Goal: Answer question/provide support: Share knowledge or assist other users

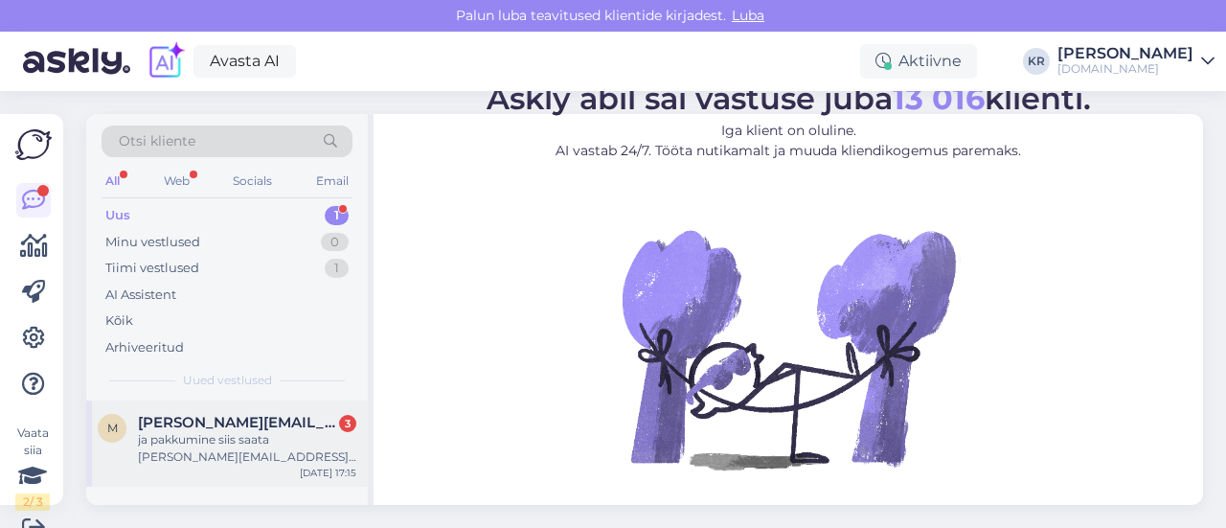
click at [271, 426] on span "[PERSON_NAME][EMAIL_ADDRESS][PERSON_NAME][DOMAIN_NAME]" at bounding box center [237, 422] width 199 height 17
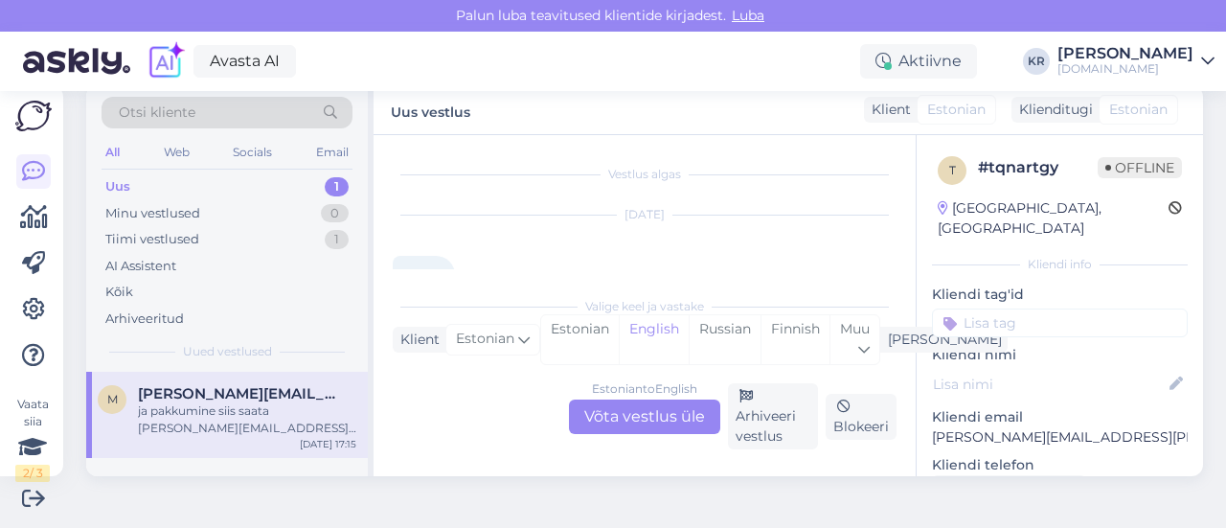
scroll to position [4164, 0]
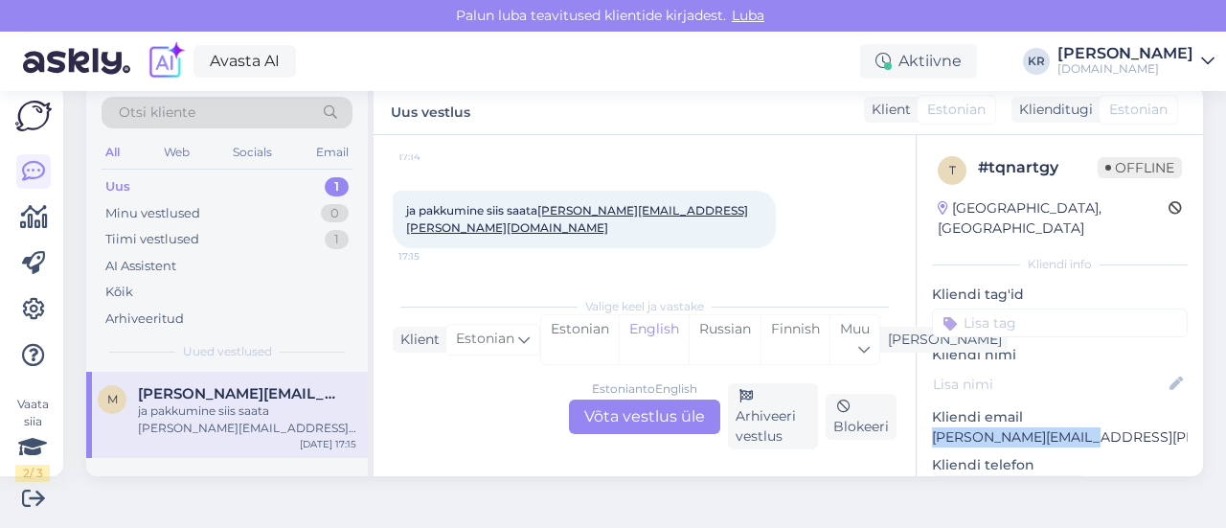
drag, startPoint x: 1067, startPoint y: 413, endPoint x: 941, endPoint y: 418, distance: 126.5
copy p "[PERSON_NAME][EMAIL_ADDRESS][PERSON_NAME][DOMAIN_NAME]"
drag, startPoint x: 634, startPoint y: 421, endPoint x: 642, endPoint y: 388, distance: 33.5
click at [635, 421] on div "Estonian to English Võta vestlus üle" at bounding box center [644, 416] width 151 height 34
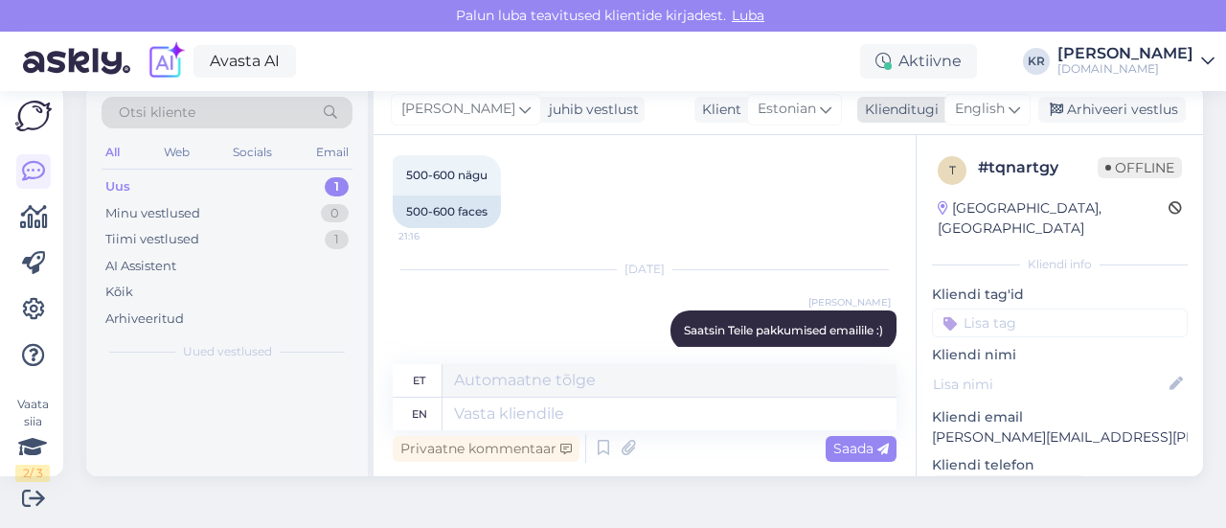
scroll to position [4975, 0]
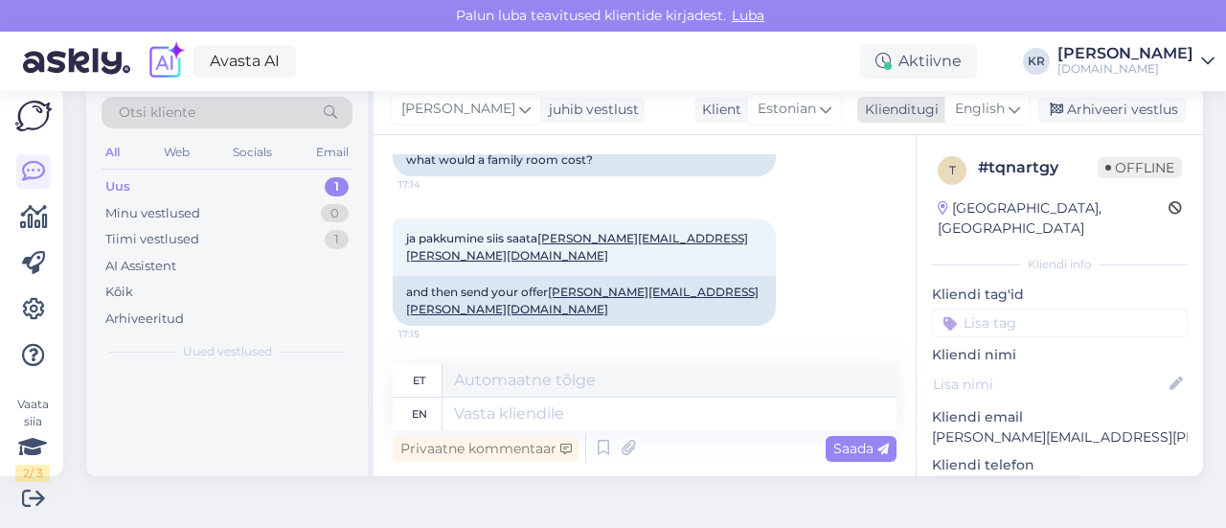
click at [992, 108] on div "English" at bounding box center [988, 109] width 86 height 31
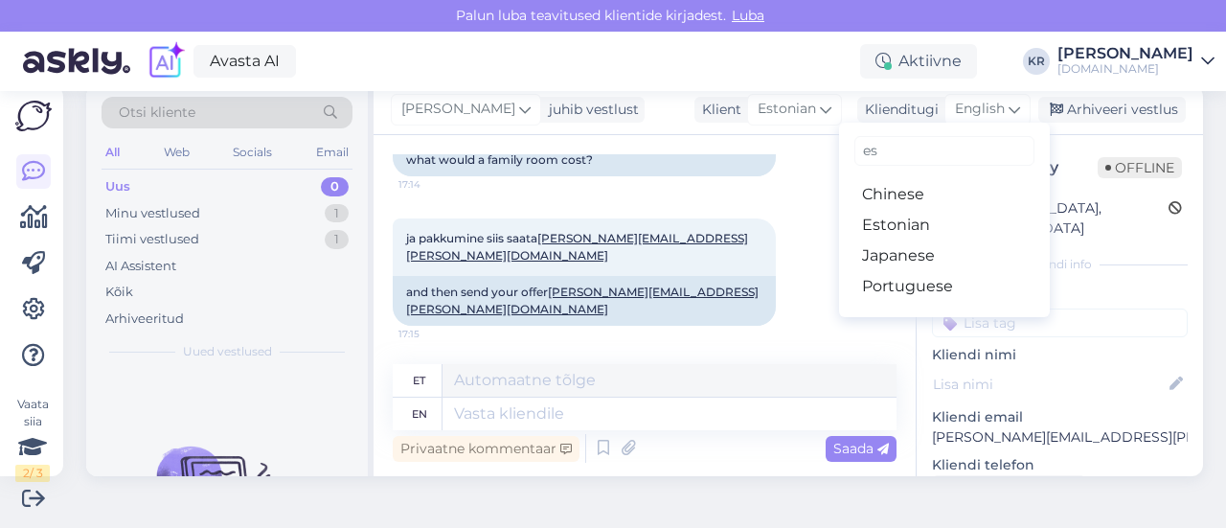
type input "es"
click at [895, 220] on link "Estonian" at bounding box center [944, 225] width 211 height 31
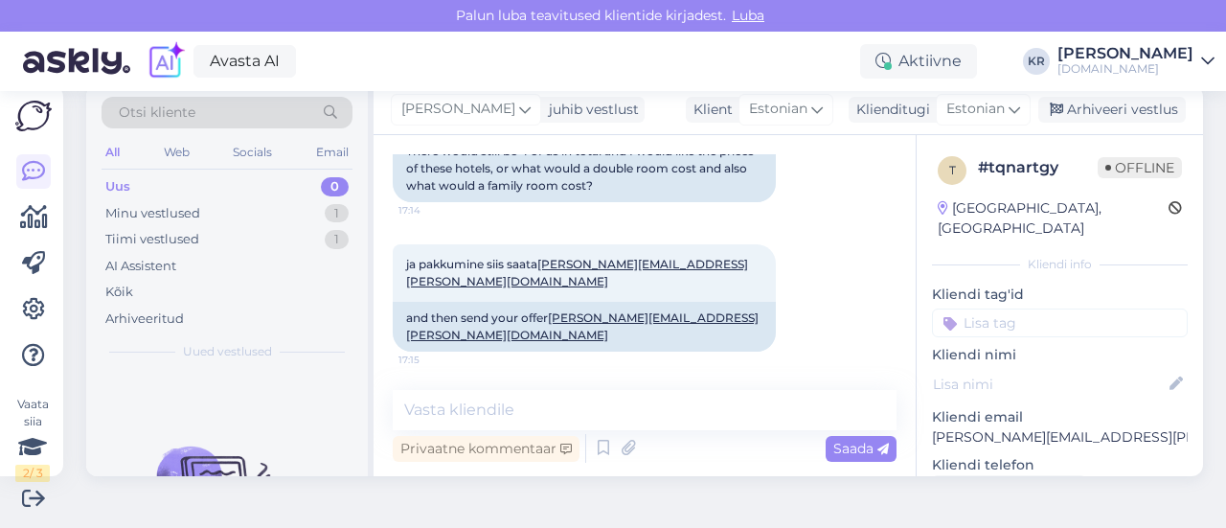
scroll to position [4950, 0]
click at [647, 407] on textarea at bounding box center [645, 410] width 504 height 40
type textarea "V"
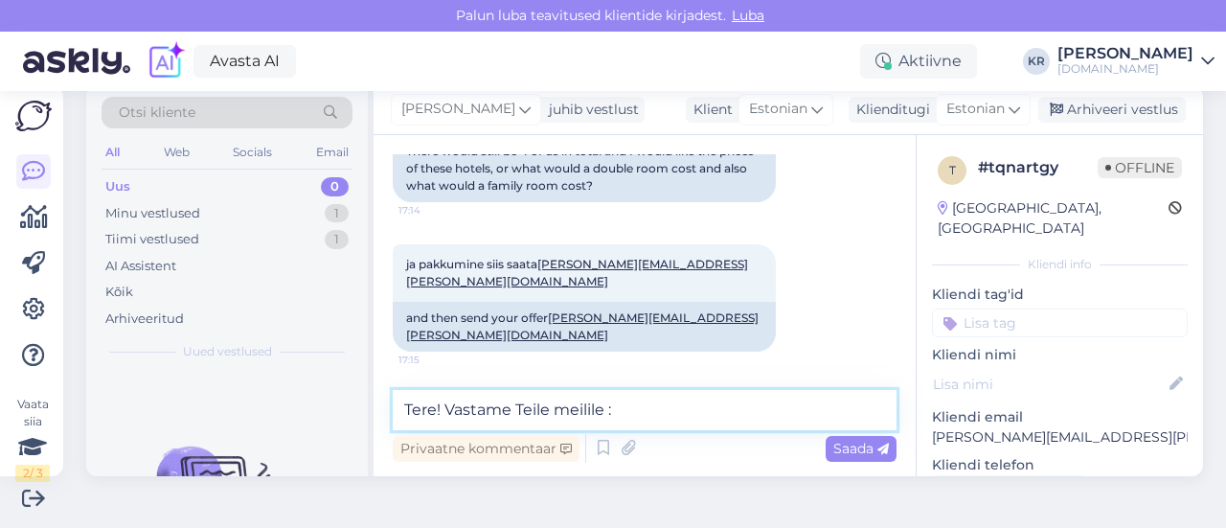
type textarea "Tere! Vastame Teile meilile :)"
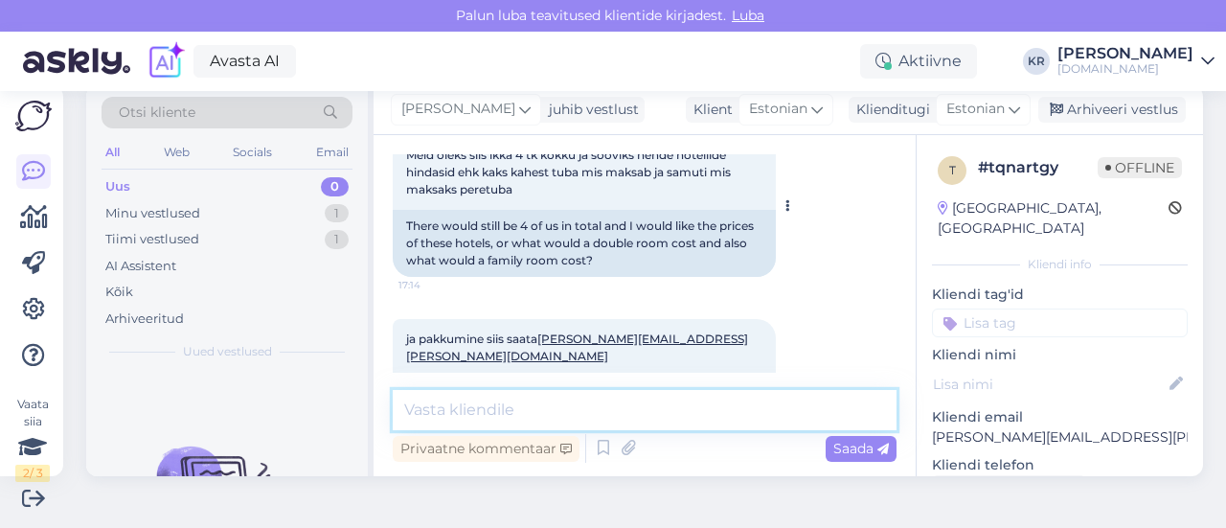
scroll to position [5032, 0]
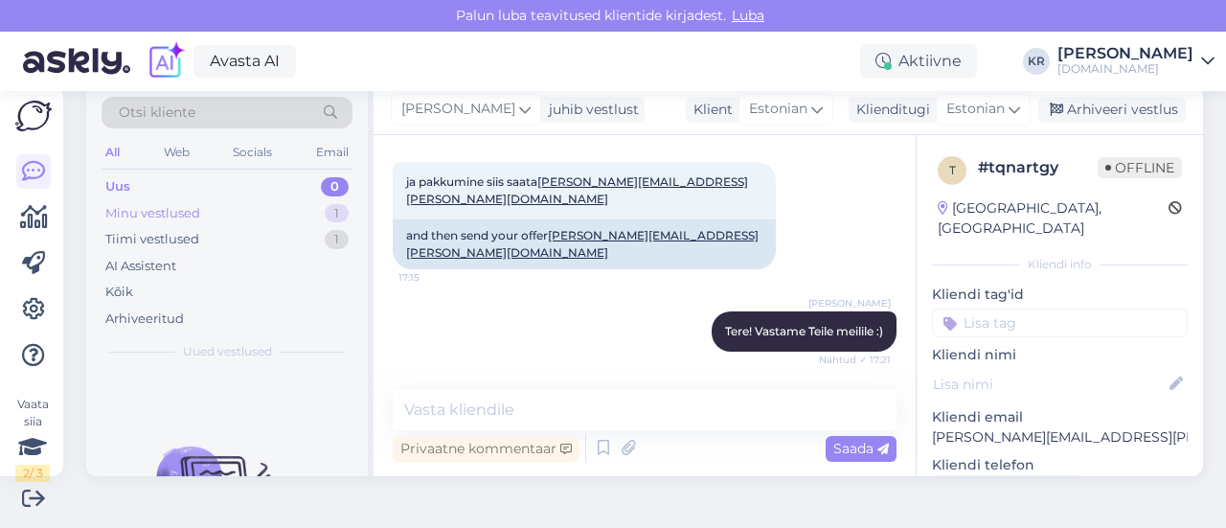
click at [267, 212] on div "Minu vestlused 1" at bounding box center [227, 213] width 251 height 27
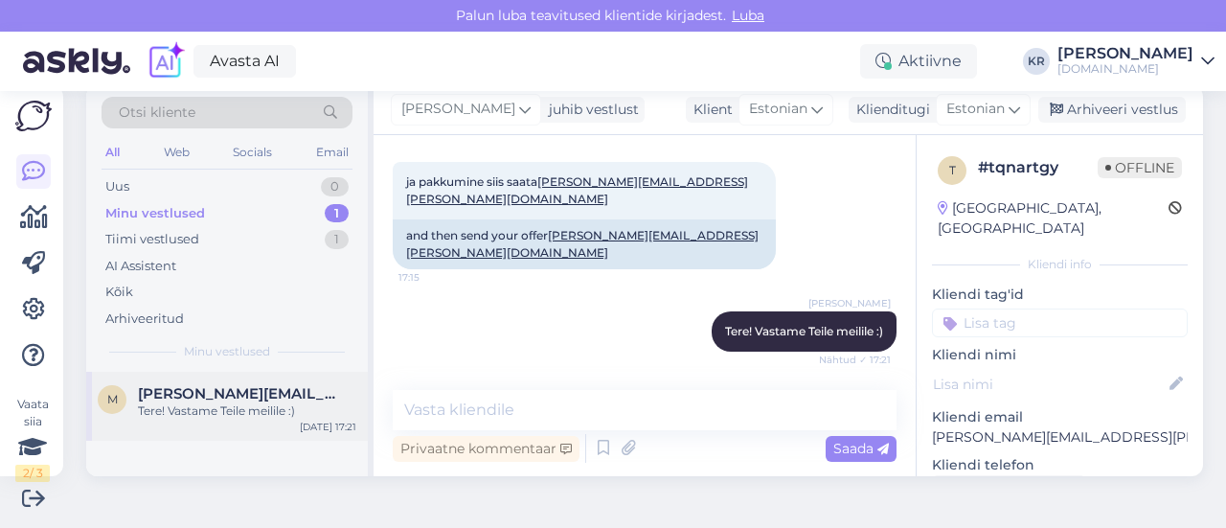
click at [266, 383] on div "m [PERSON_NAME][EMAIL_ADDRESS][PERSON_NAME][DOMAIN_NAME] Tere! Vastame Teile me…" at bounding box center [227, 406] width 282 height 69
drag, startPoint x: 1119, startPoint y: 112, endPoint x: 194, endPoint y: 148, distance: 926.0
click at [1114, 111] on div "Arhiveeri vestlus" at bounding box center [1112, 110] width 148 height 26
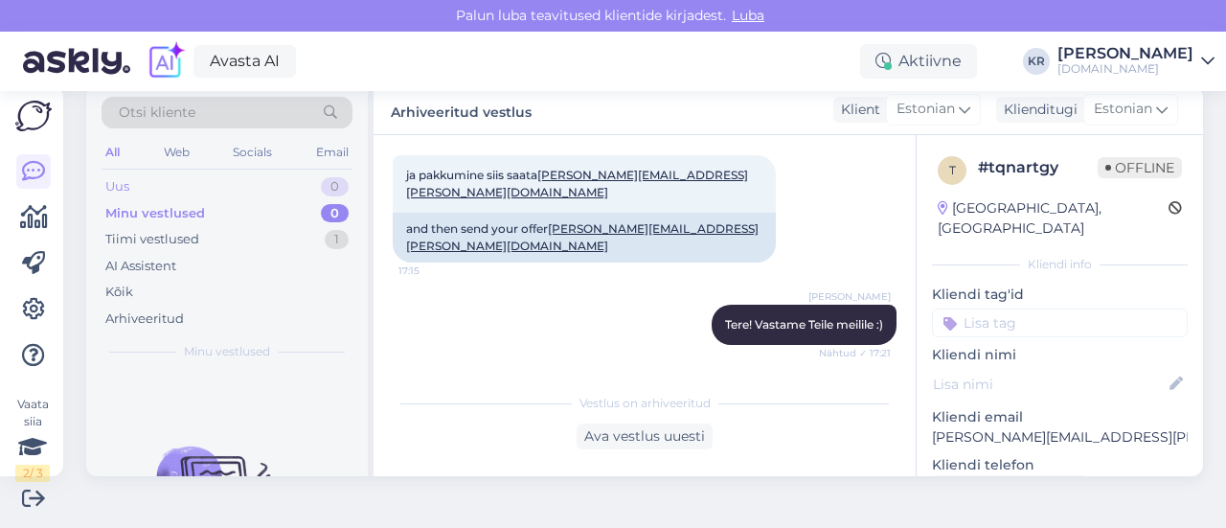
scroll to position [5138, 0]
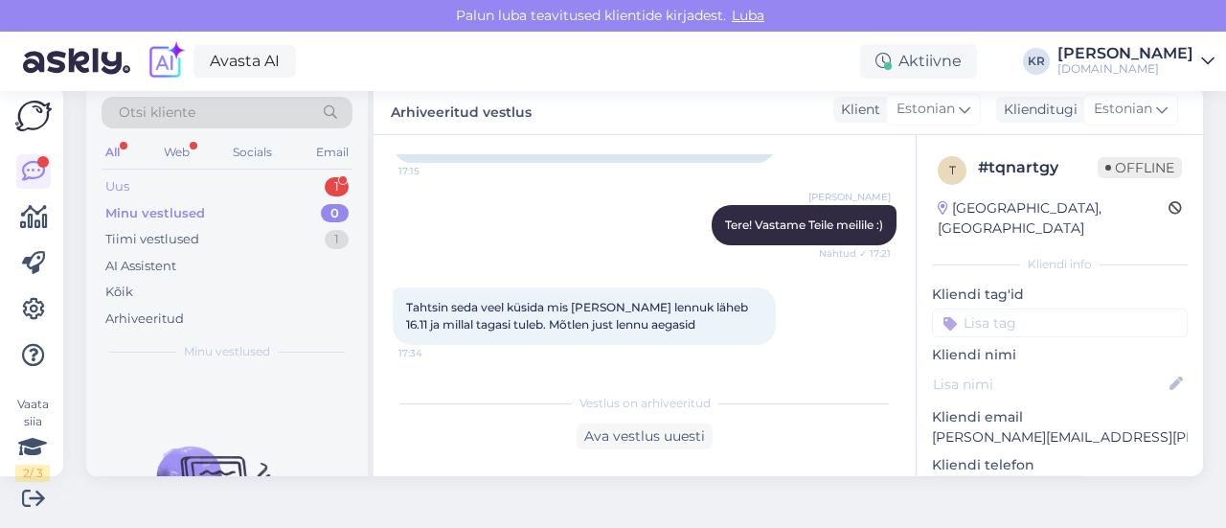
click at [291, 186] on div "Uus 1" at bounding box center [227, 186] width 251 height 27
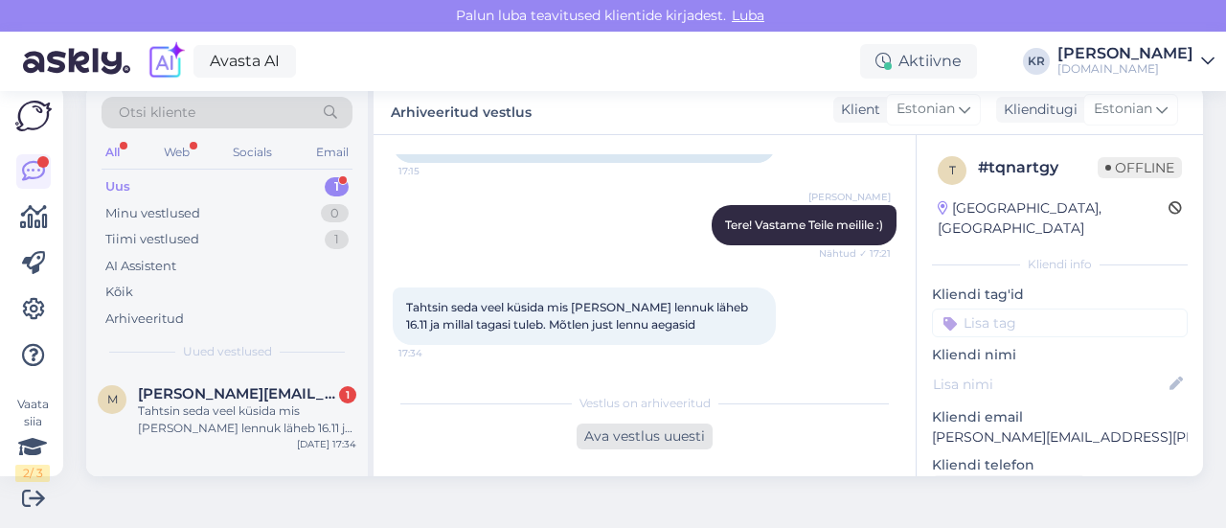
click at [620, 432] on div "Ava vestlus uuesti" at bounding box center [645, 436] width 136 height 26
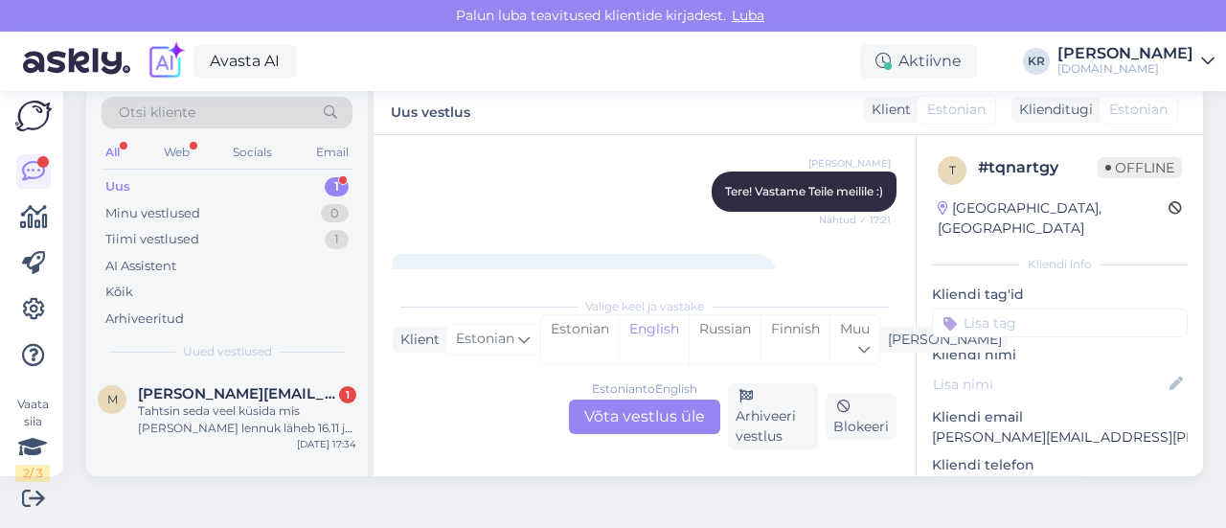
click at [612, 406] on div "Estonian to English Võta vestlus üle" at bounding box center [644, 416] width 151 height 34
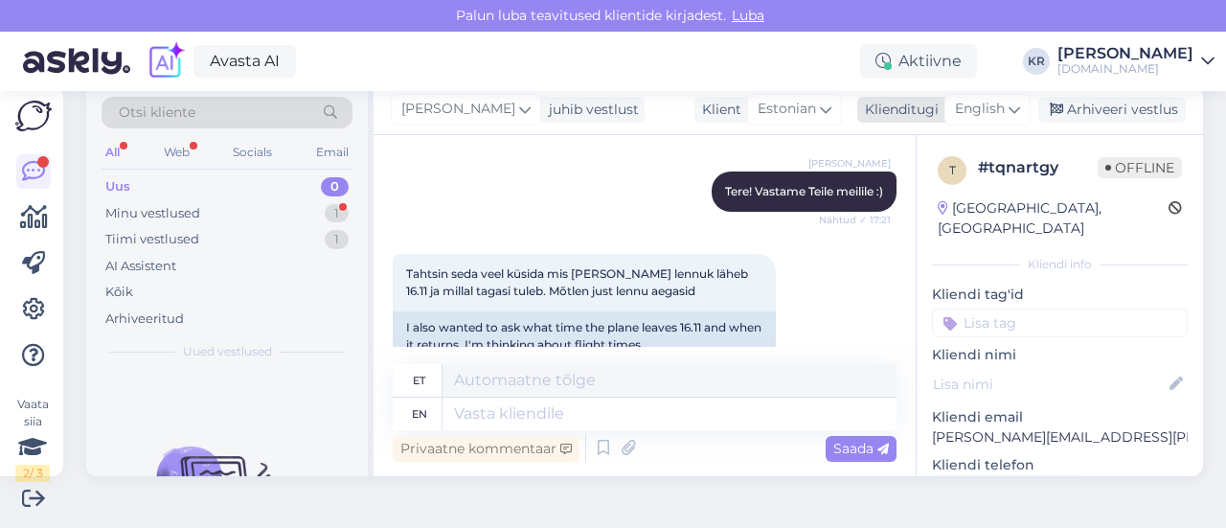
click at [992, 107] on div "English" at bounding box center [988, 109] width 86 height 31
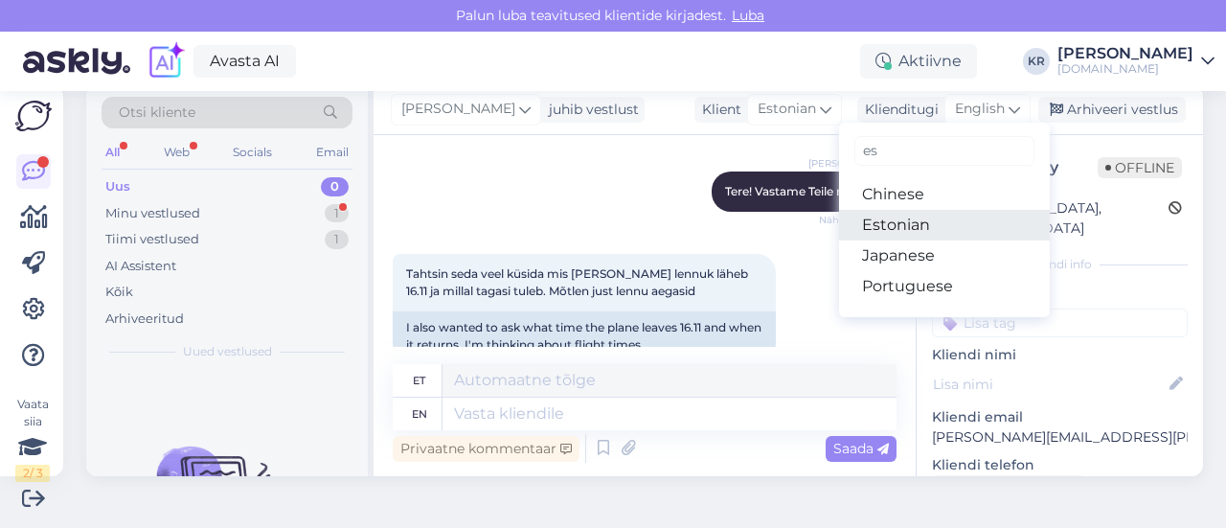
drag, startPoint x: 916, startPoint y: 217, endPoint x: 901, endPoint y: 230, distance: 19.0
click at [916, 217] on link "Estonian" at bounding box center [944, 225] width 211 height 31
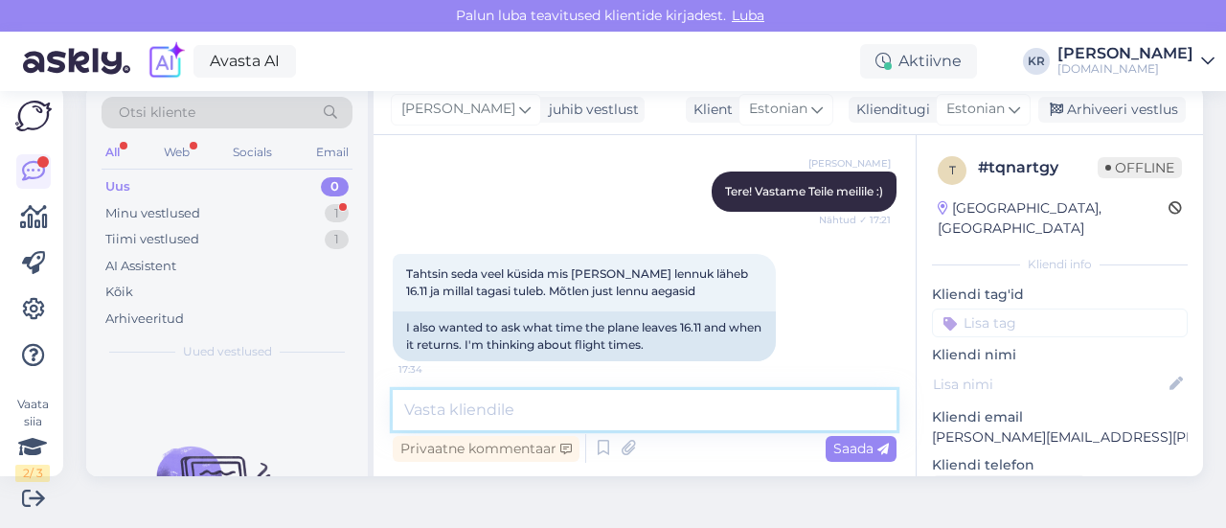
drag, startPoint x: 591, startPoint y: 407, endPoint x: 567, endPoint y: 397, distance: 26.2
click at [574, 405] on textarea at bounding box center [645, 410] width 504 height 40
type textarea "Saatsin ka lennuajad meilile :)"
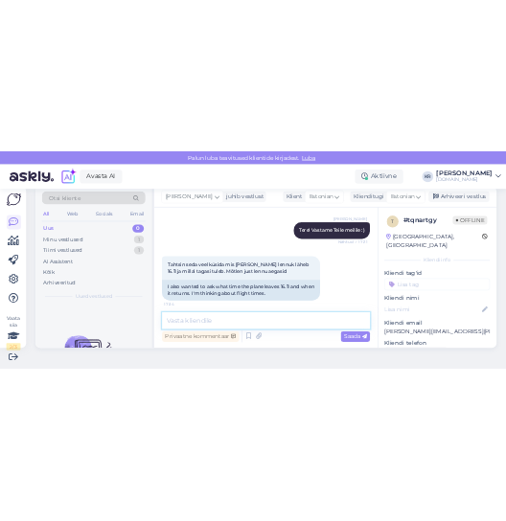
scroll to position [5264, 0]
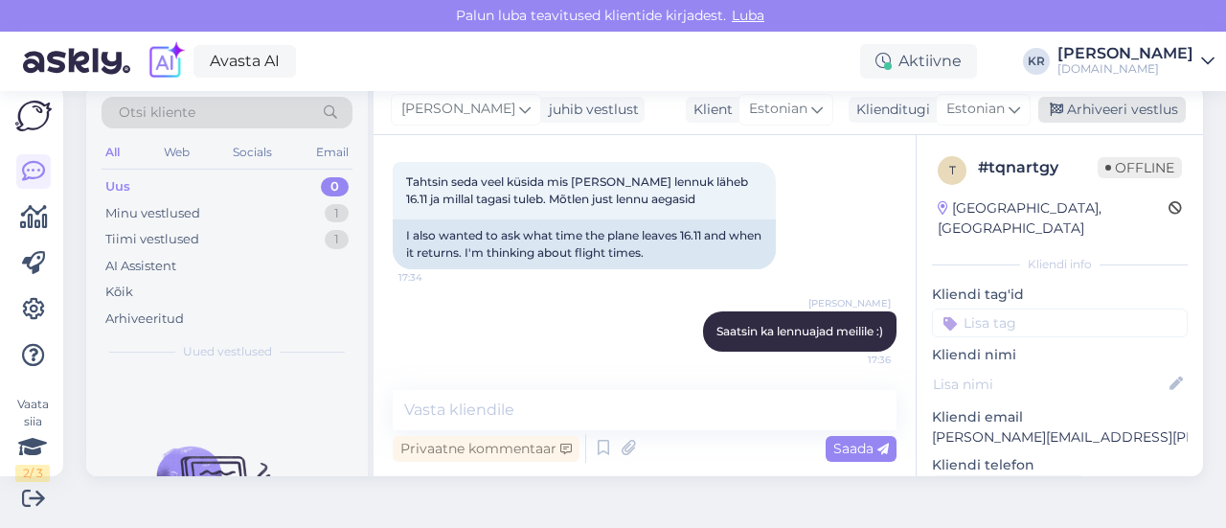
click at [1095, 99] on div "Arhiveeri vestlus" at bounding box center [1112, 110] width 148 height 26
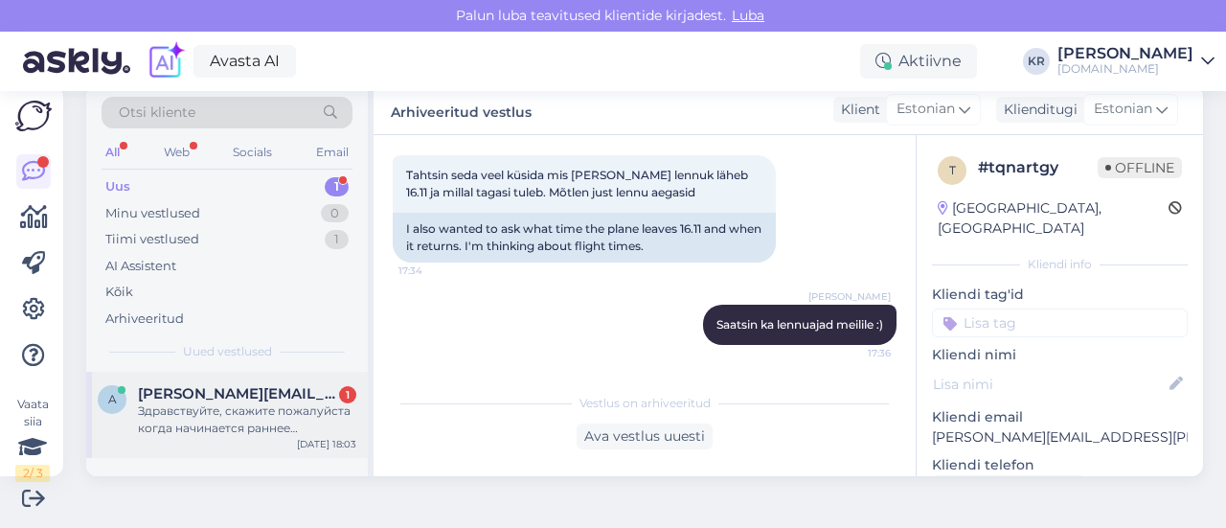
click at [325, 433] on div "Здравствуйте, скажите пожалуйста когда начинается раннее бронирование на 2026 г…" at bounding box center [247, 419] width 218 height 34
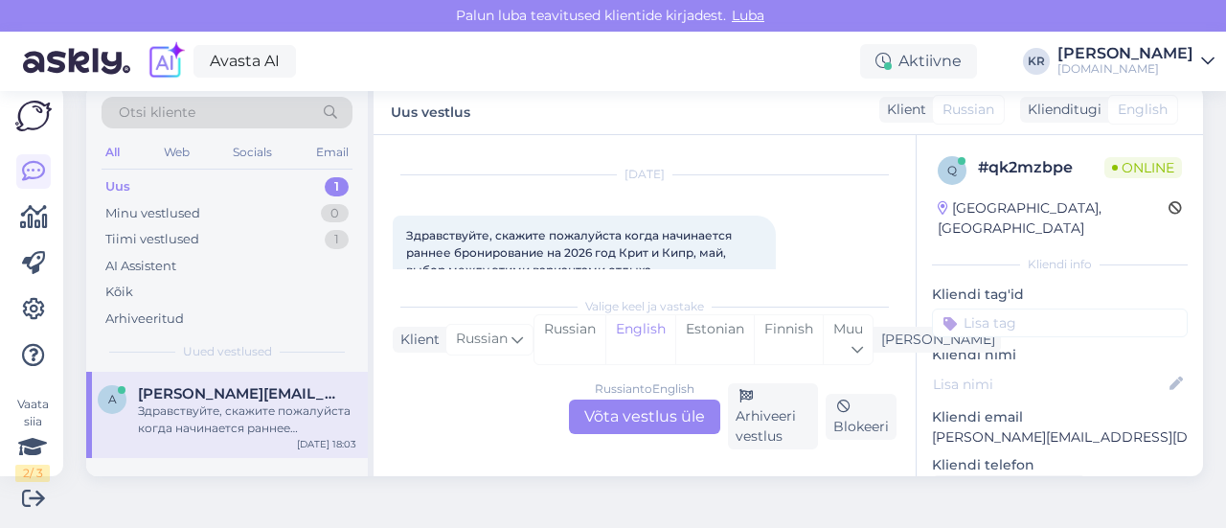
click at [584, 403] on div "Russian to English Võta vestlus üle" at bounding box center [644, 416] width 151 height 34
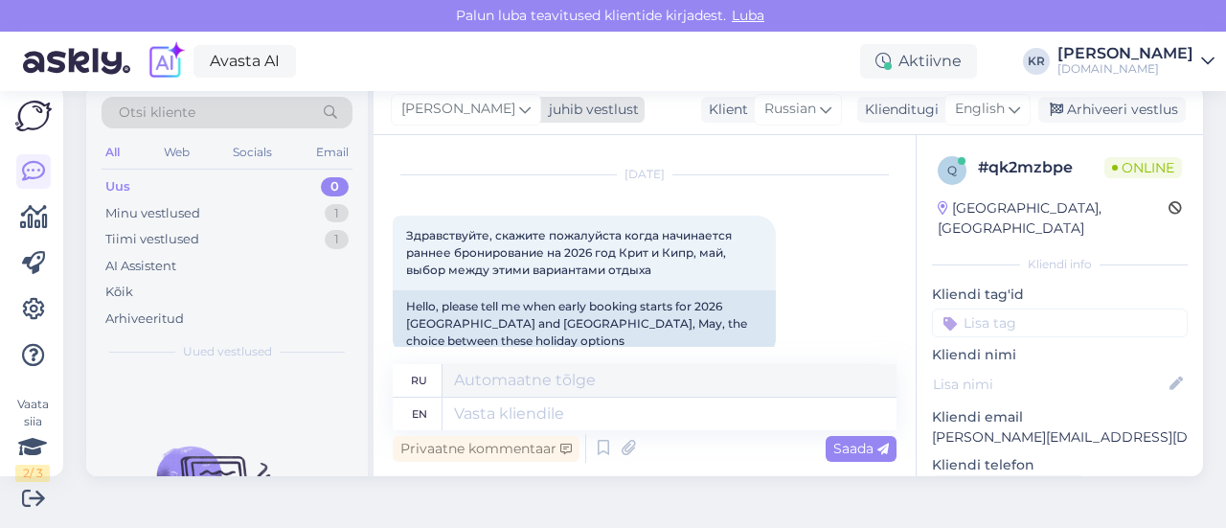
click at [469, 110] on span "[PERSON_NAME]" at bounding box center [458, 109] width 114 height 21
type input "y"
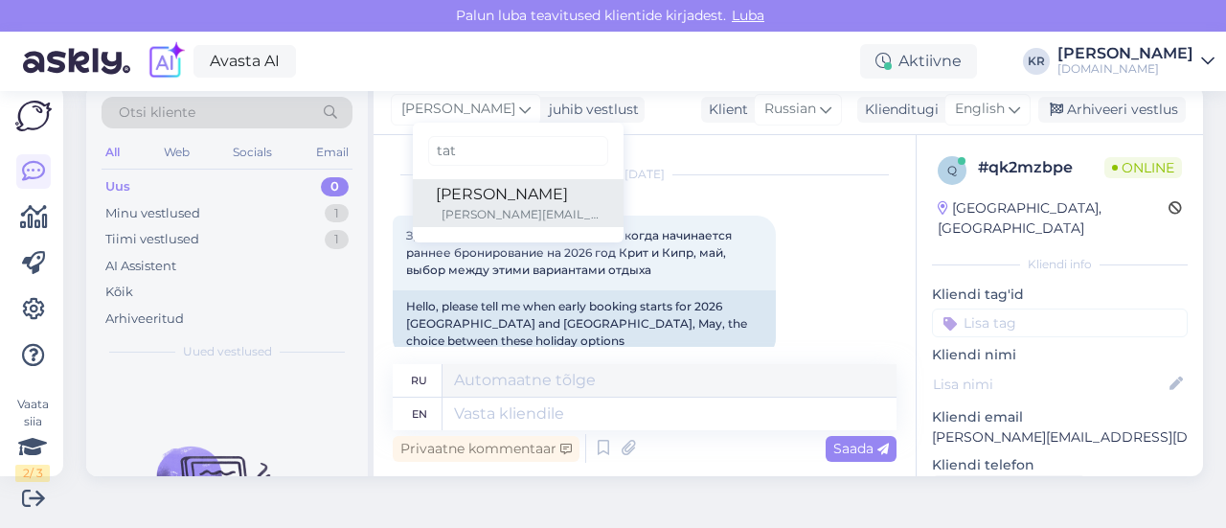
type input "tat"
click at [451, 210] on div "[PERSON_NAME][EMAIL_ADDRESS][DOMAIN_NAME]" at bounding box center [521, 214] width 159 height 17
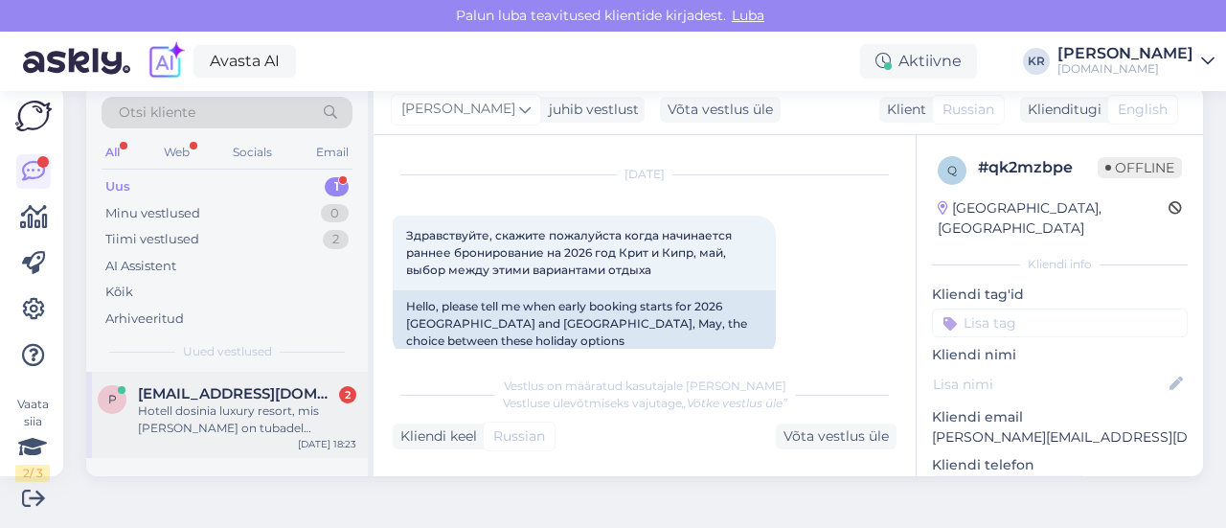
click at [270, 398] on div "[EMAIL_ADDRESS][DOMAIN_NAME] 2" at bounding box center [247, 393] width 218 height 17
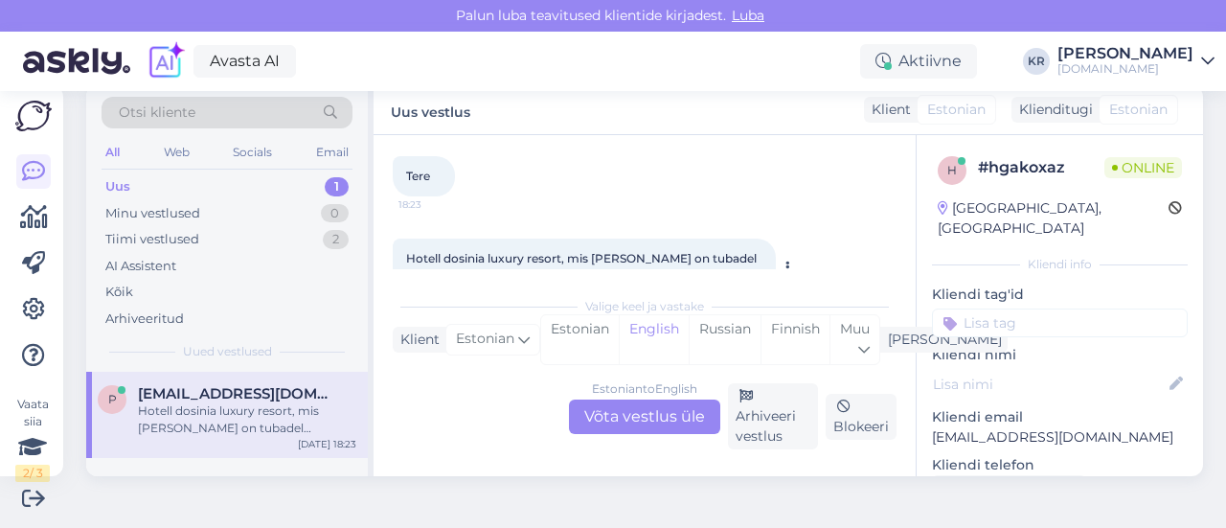
scroll to position [4151, 0]
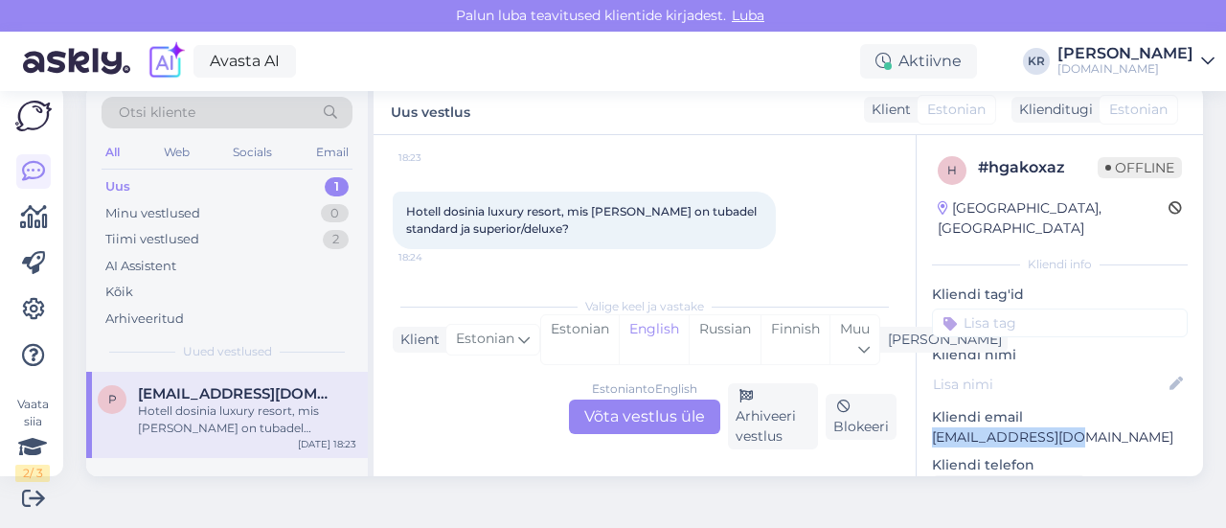
drag, startPoint x: 1036, startPoint y: 407, endPoint x: 911, endPoint y: 411, distance: 125.5
copy p "[EMAIL_ADDRESS][DOMAIN_NAME]"
click at [289, 407] on div "Hotell dosinia luxury resort, mis [PERSON_NAME] on tubadel standard ja superior…" at bounding box center [247, 419] width 218 height 34
click at [674, 405] on div "Estonian to English Võta vestlus üle" at bounding box center [644, 416] width 151 height 34
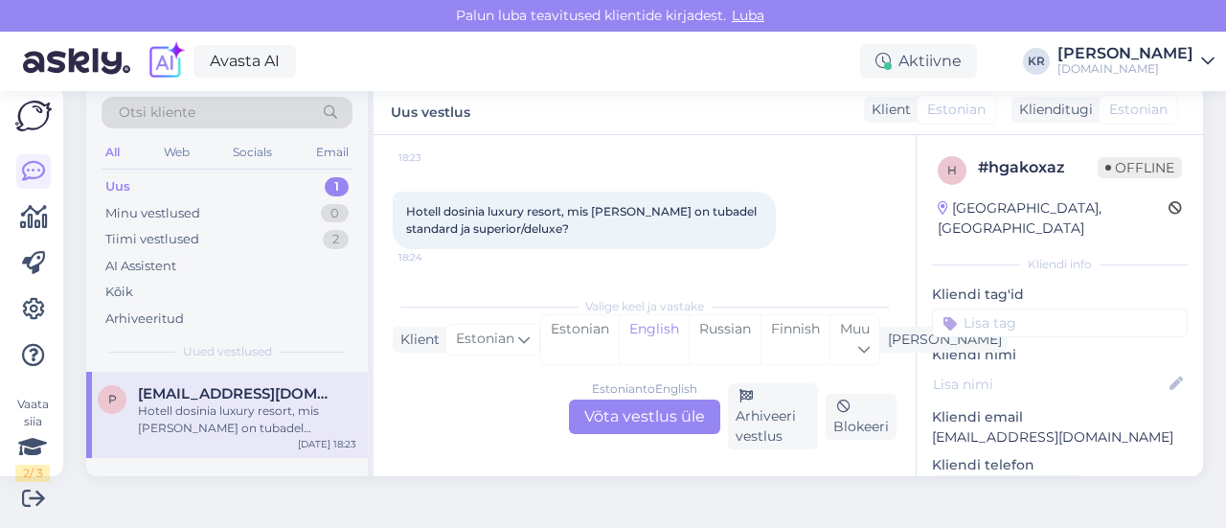
scroll to position [4156, 0]
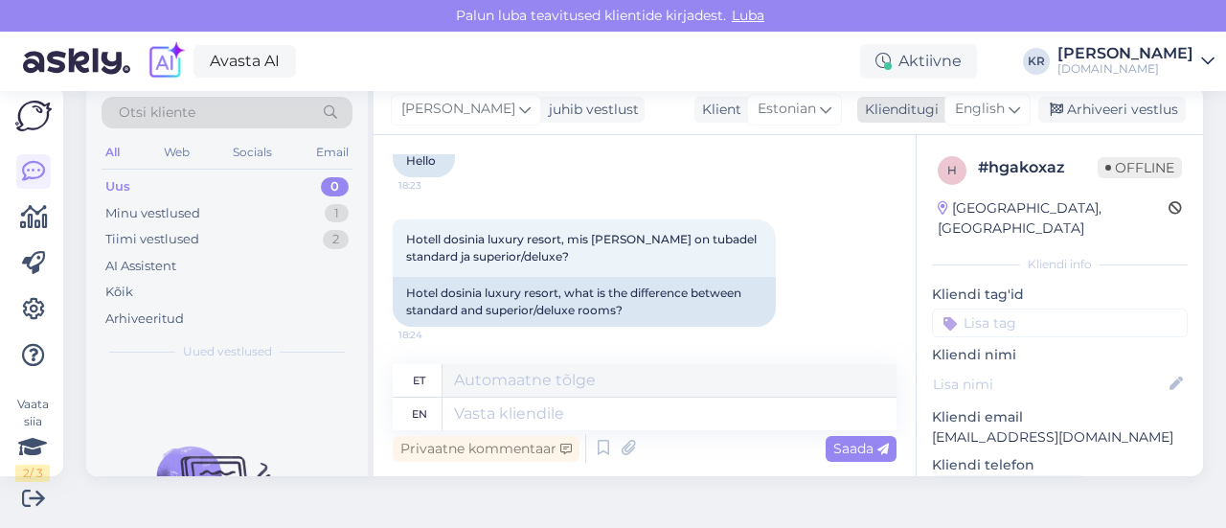
click at [991, 121] on div "English" at bounding box center [988, 109] width 86 height 31
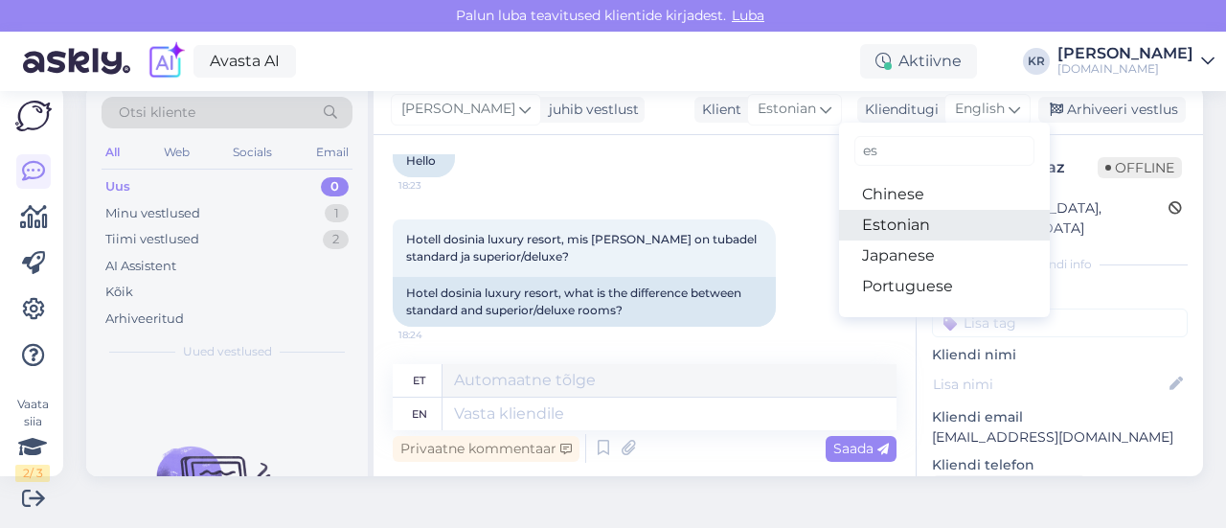
click at [921, 219] on link "Estonian" at bounding box center [944, 225] width 211 height 31
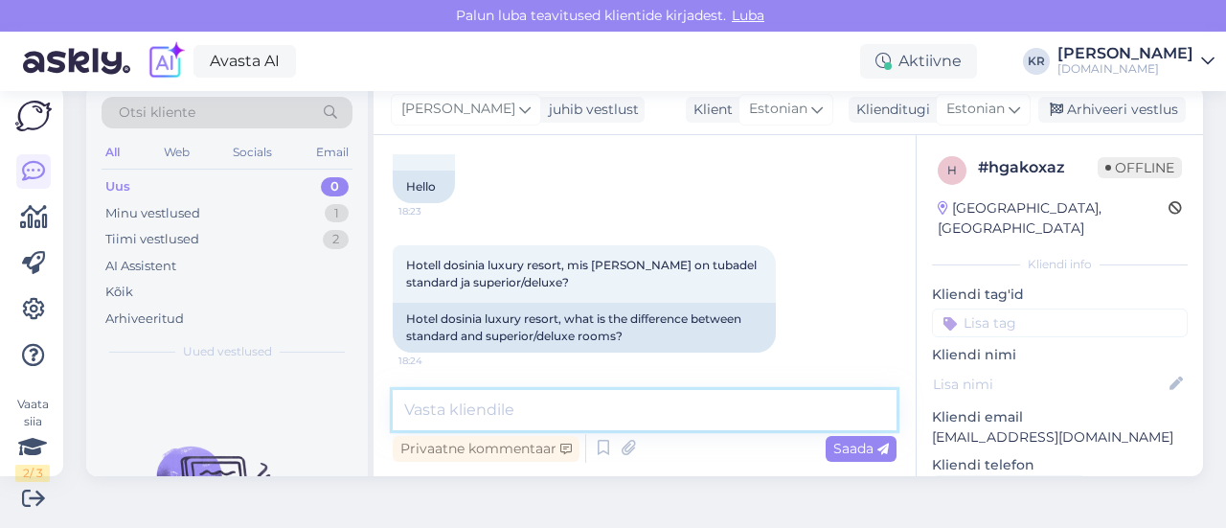
click at [536, 410] on textarea at bounding box center [645, 410] width 504 height 40
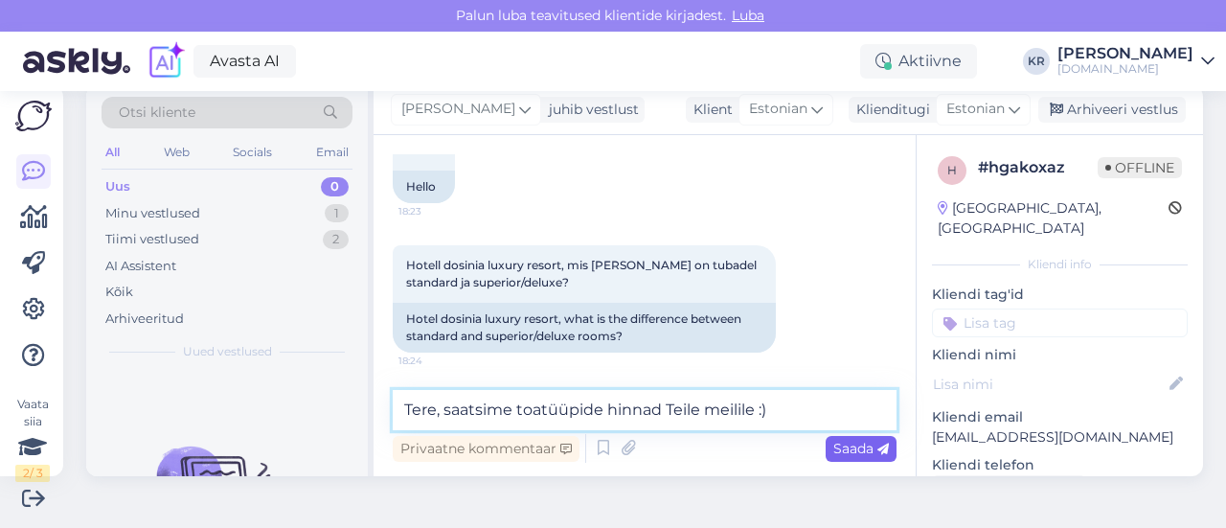
type textarea "Tere, saatsime toatüüpide hinnad Teile meilile :)"
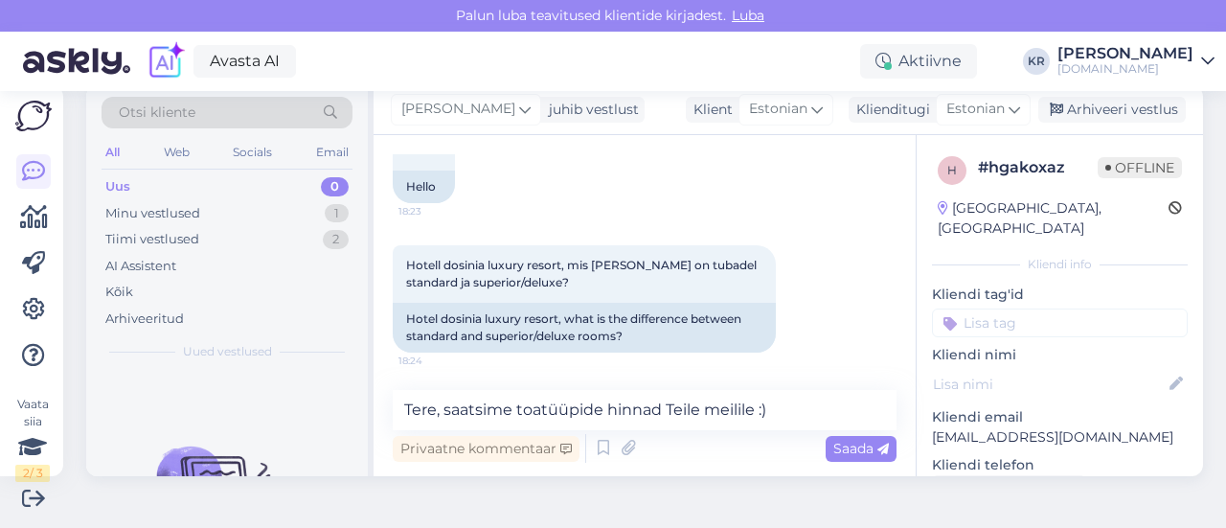
click at [833, 449] on span "Saada" at bounding box center [861, 448] width 56 height 17
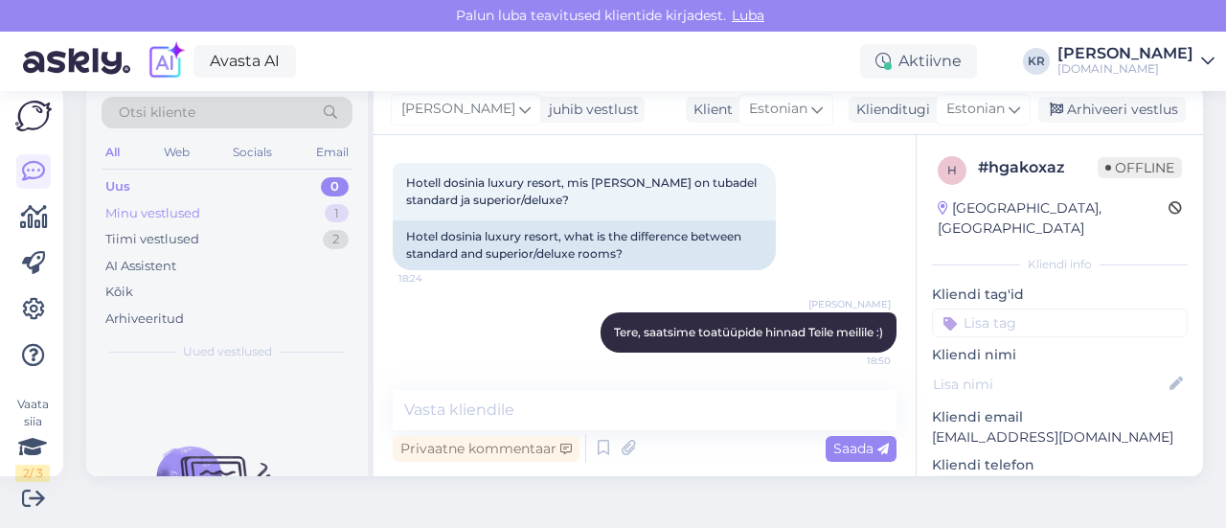
click at [269, 206] on div "Minu vestlused 1" at bounding box center [227, 213] width 251 height 27
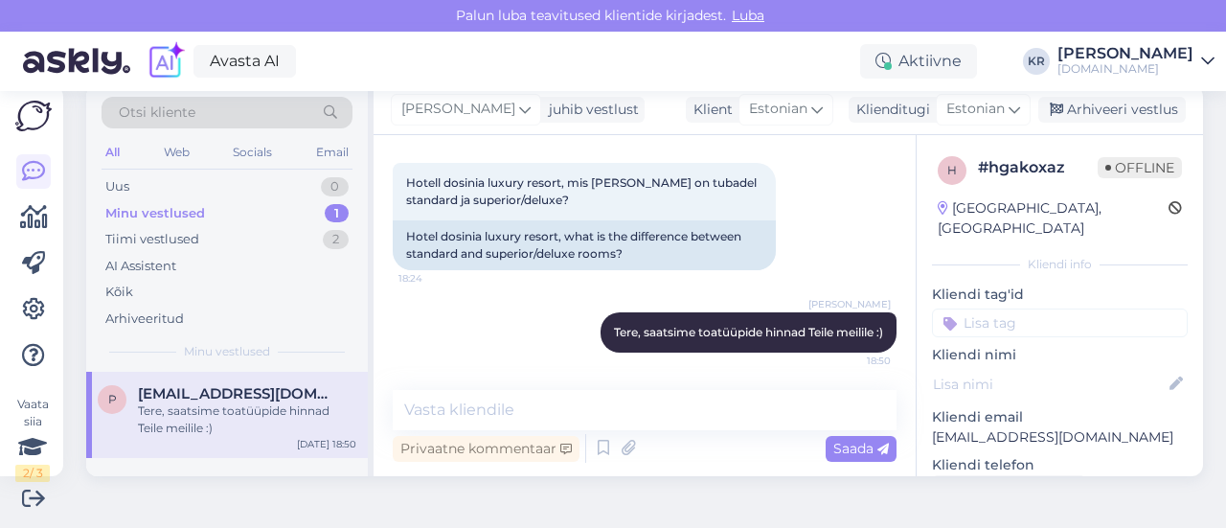
drag, startPoint x: 1088, startPoint y: 108, endPoint x: 1058, endPoint y: 34, distance: 80.8
click at [1088, 108] on div "Arhiveeri vestlus" at bounding box center [1112, 110] width 148 height 26
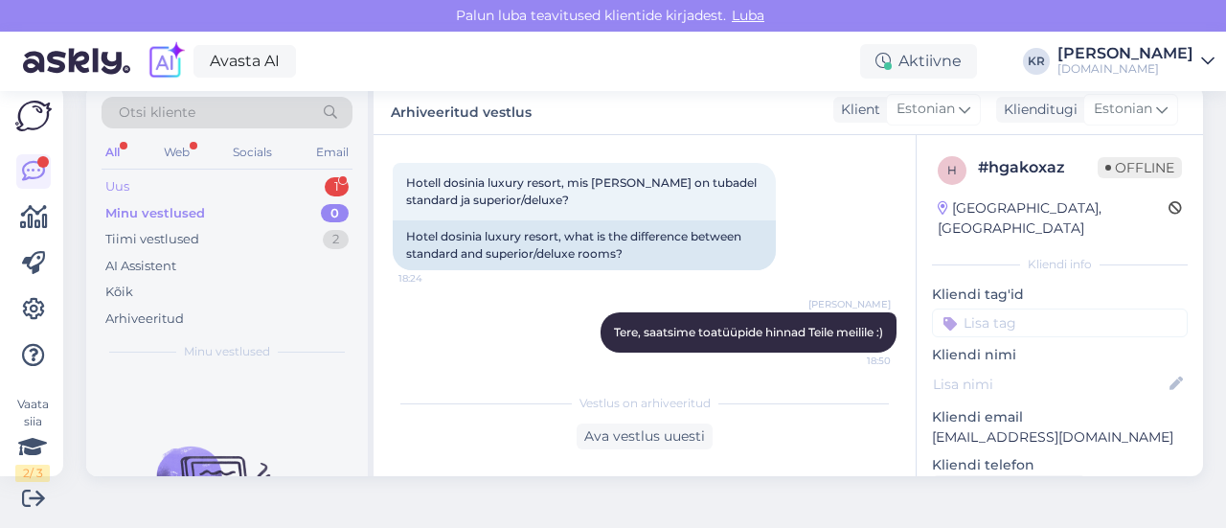
click at [154, 189] on div "Uus 1" at bounding box center [227, 186] width 251 height 27
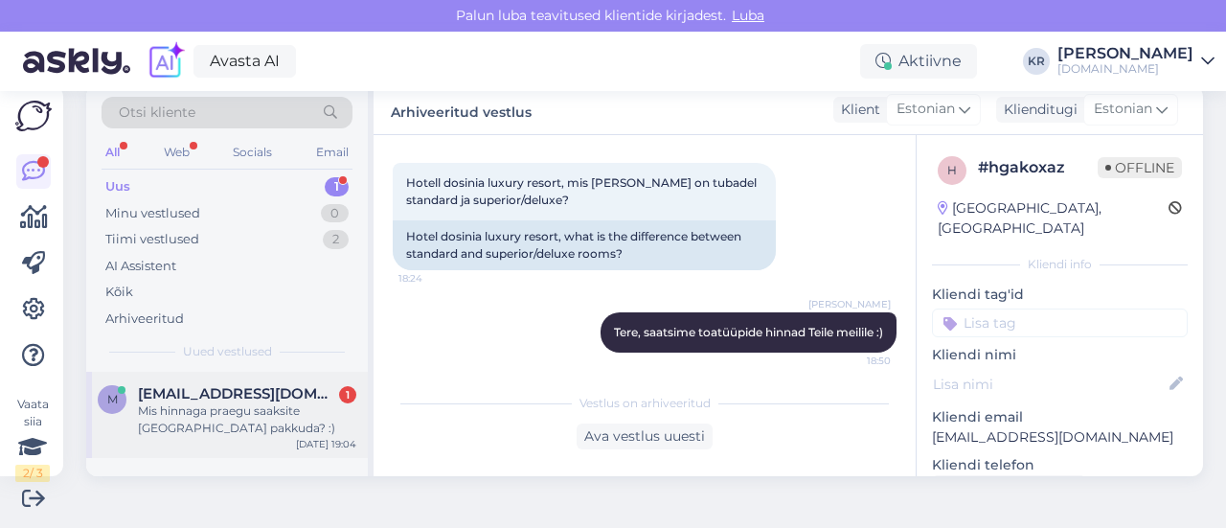
click at [287, 395] on span "[EMAIL_ADDRESS][DOMAIN_NAME]" at bounding box center [237, 393] width 199 height 17
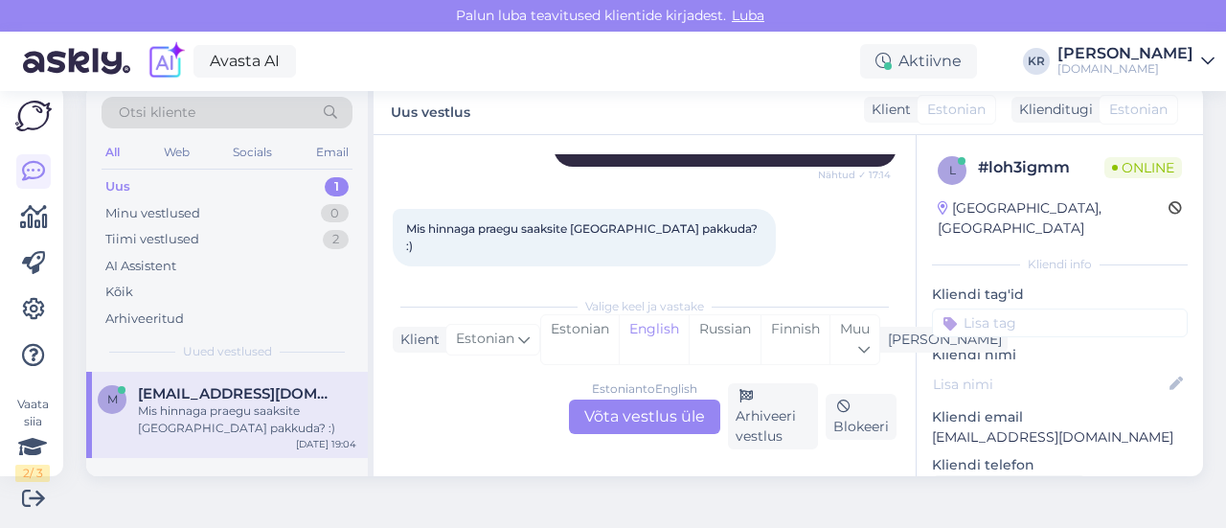
click at [651, 400] on div "Estonian to English Võta vestlus üle" at bounding box center [644, 416] width 151 height 34
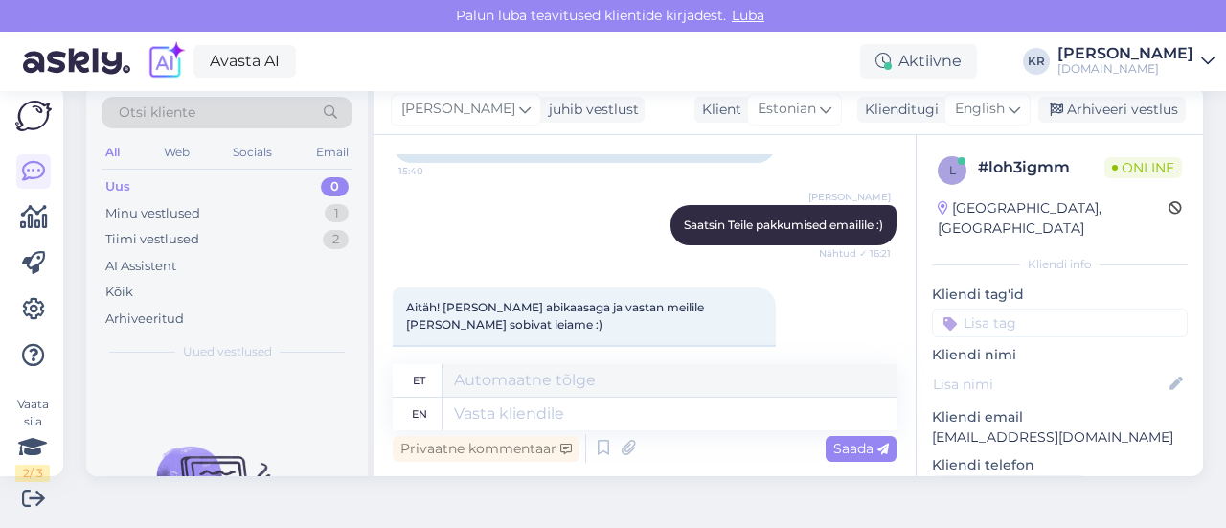
scroll to position [2170, 0]
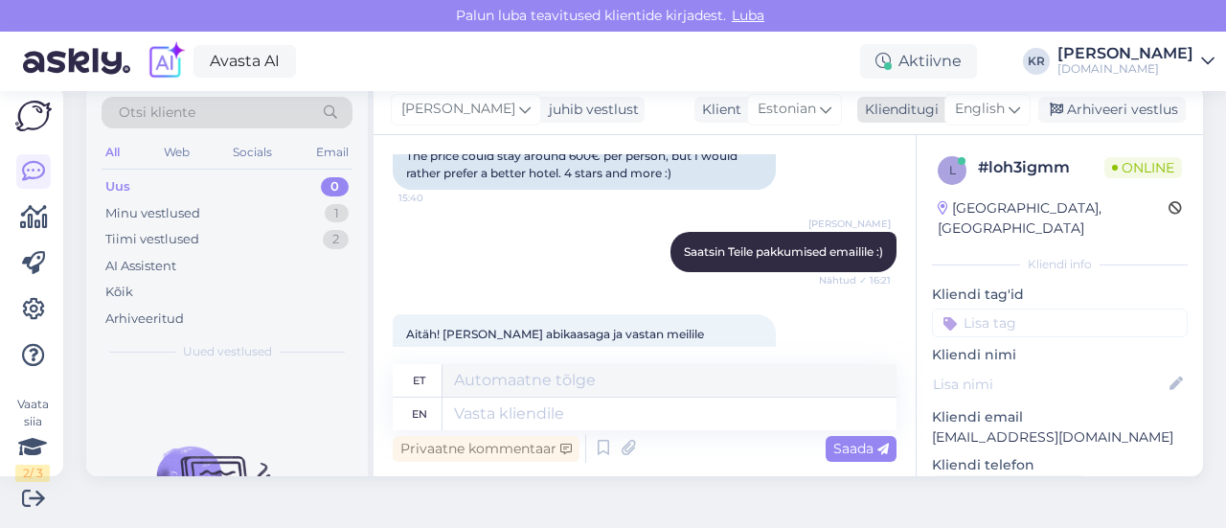
click at [966, 110] on span "English" at bounding box center [980, 109] width 50 height 21
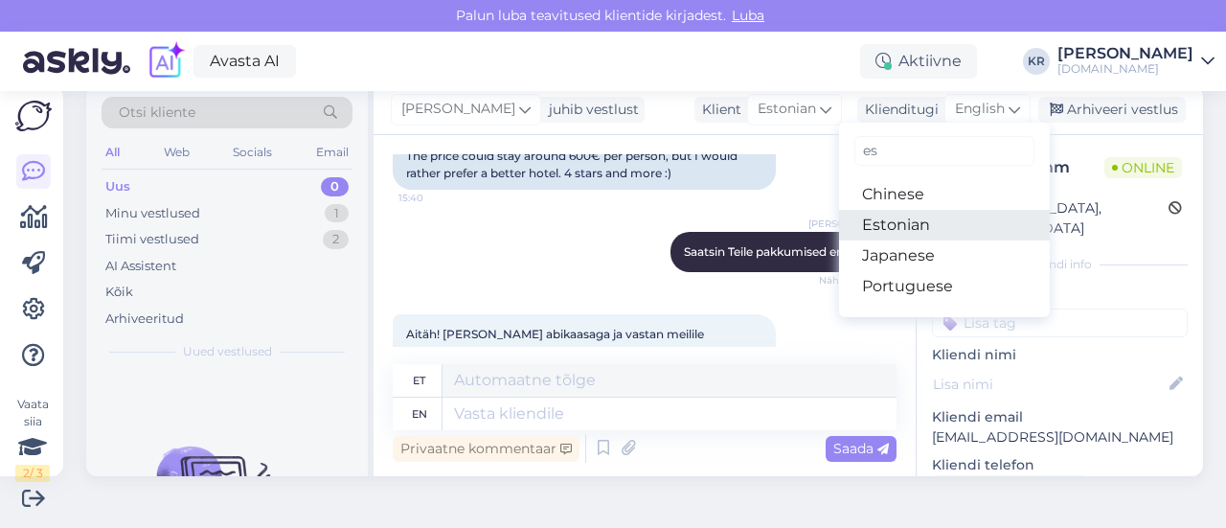
click at [920, 221] on link "Estonian" at bounding box center [944, 225] width 211 height 31
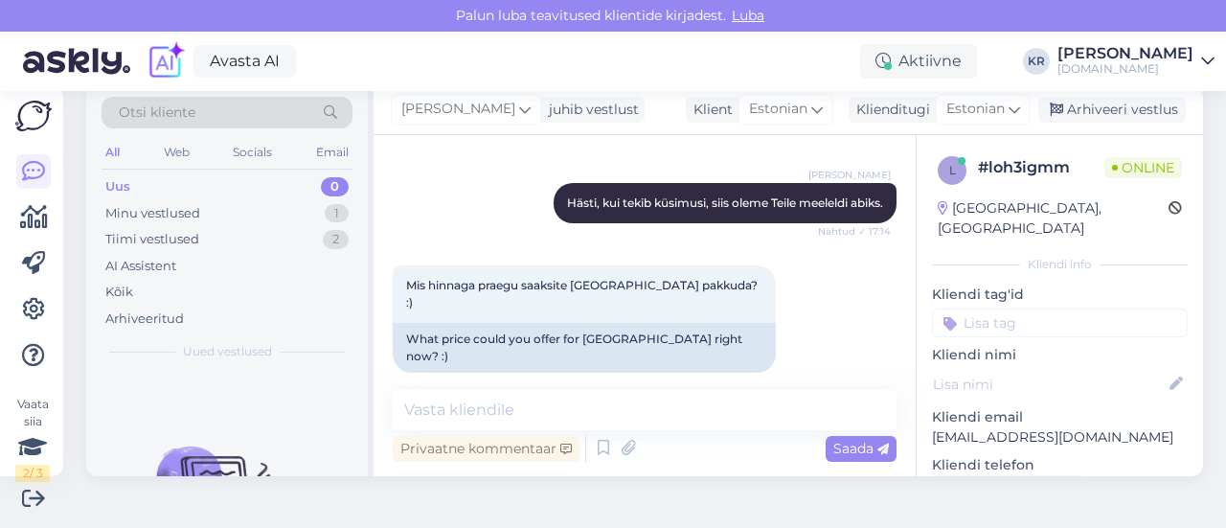
scroll to position [2453, 0]
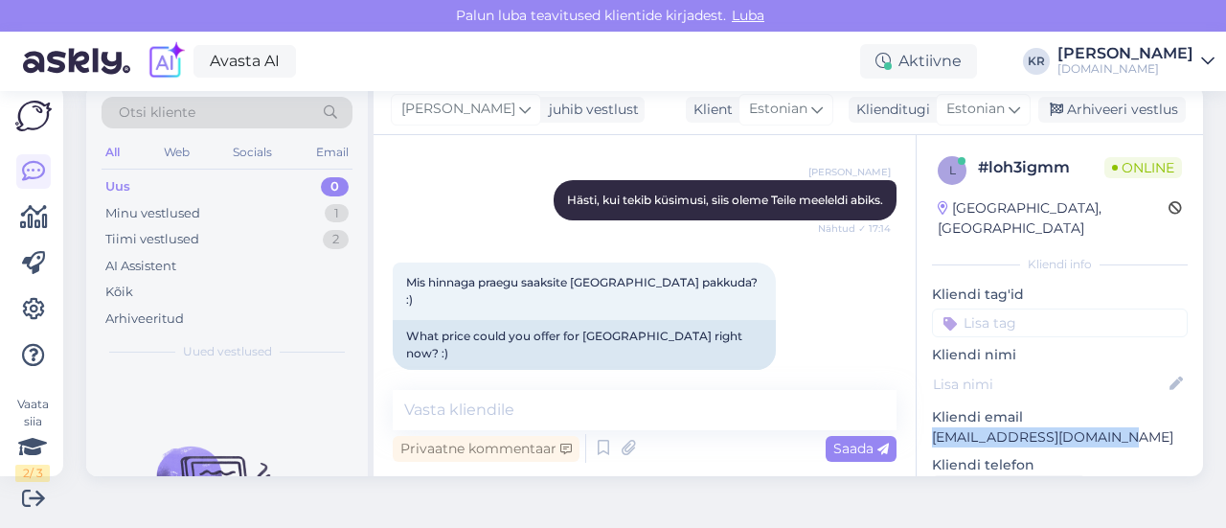
drag, startPoint x: 1115, startPoint y: 421, endPoint x: 922, endPoint y: 409, distance: 193.8
click at [932, 427] on p "[EMAIL_ADDRESS][DOMAIN_NAME]" at bounding box center [1060, 437] width 256 height 20
copy p "[EMAIL_ADDRESS][DOMAIN_NAME]"
click at [946, 104] on span "Estonian" at bounding box center [975, 109] width 58 height 21
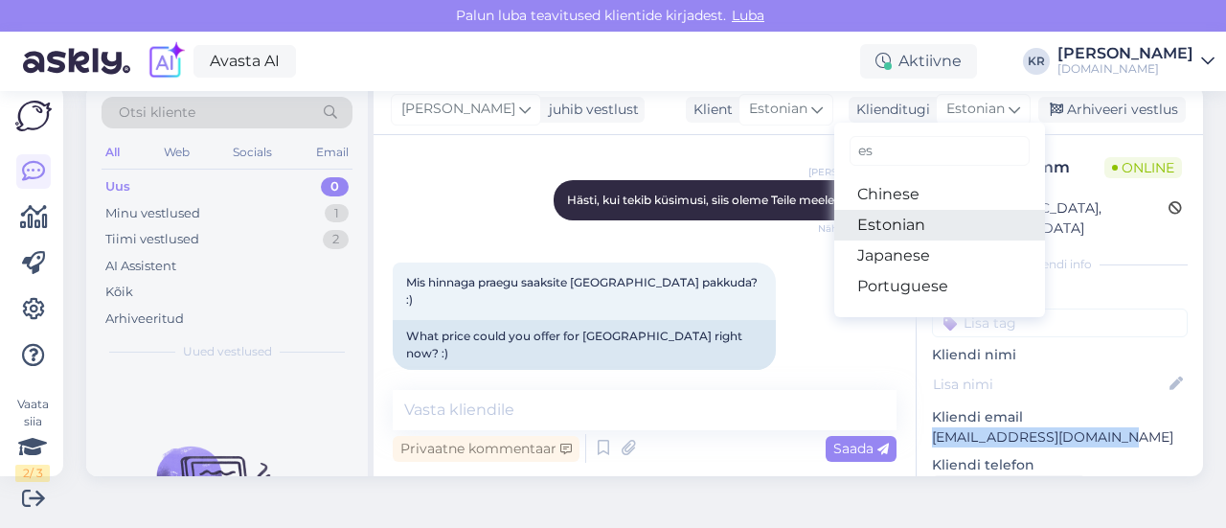
click at [907, 220] on link "Estonian" at bounding box center [939, 225] width 211 height 31
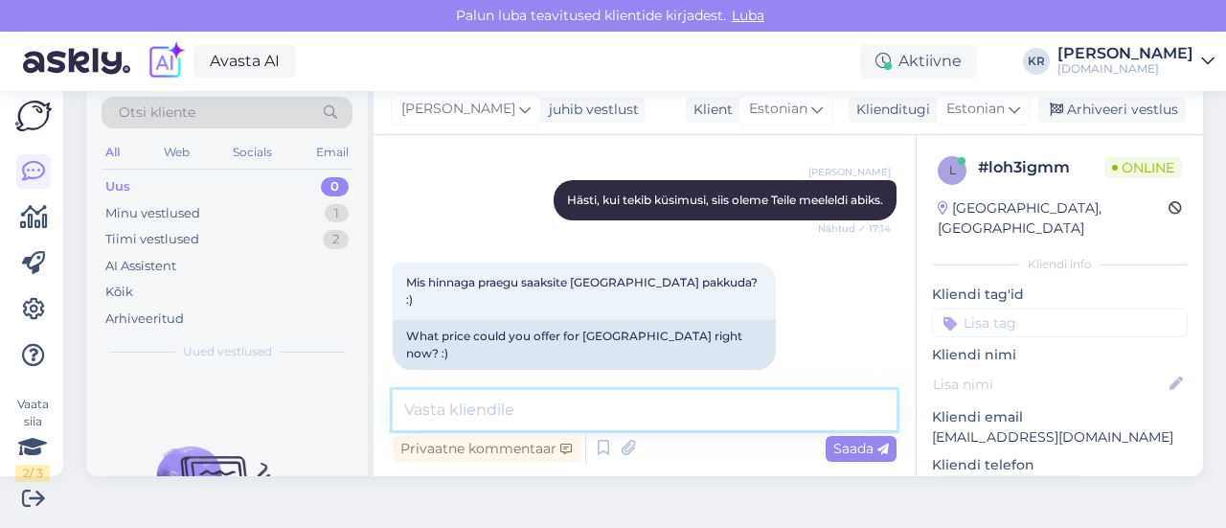
click at [590, 415] on textarea at bounding box center [645, 410] width 504 height 40
type textarea "Vastame Teile meilile :)"
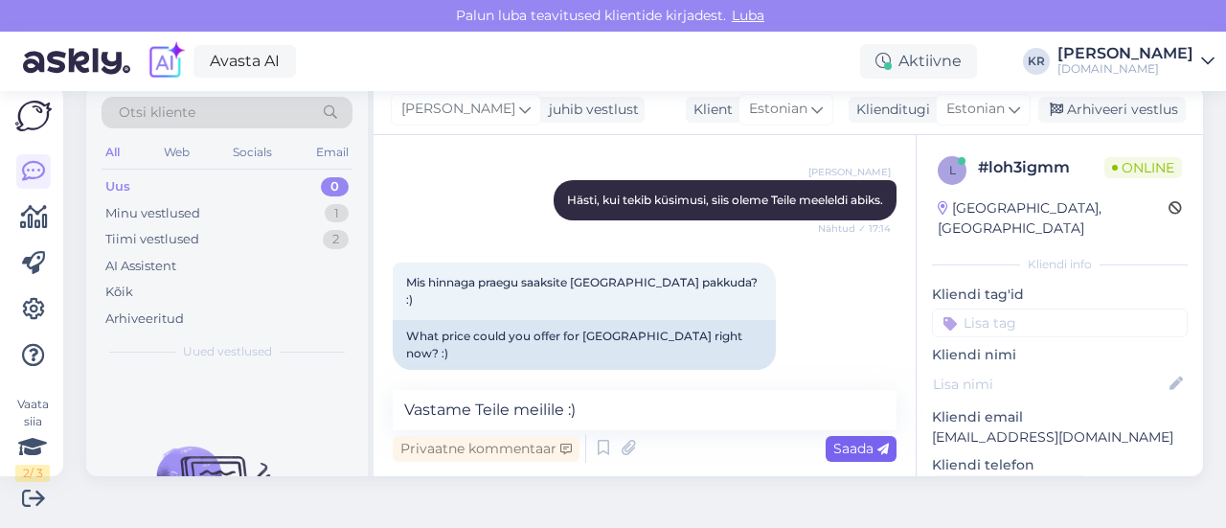
click at [859, 447] on span "Saada" at bounding box center [861, 448] width 56 height 17
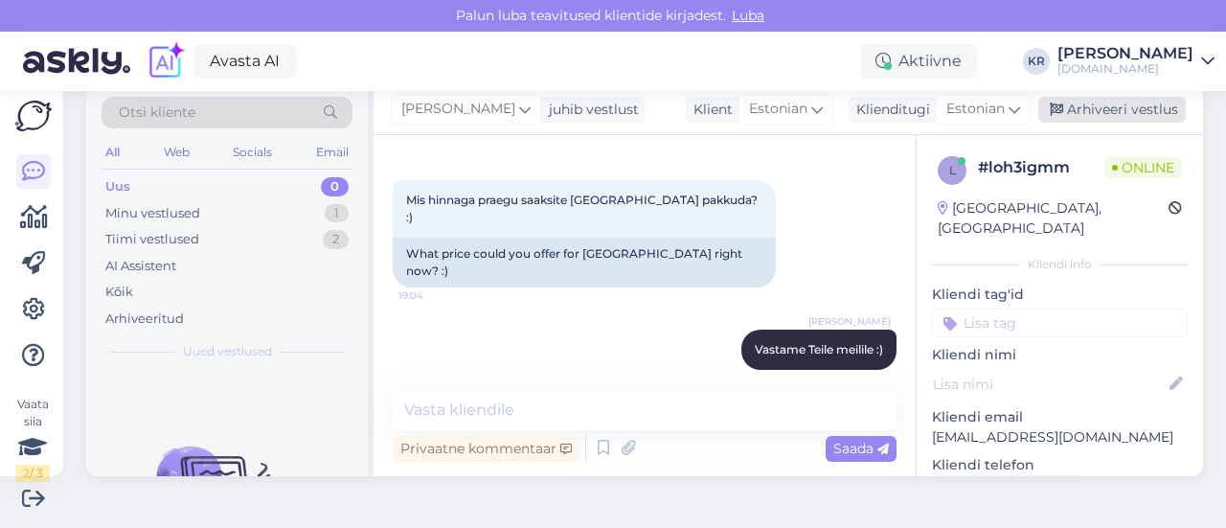
click at [1069, 106] on div "Arhiveeri vestlus" at bounding box center [1112, 110] width 148 height 26
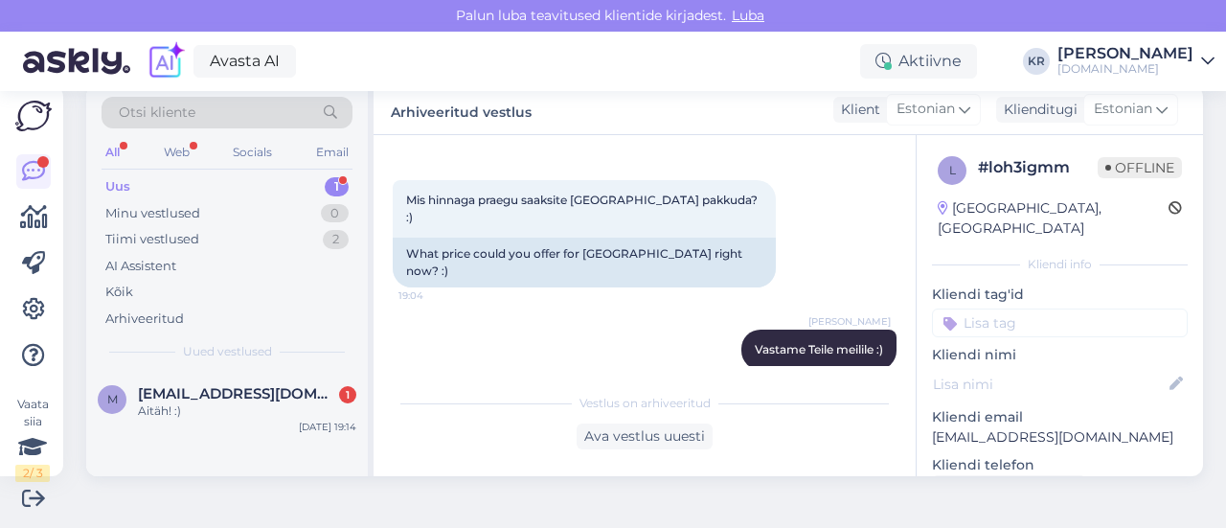
scroll to position [2625, 0]
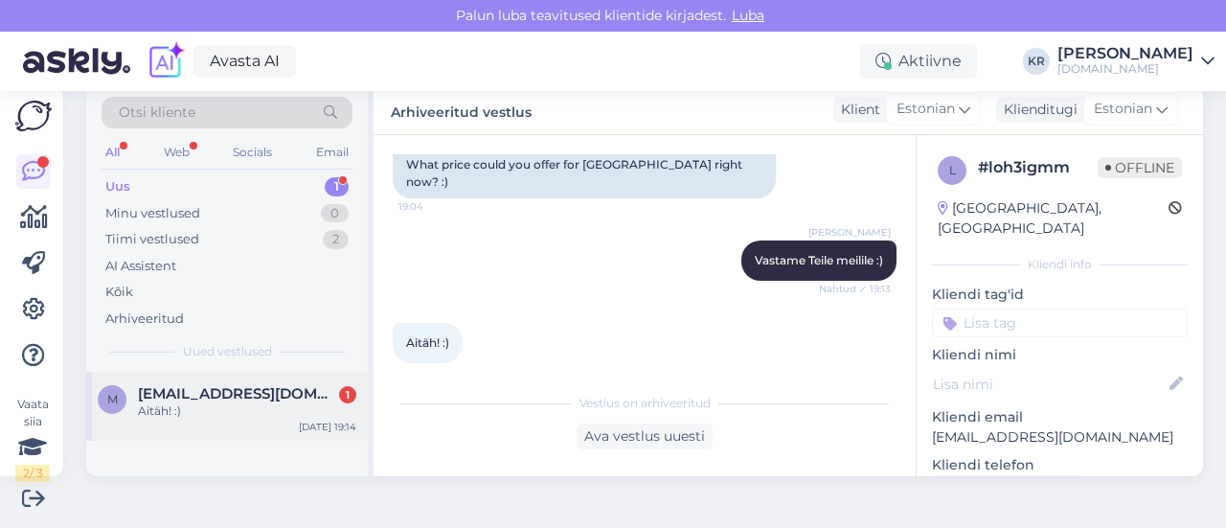
click at [292, 406] on div "Aitäh! :)" at bounding box center [247, 410] width 218 height 17
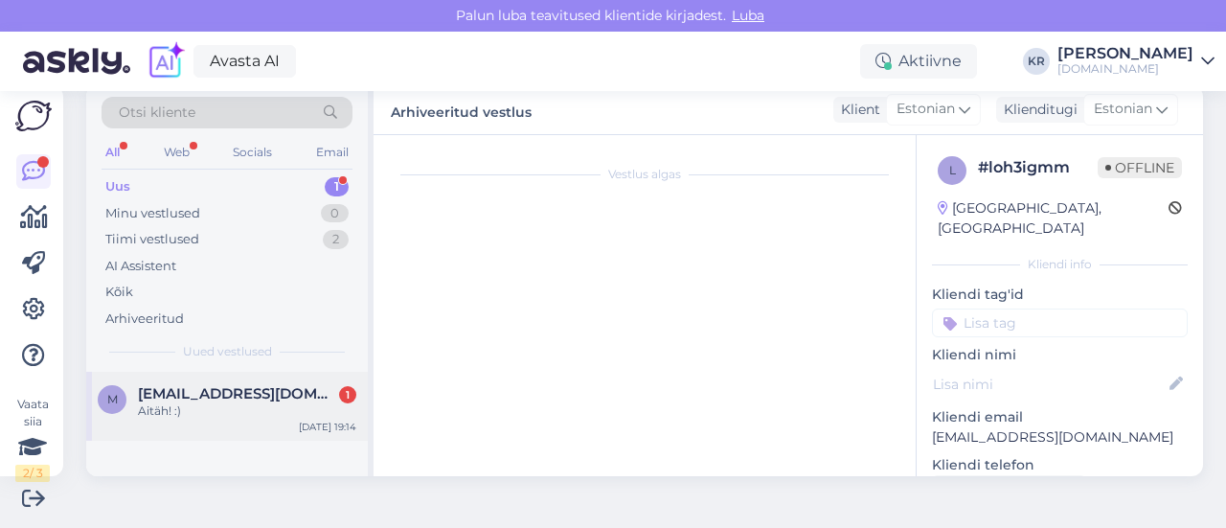
scroll to position [2721, 0]
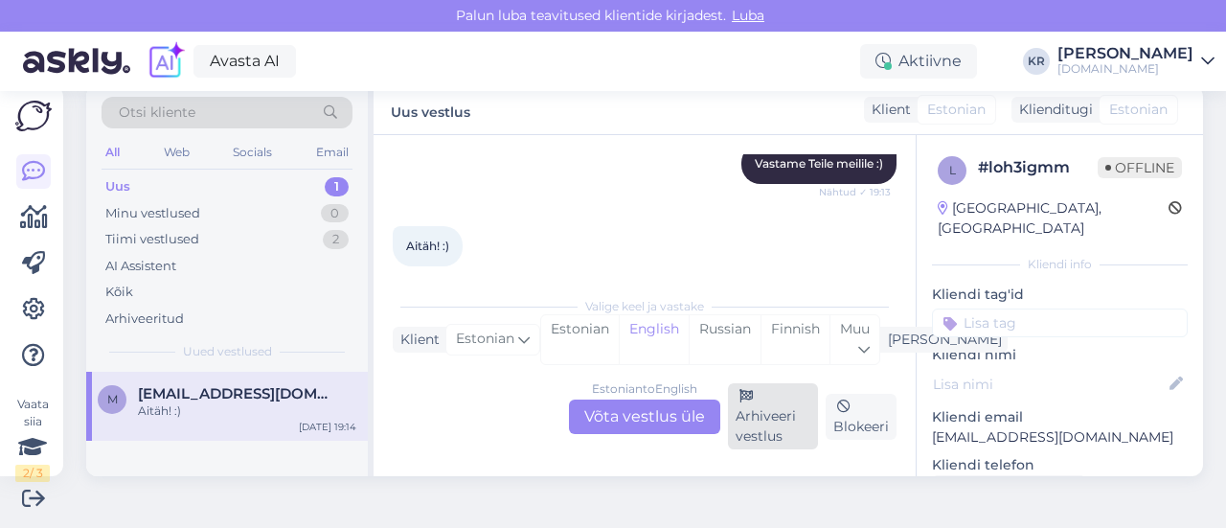
click at [740, 402] on icon at bounding box center [746, 396] width 13 height 13
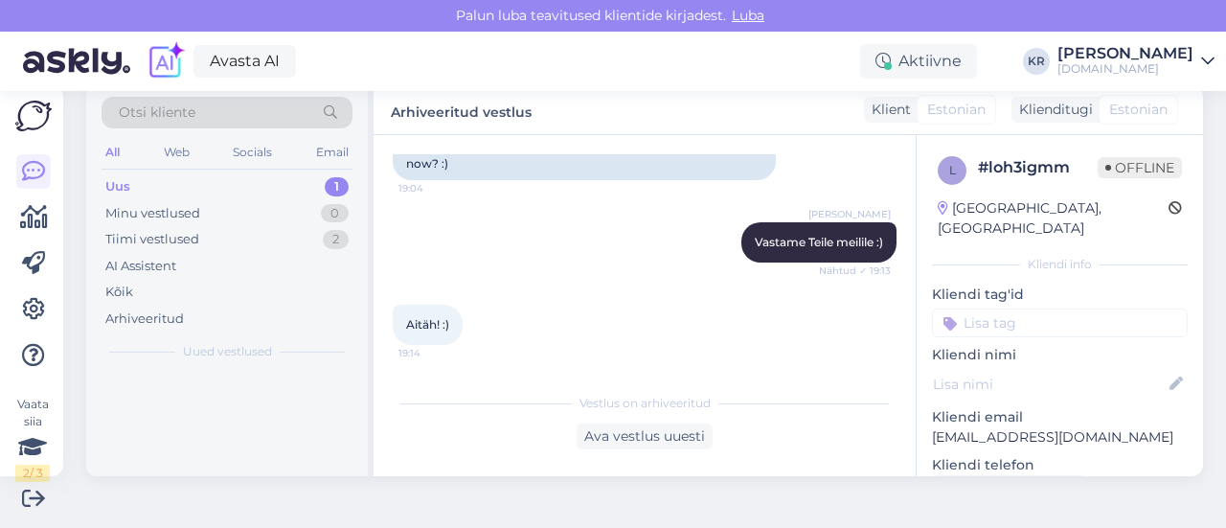
scroll to position [2625, 0]
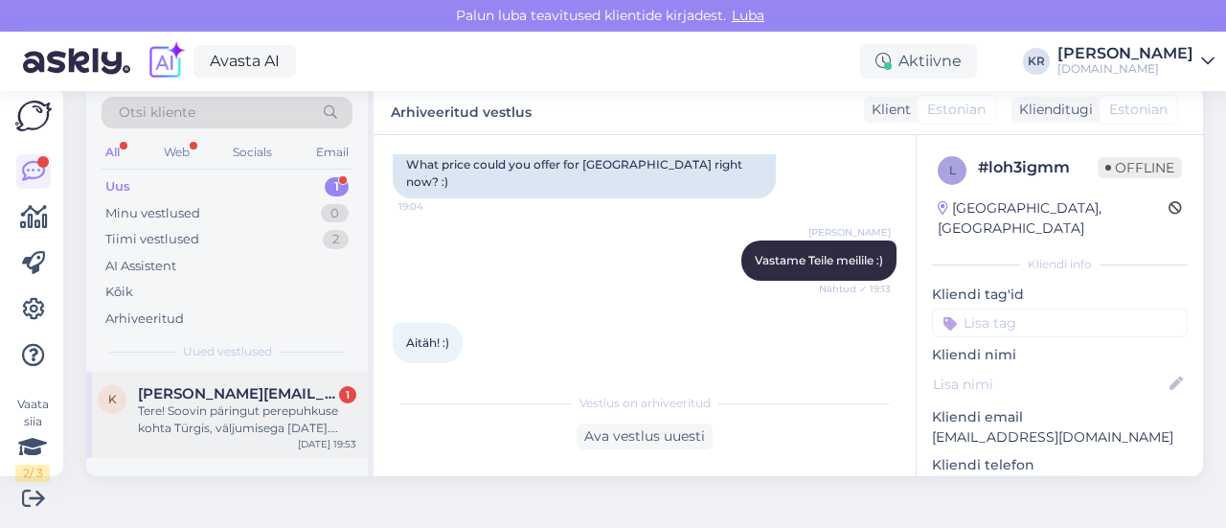
click at [318, 421] on div "Tere! Soovin päringut perepuhkuse kohta Türgis, väljumisega [DATE]. Reisiksime …" at bounding box center [247, 419] width 218 height 34
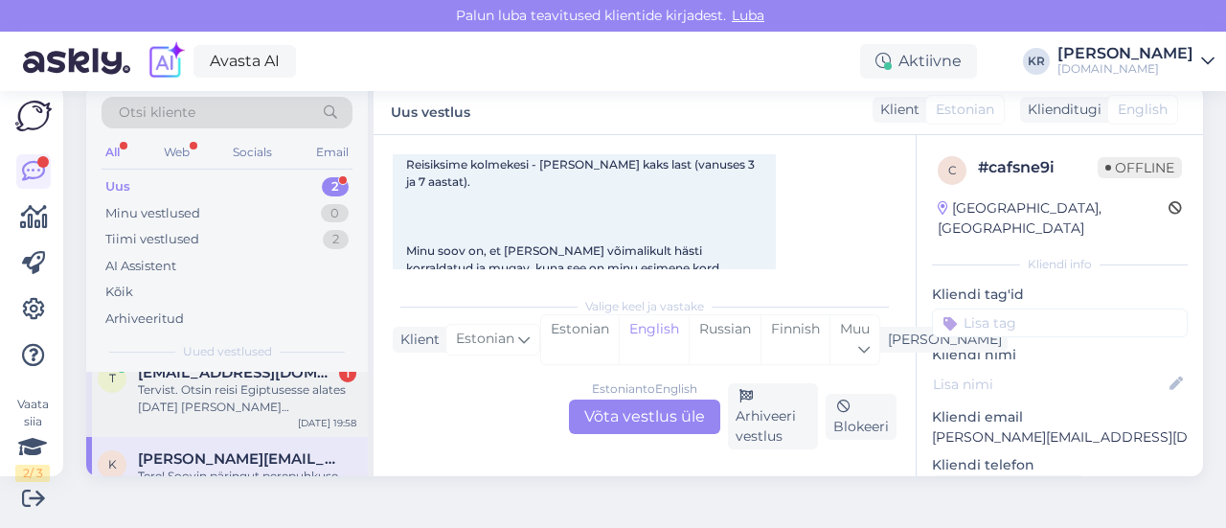
scroll to position [0, 0]
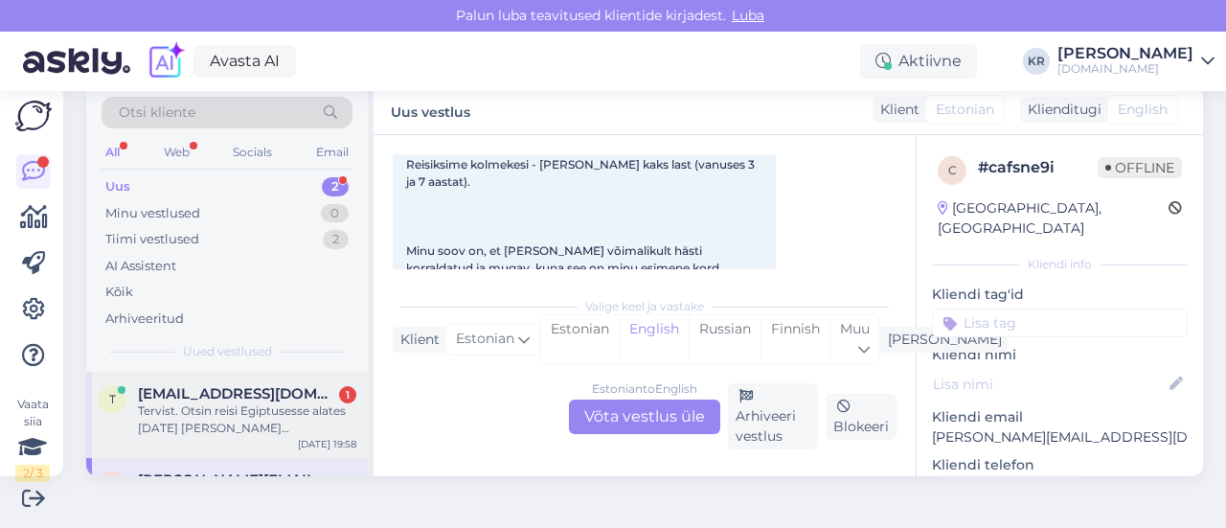
click at [295, 421] on div "Tervist. Otsin reisi Egiptusesse alates [DATE] [PERSON_NAME] täiskasvanule. Kõi…" at bounding box center [247, 419] width 218 height 34
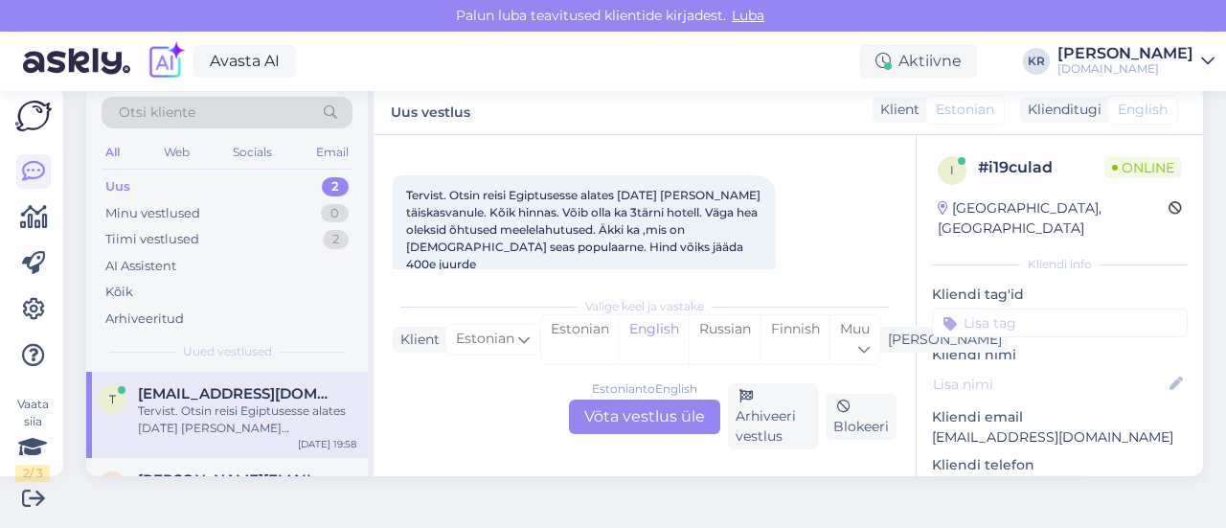
scroll to position [99, 0]
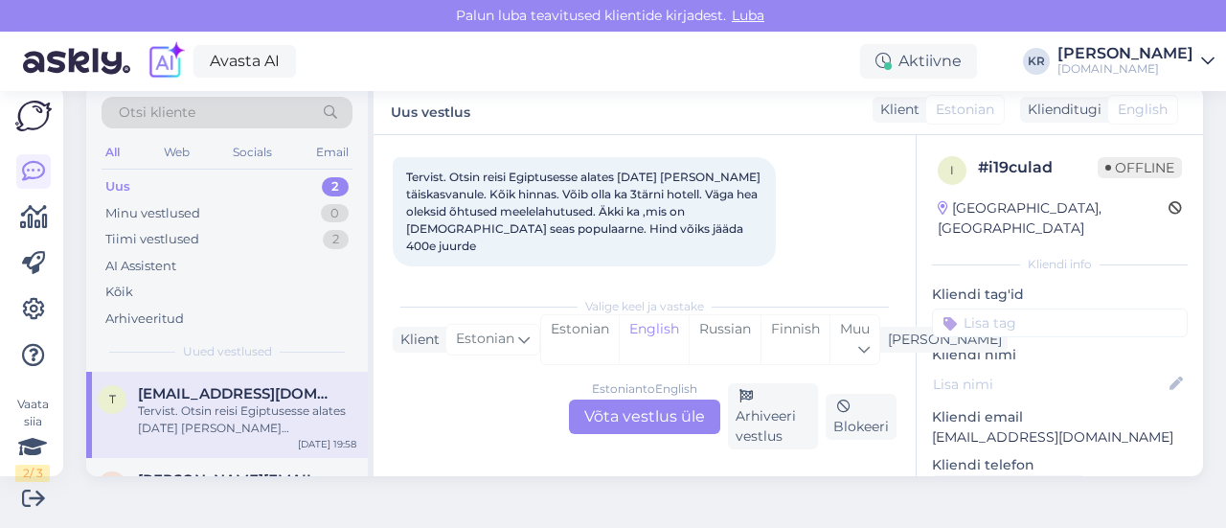
click at [632, 415] on div "Estonian to English Võta vestlus üle" at bounding box center [644, 416] width 151 height 34
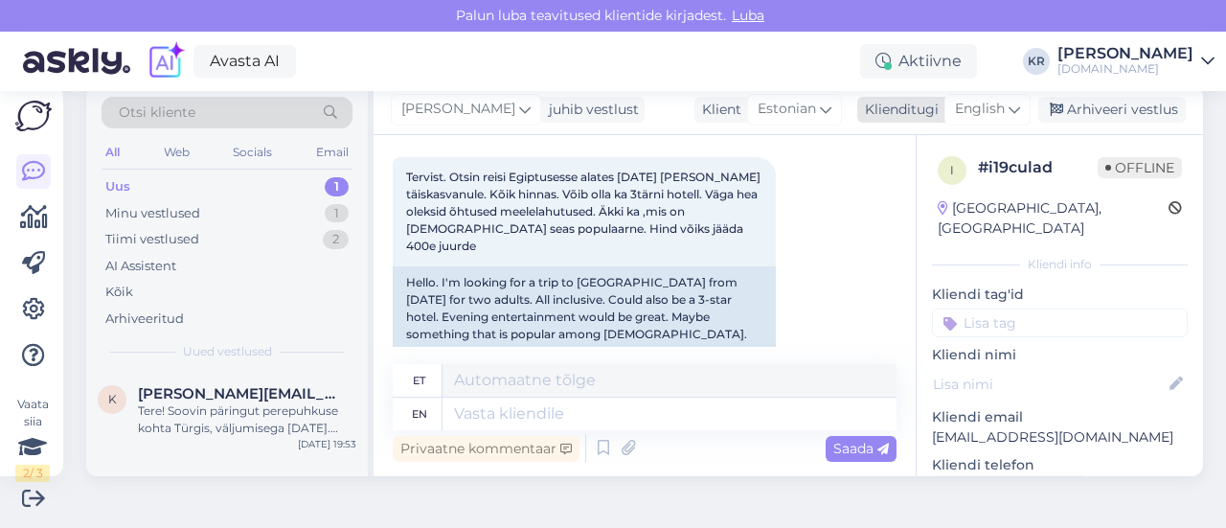
click at [980, 104] on span "English" at bounding box center [980, 109] width 50 height 21
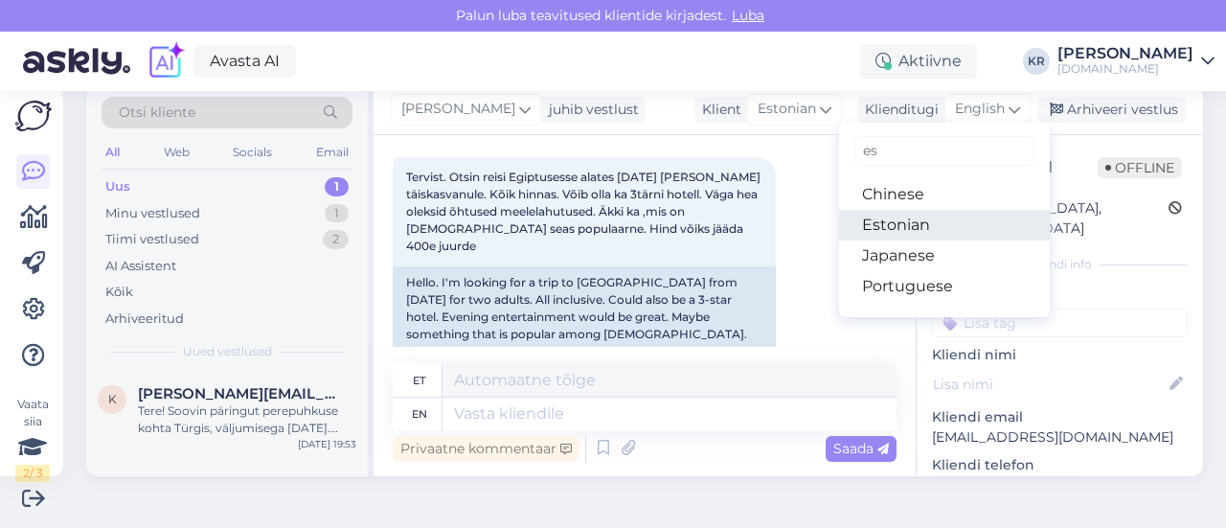
click at [904, 221] on link "Estonian" at bounding box center [944, 225] width 211 height 31
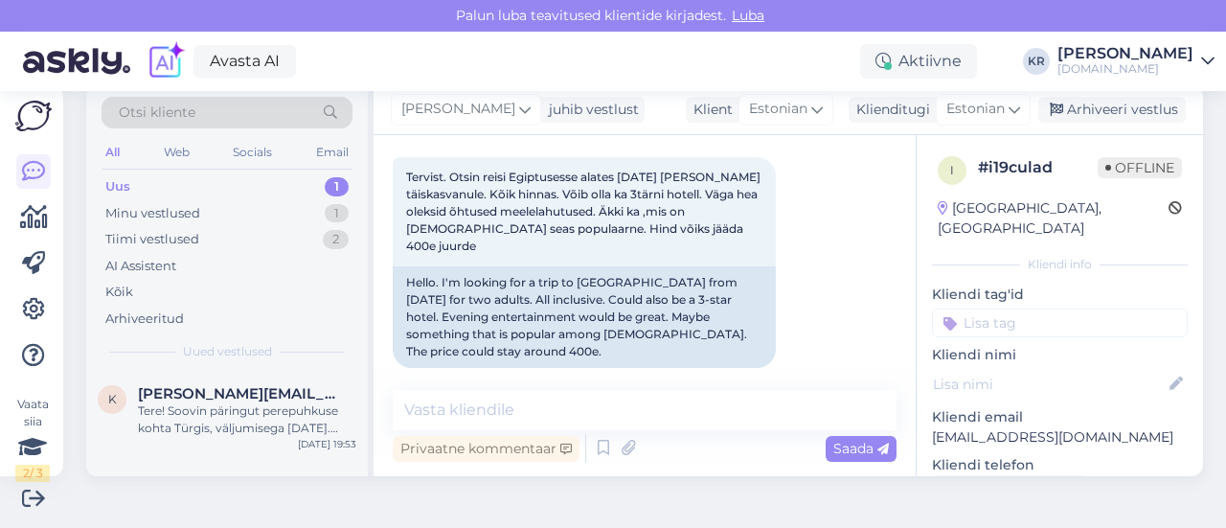
scroll to position [80, 0]
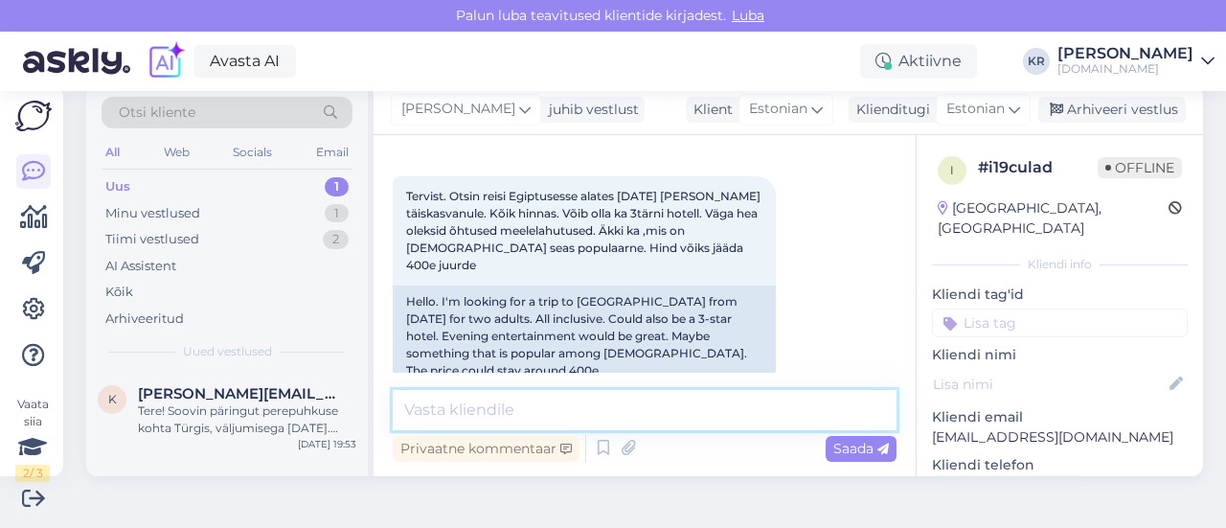
click at [590, 407] on textarea at bounding box center [645, 410] width 504 height 40
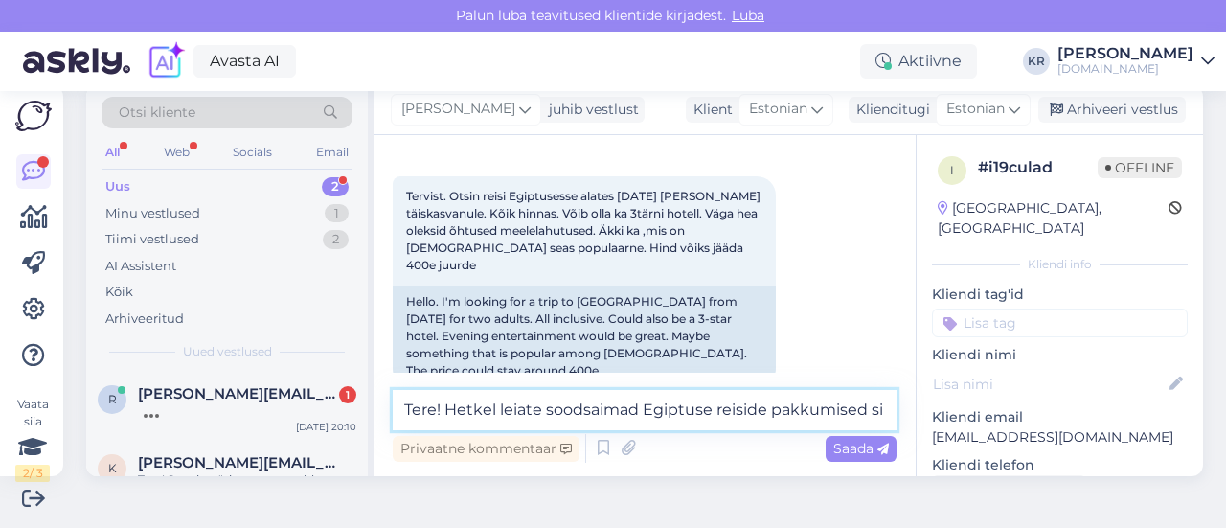
scroll to position [99, 0]
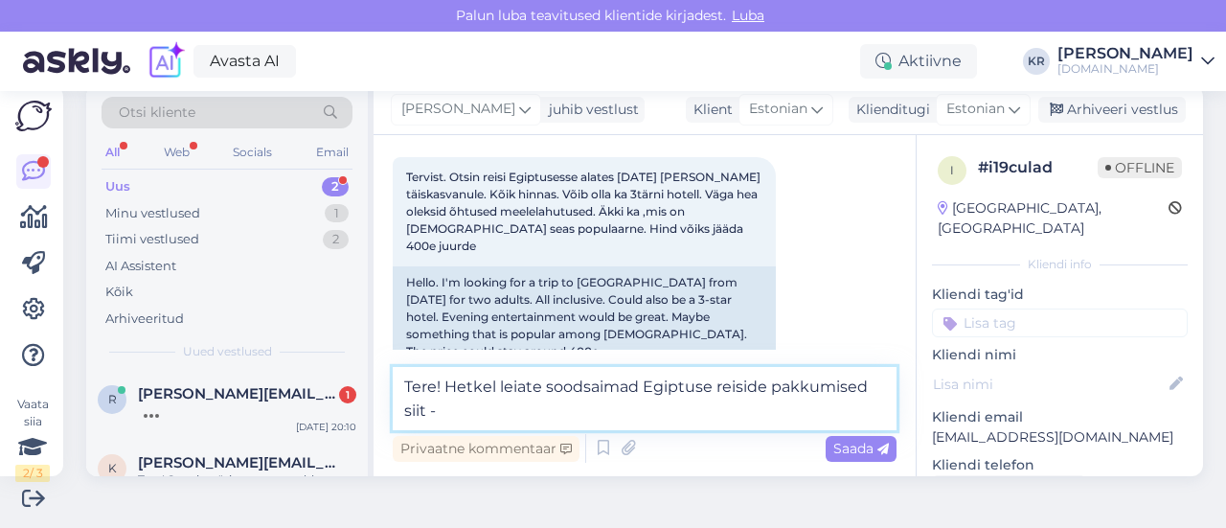
paste textarea "[URL][DOMAIN_NAME][DATE]"
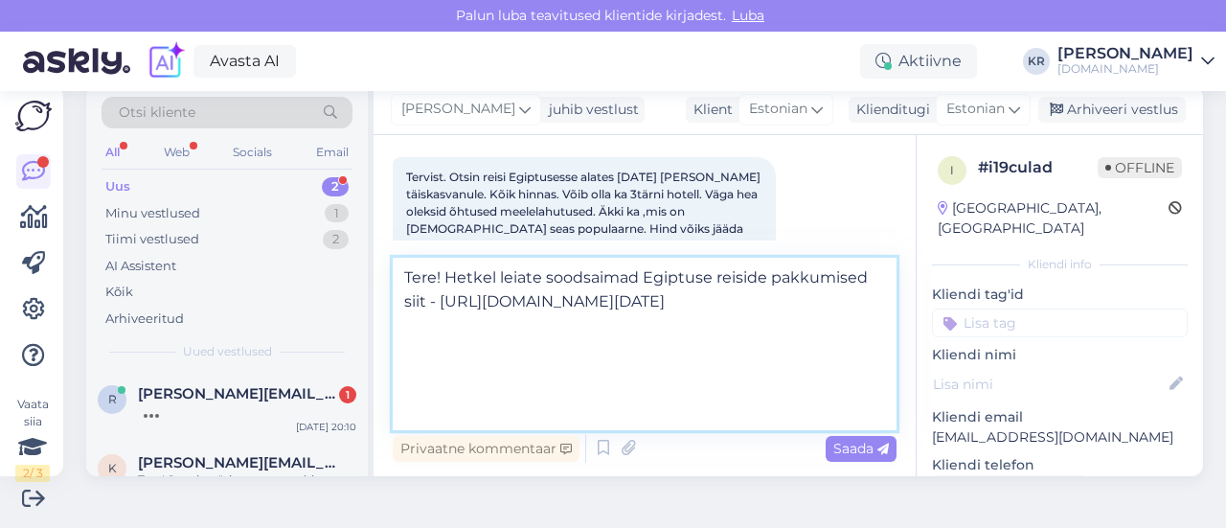
scroll to position [0, 0]
drag, startPoint x: 720, startPoint y: 379, endPoint x: 540, endPoint y: 299, distance: 197.2
click at [540, 299] on textarea "Tere! Hetkel leiate soodsaimad Egiptuse reiside pakkumised siit - [URL][DOMAIN_…" at bounding box center [645, 344] width 504 height 172
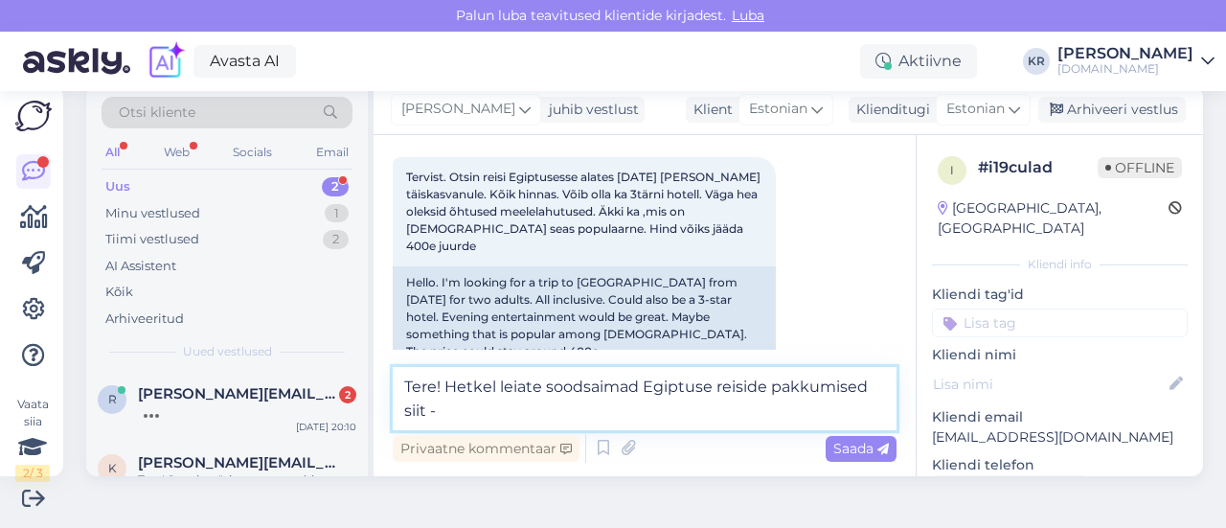
paste textarea "[URL][DOMAIN_NAME]"
type textarea "Tere! Hetkel leiate soodsaimad Egiptuse reiside pakkumised siit - [URL][DOMAIN_…"
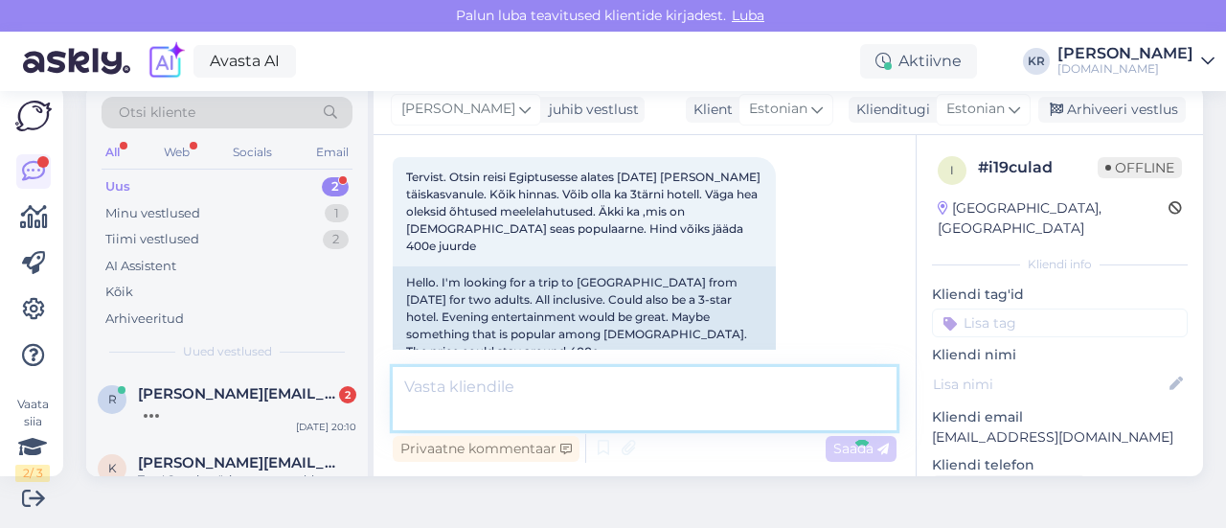
scroll to position [179, 0]
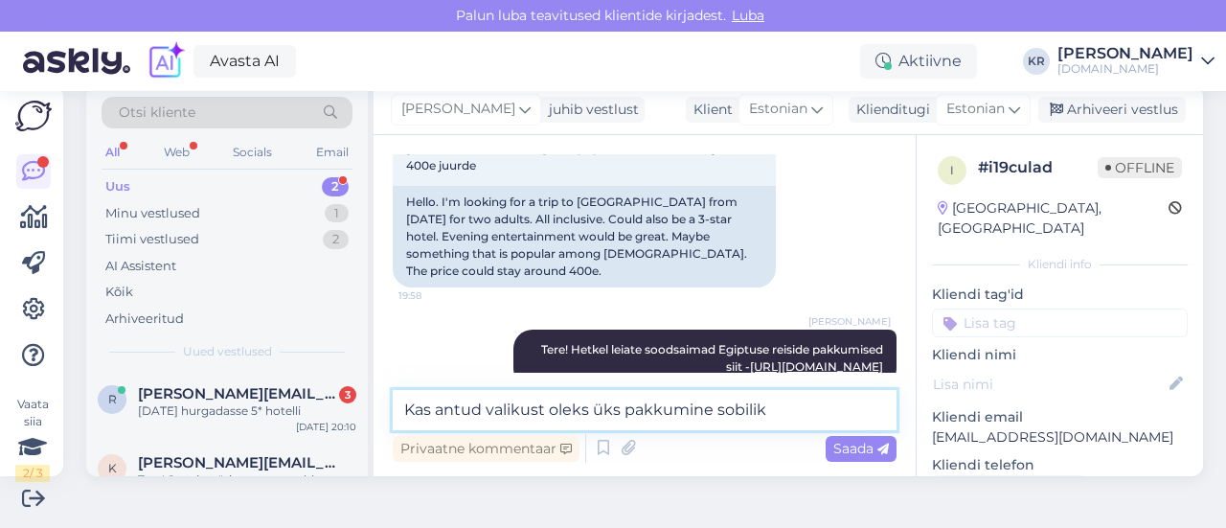
type textarea "Kas antud valikust oleks üks pakkumine sobilik?"
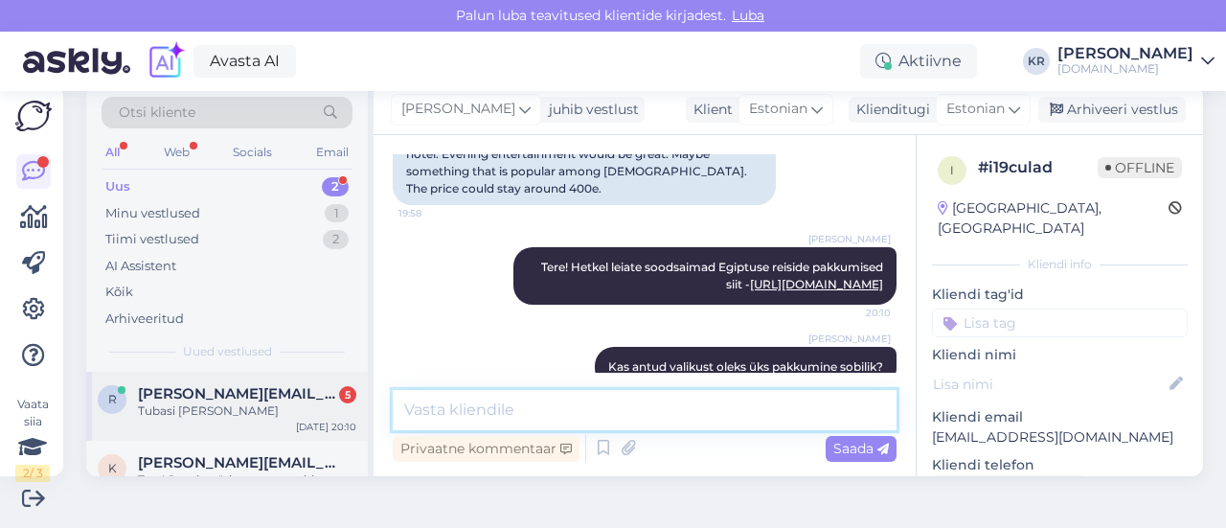
scroll to position [0, 0]
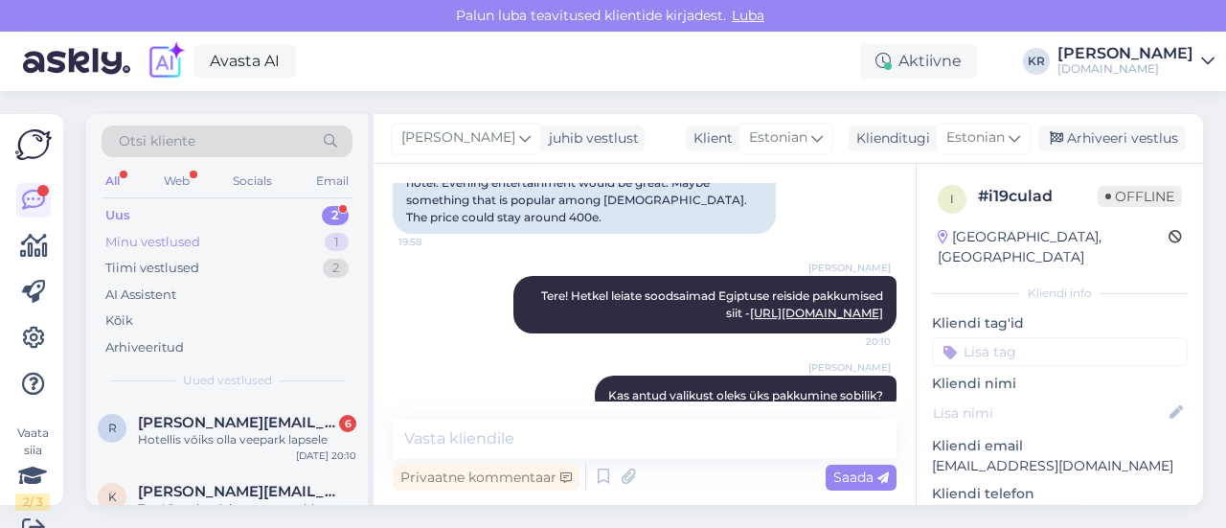
click at [262, 238] on div "Minu vestlused 1" at bounding box center [227, 242] width 251 height 27
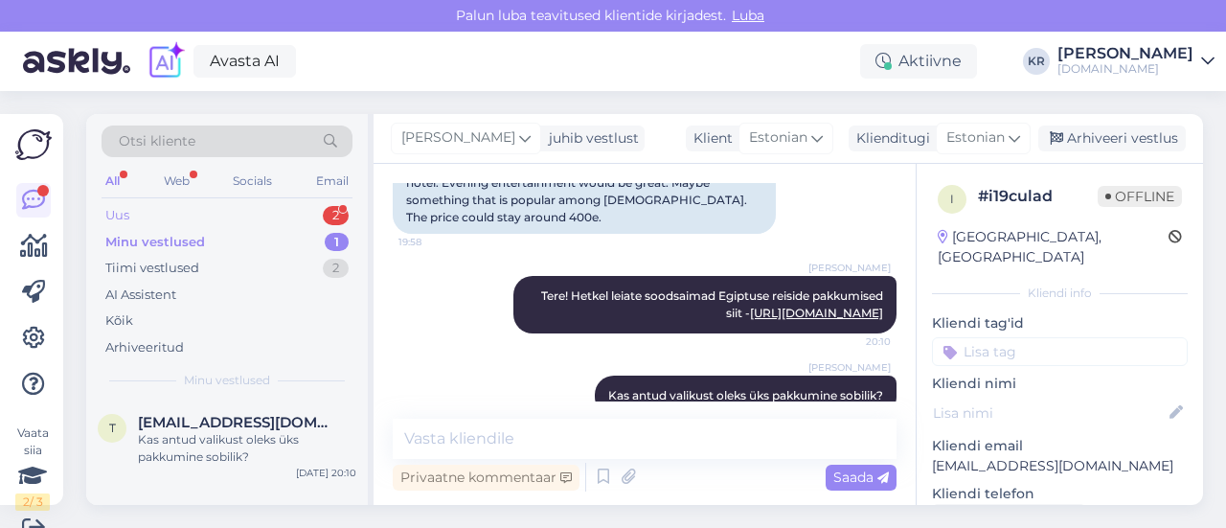
click at [217, 204] on div "Uus 2" at bounding box center [227, 215] width 251 height 27
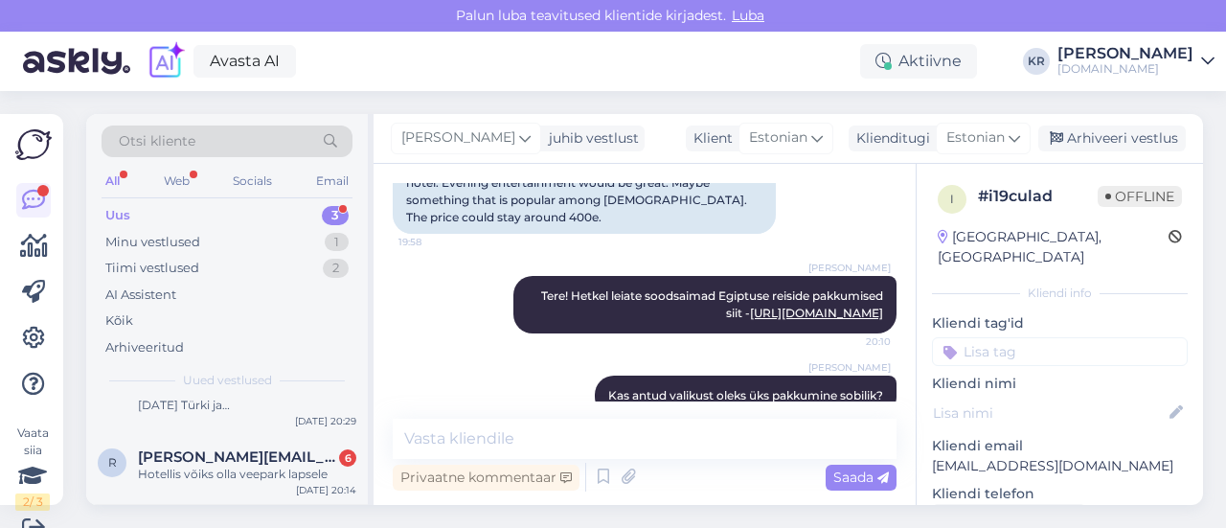
scroll to position [135, 0]
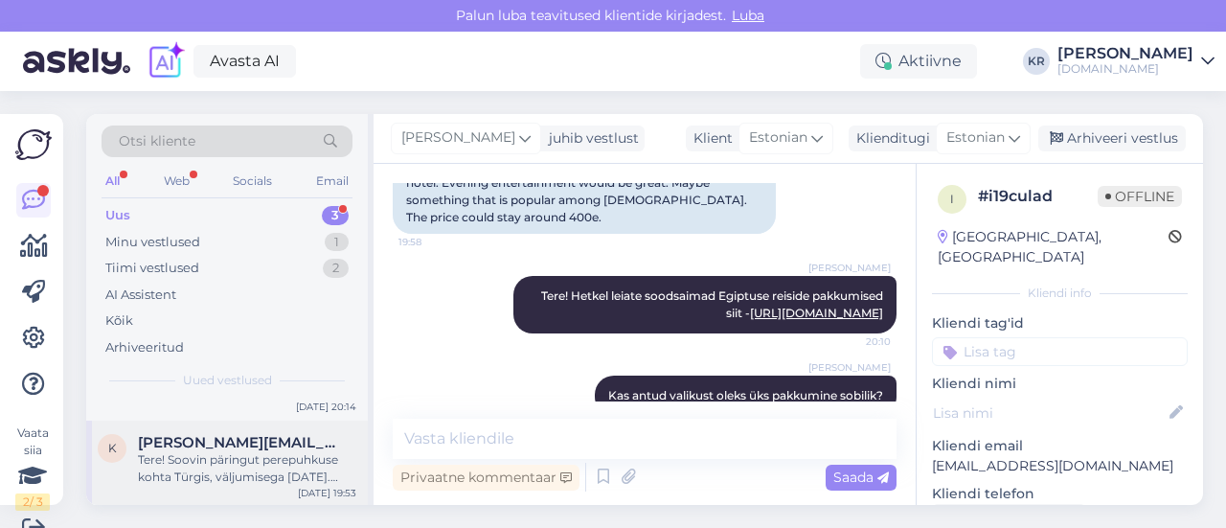
click at [284, 472] on div "Tere! Soovin päringut perepuhkuse kohta Türgis, väljumisega [DATE]. Reisiksime …" at bounding box center [247, 468] width 218 height 34
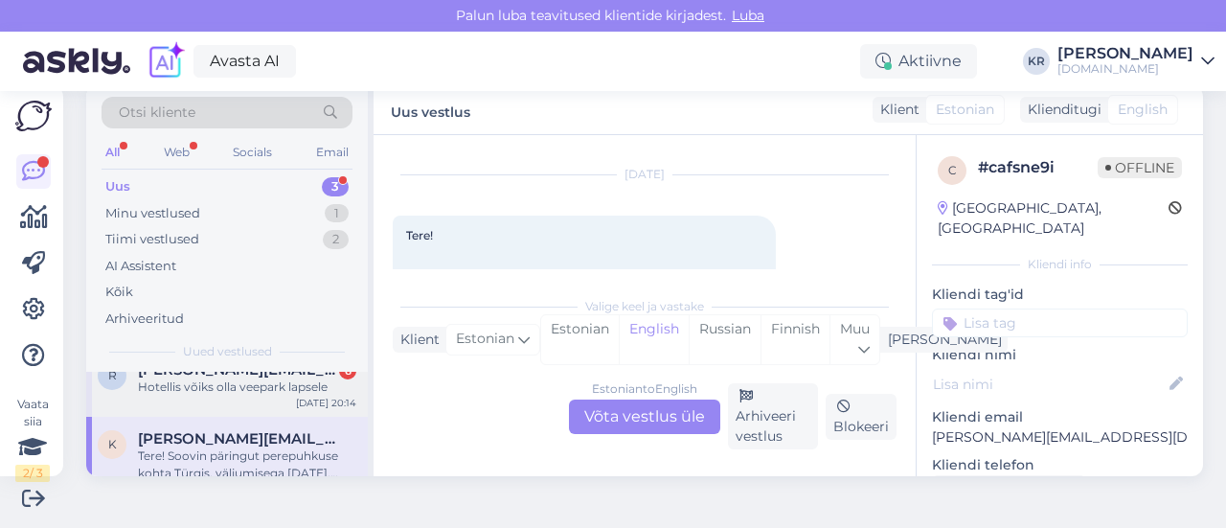
scroll to position [39, 0]
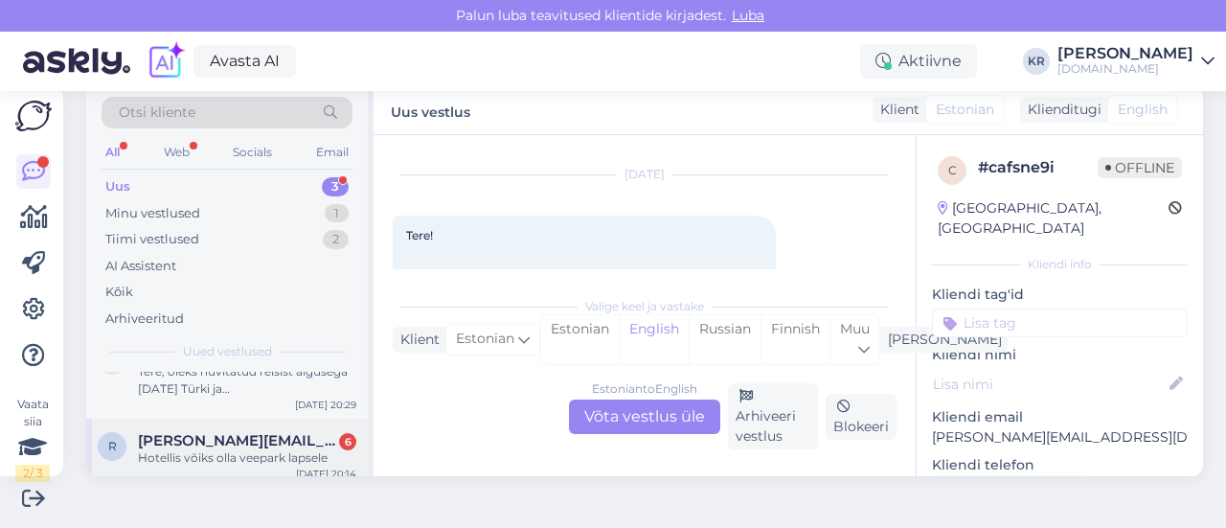
click at [269, 438] on span "[PERSON_NAME][EMAIL_ADDRESS][PERSON_NAME][DOMAIN_NAME]" at bounding box center [237, 440] width 199 height 17
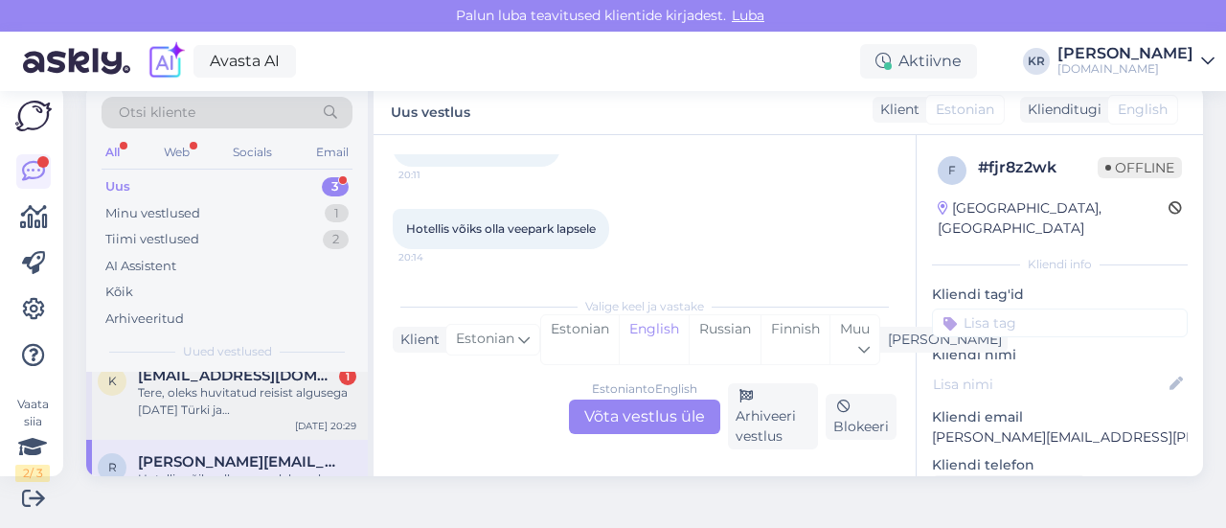
scroll to position [0, 0]
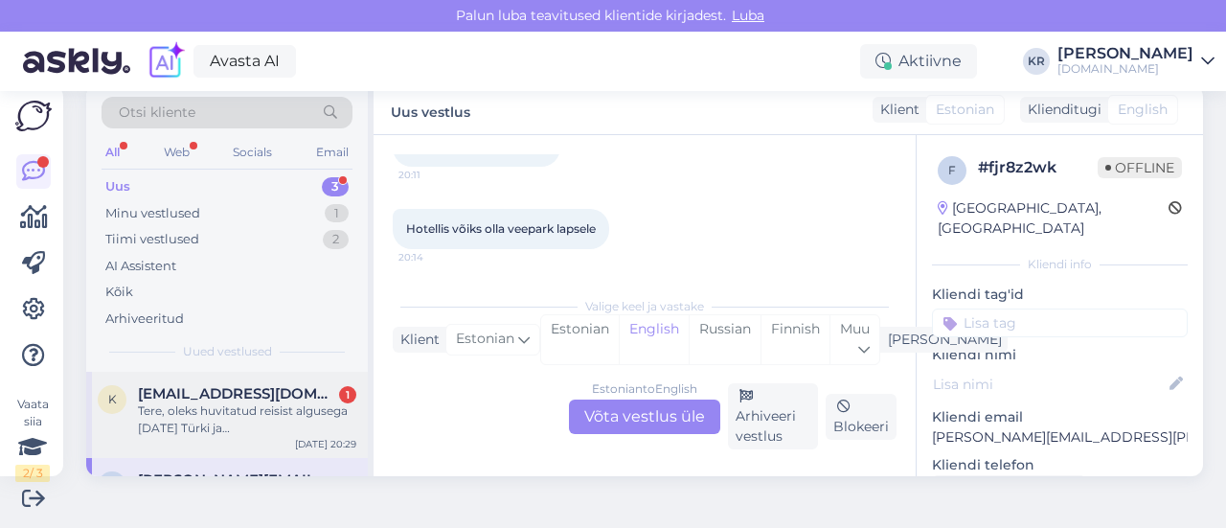
click at [293, 420] on div "Tere, oleks huvitatud reisist algusega [DATE] Türki ja [GEOGRAPHIC_DATA]. Teil …" at bounding box center [247, 419] width 218 height 34
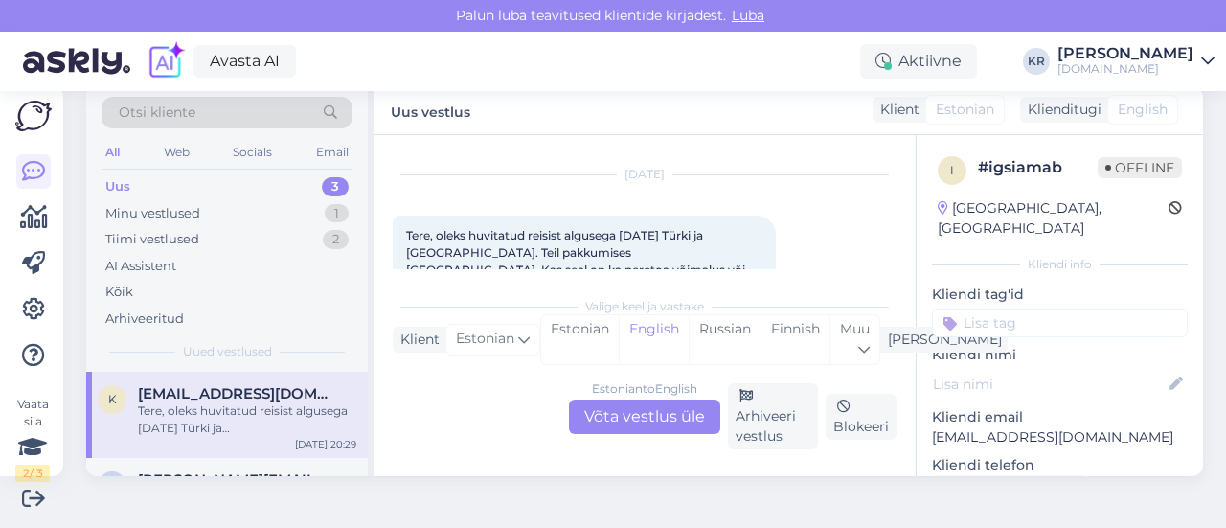
scroll to position [81, 0]
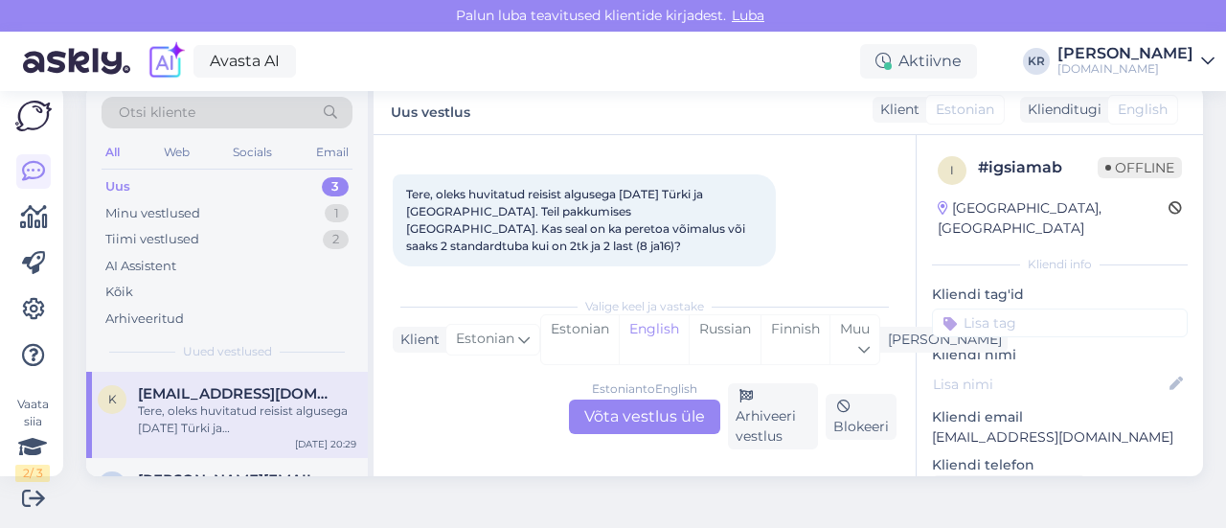
click at [651, 422] on div "Estonian to English Võta vestlus üle" at bounding box center [644, 416] width 151 height 34
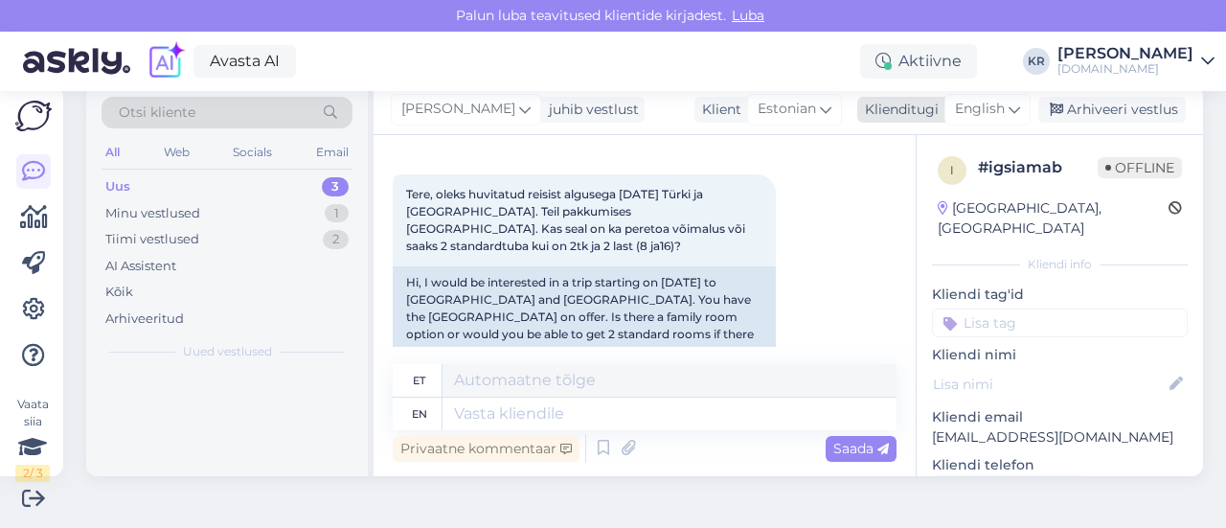
click at [1009, 112] on icon at bounding box center [1014, 109] width 11 height 21
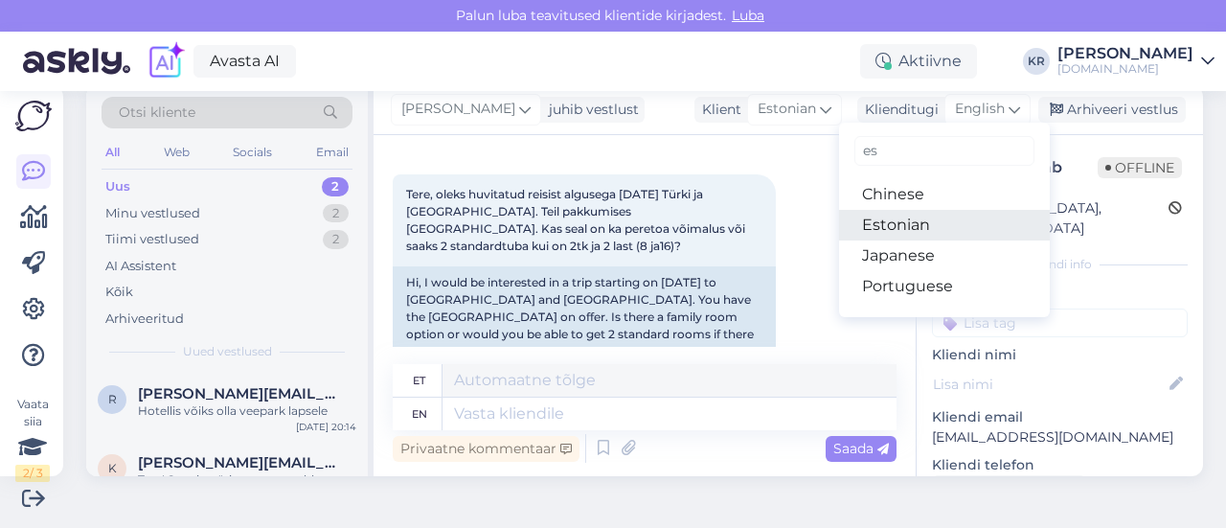
click at [943, 229] on link "Estonian" at bounding box center [944, 225] width 211 height 31
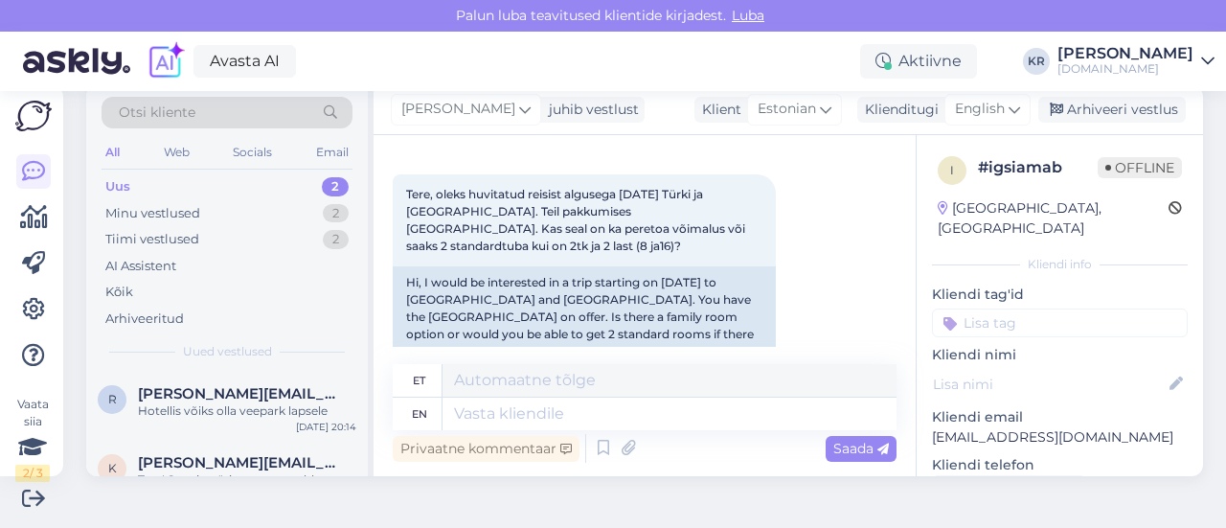
scroll to position [62, 0]
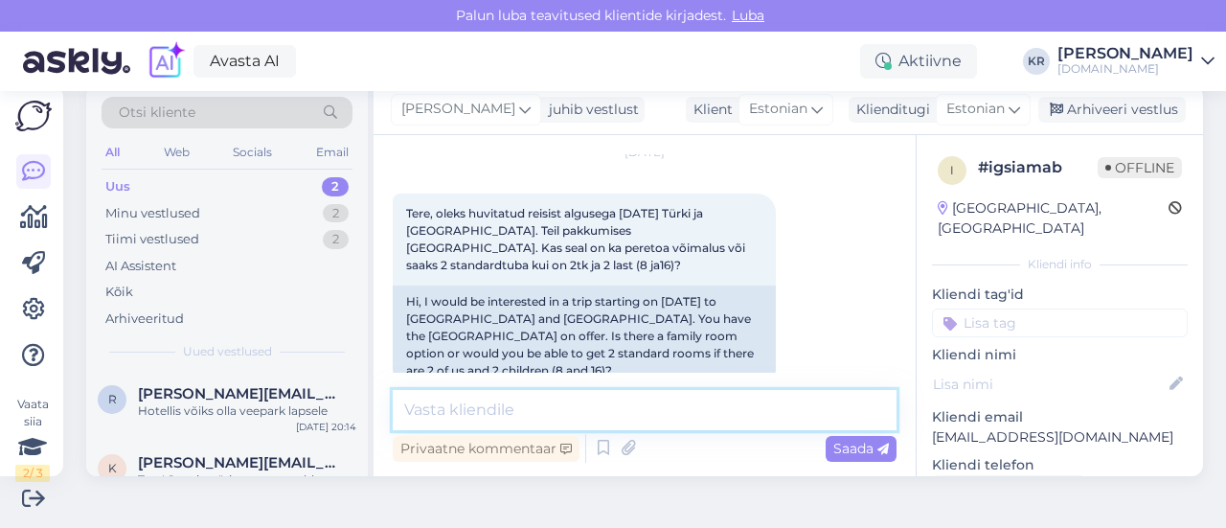
click at [667, 407] on textarea at bounding box center [645, 410] width 504 height 40
type textarea "Tere!"
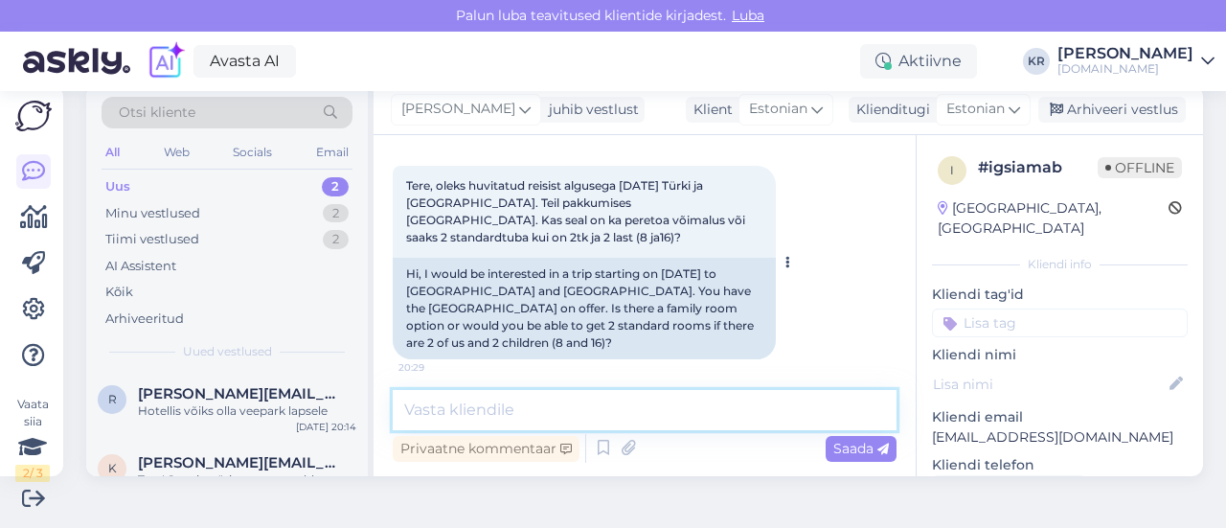
scroll to position [49, 0]
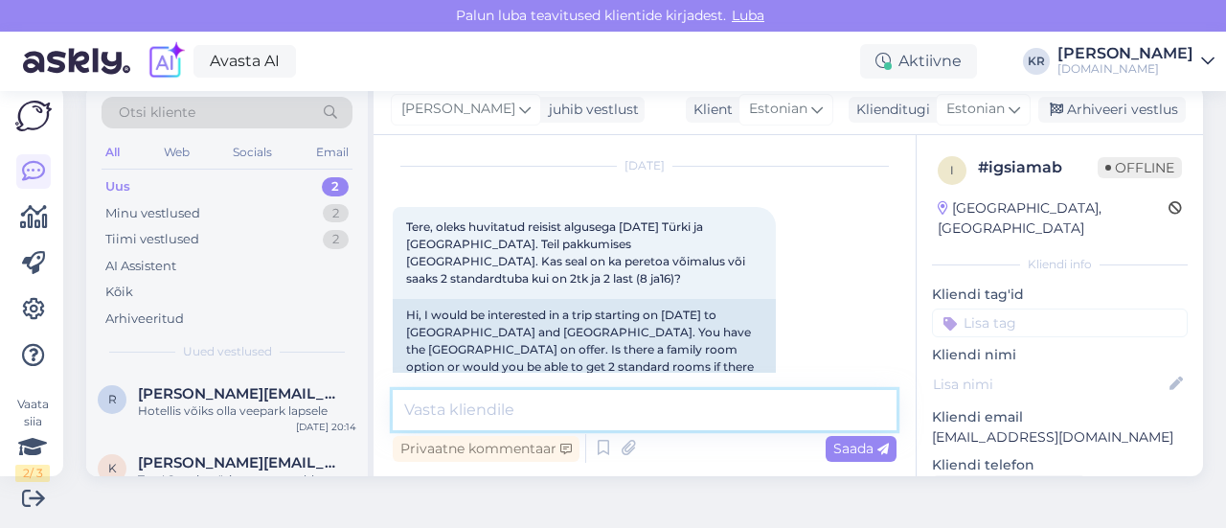
click at [623, 392] on textarea at bounding box center [645, 410] width 504 height 40
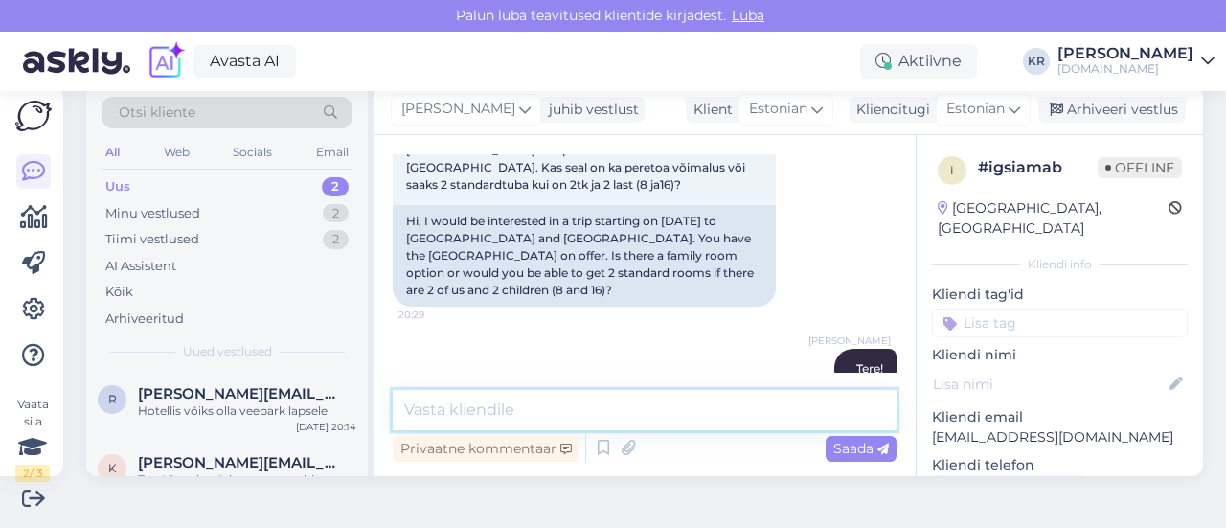
scroll to position [145, 0]
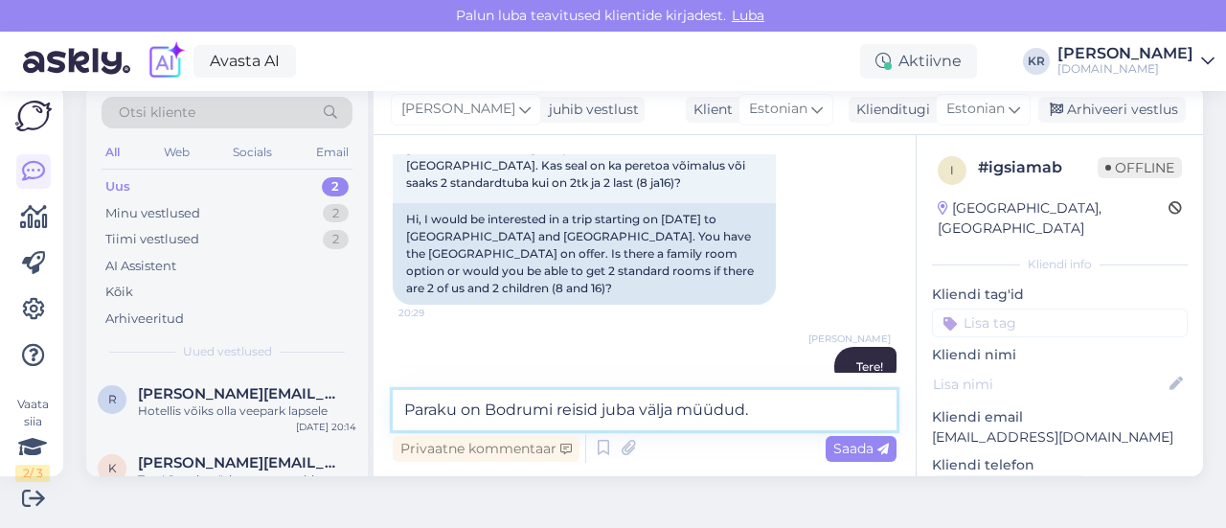
click at [487, 415] on textarea "Paraku on Bodrumi reisid juba välja müüdud." at bounding box center [645, 410] width 504 height 40
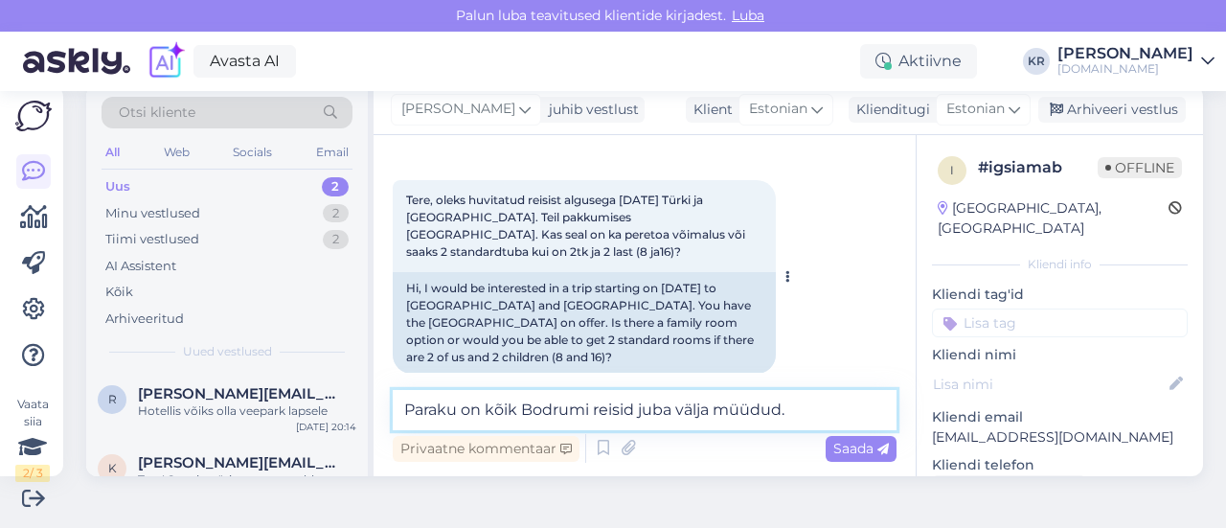
scroll to position [49, 0]
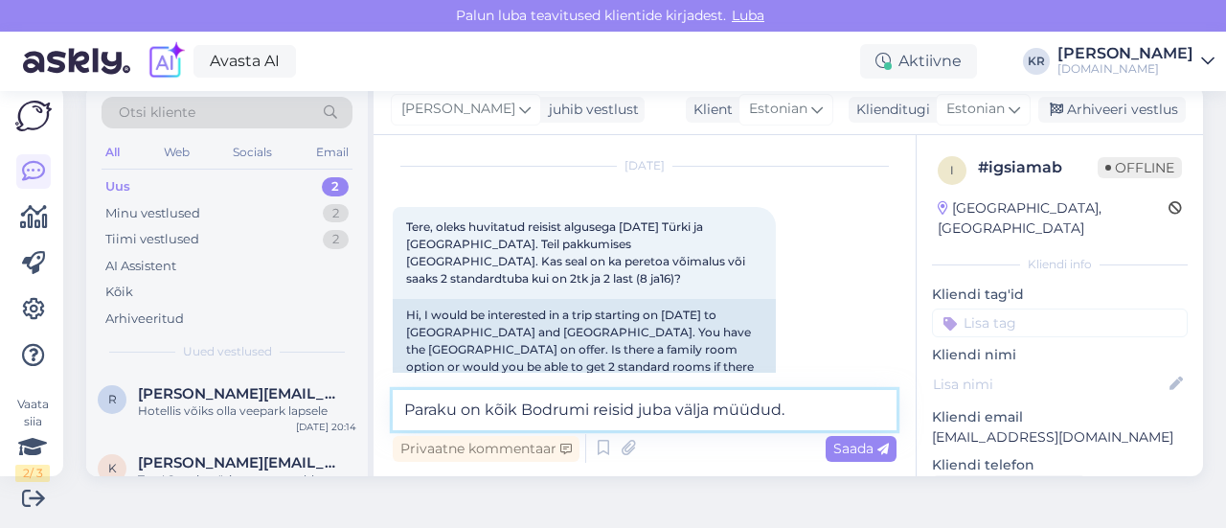
drag, startPoint x: 826, startPoint y: 409, endPoint x: 490, endPoint y: 412, distance: 336.2
click at [490, 411] on textarea "Paraku on kõik Bodrumi reisid juba välja müüdud." at bounding box center [645, 410] width 504 height 40
click at [614, 411] on textarea "Paraku on 22.10 väljumisele alles veel viimased 3 lennukohta." at bounding box center [645, 410] width 504 height 40
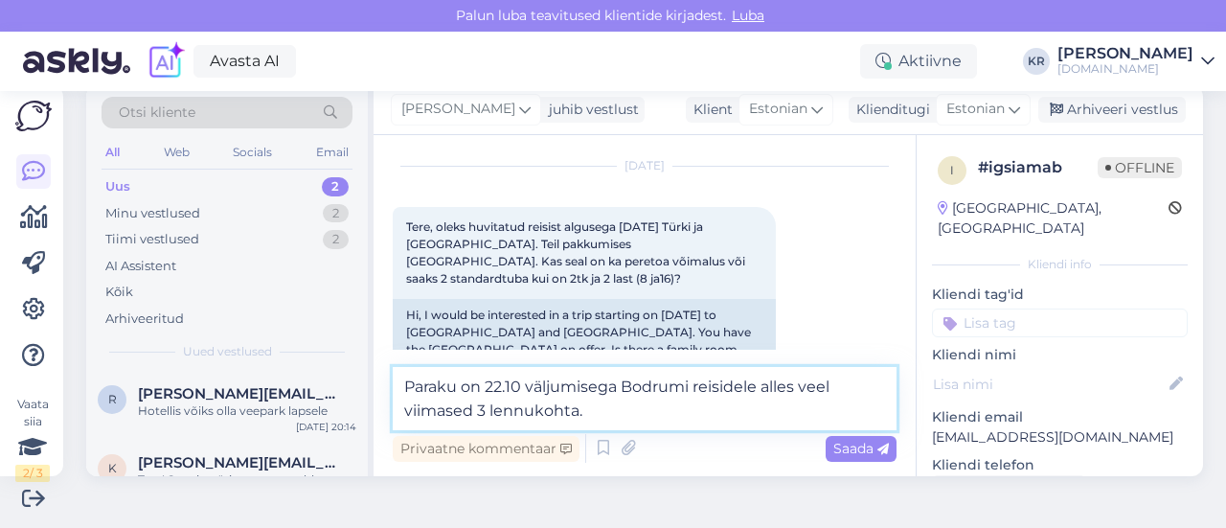
click at [614, 413] on textarea "Paraku on 22.10 väljumisega Bodrumi reisidele alles veel viimased 3 lennukohta." at bounding box center [645, 398] width 504 height 63
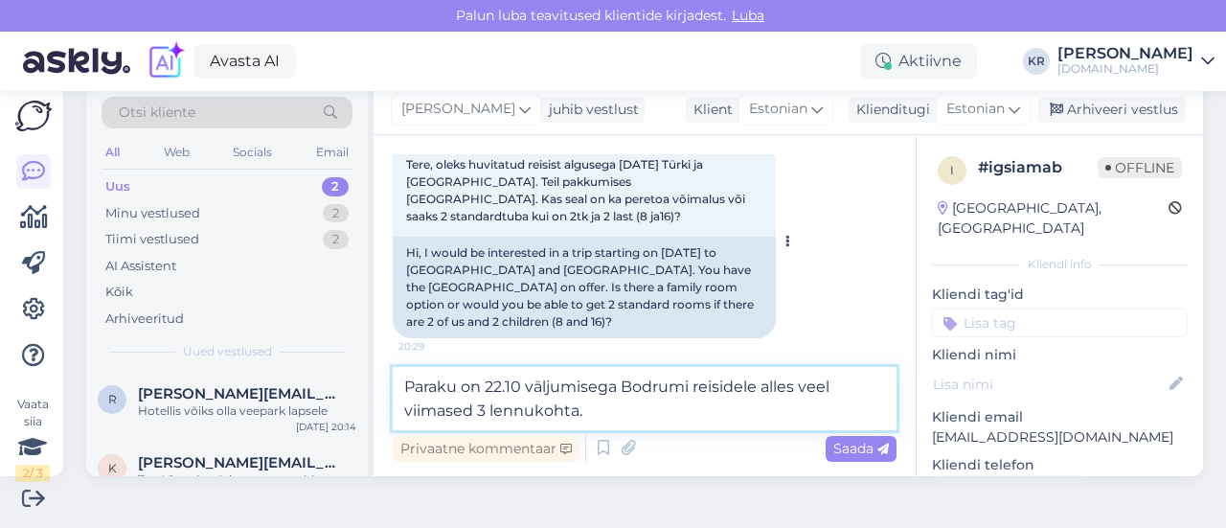
scroll to position [73, 0]
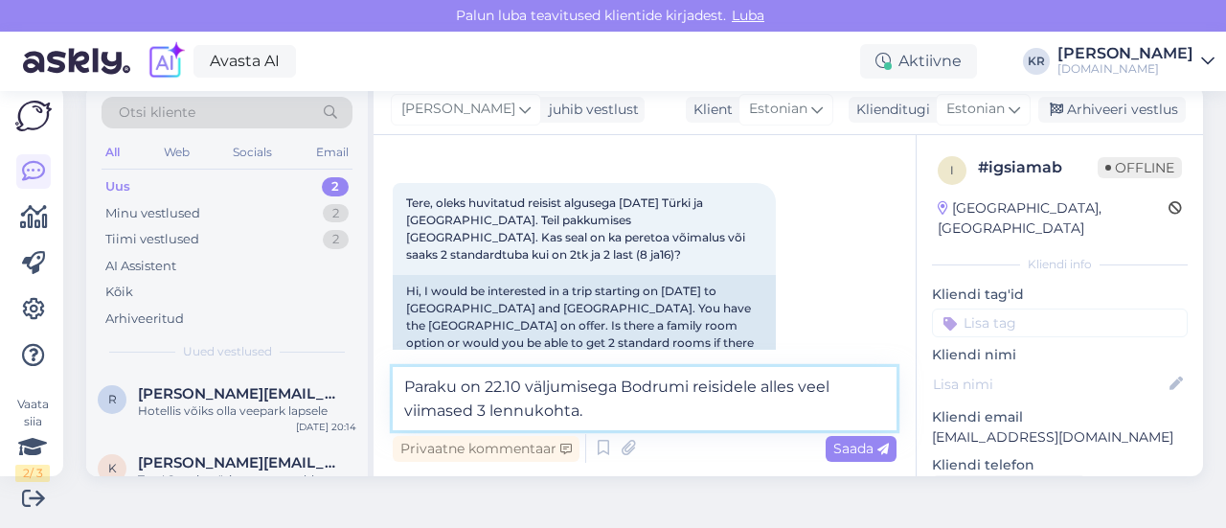
type textarea "Paraku on 22.10 väljumisega Bodrumi reisidele alles veel viimased 3 lennukohta."
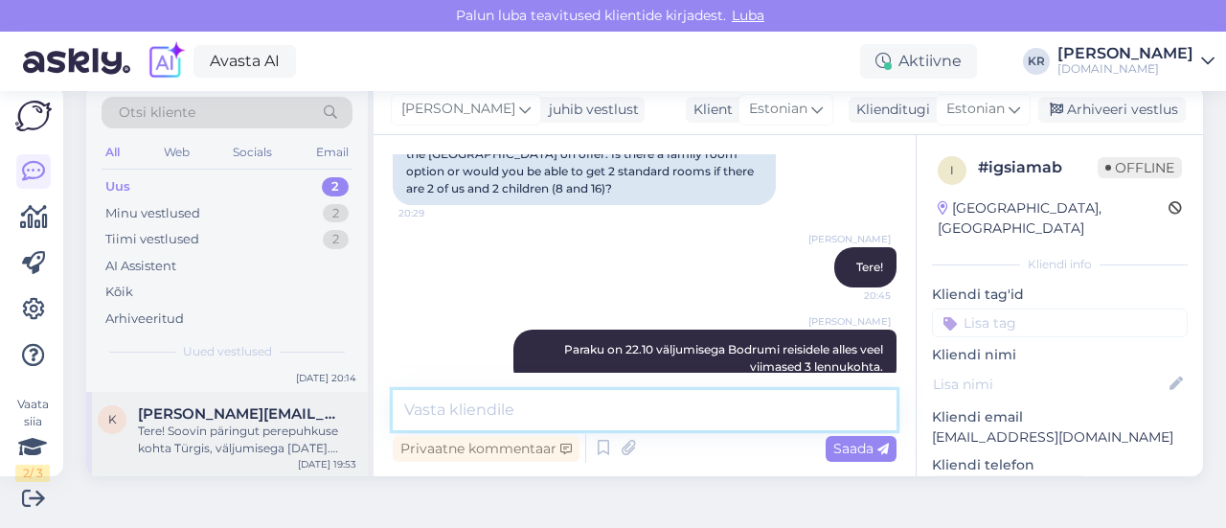
scroll to position [0, 0]
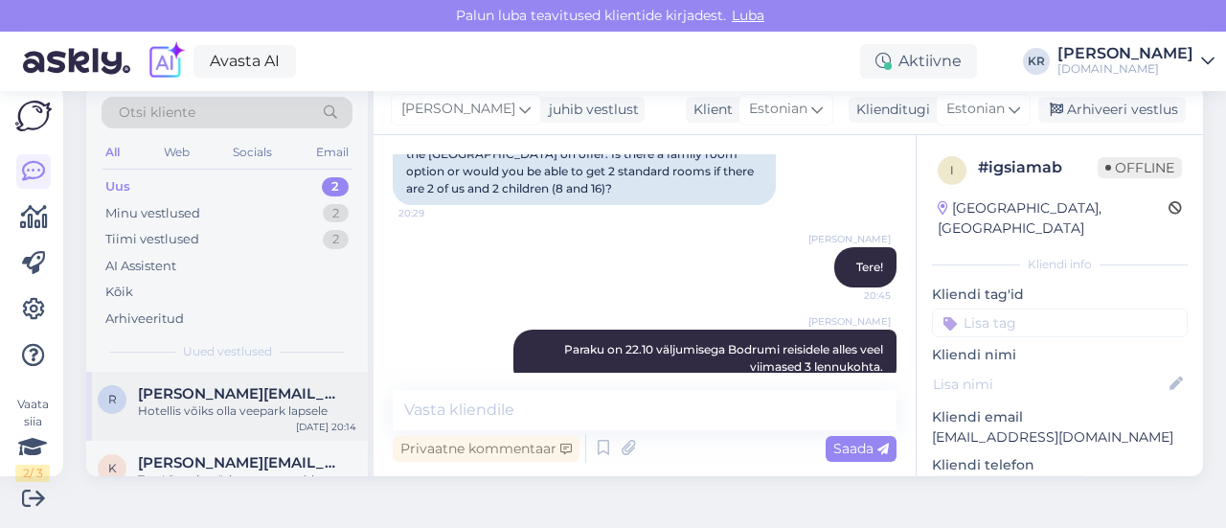
click at [278, 422] on div "[PERSON_NAME] [PERSON_NAME][EMAIL_ADDRESS][PERSON_NAME][DOMAIN_NAME] Hotellis v…" at bounding box center [227, 406] width 282 height 69
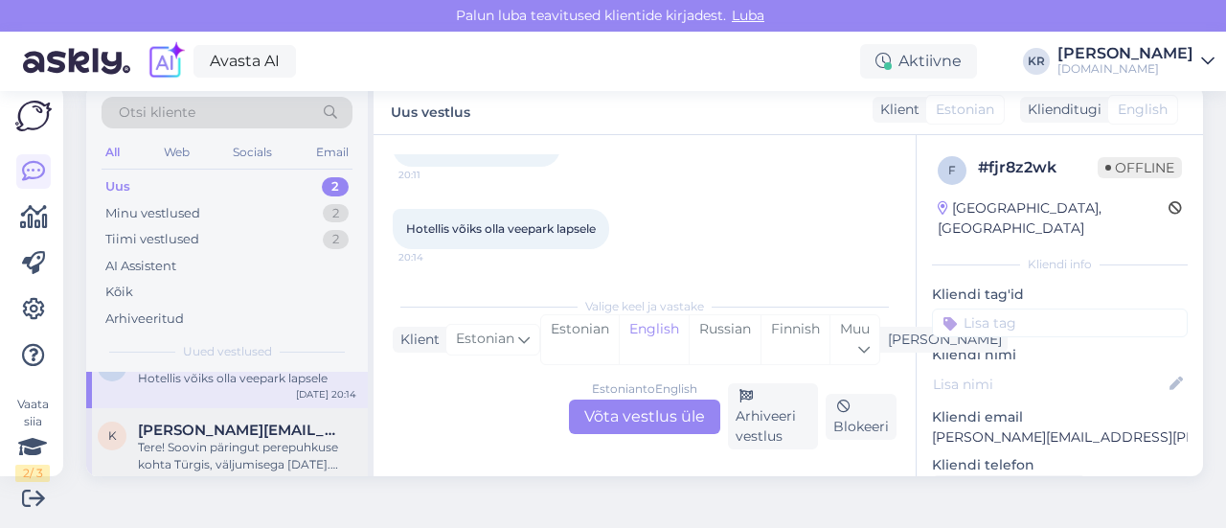
scroll to position [49, 0]
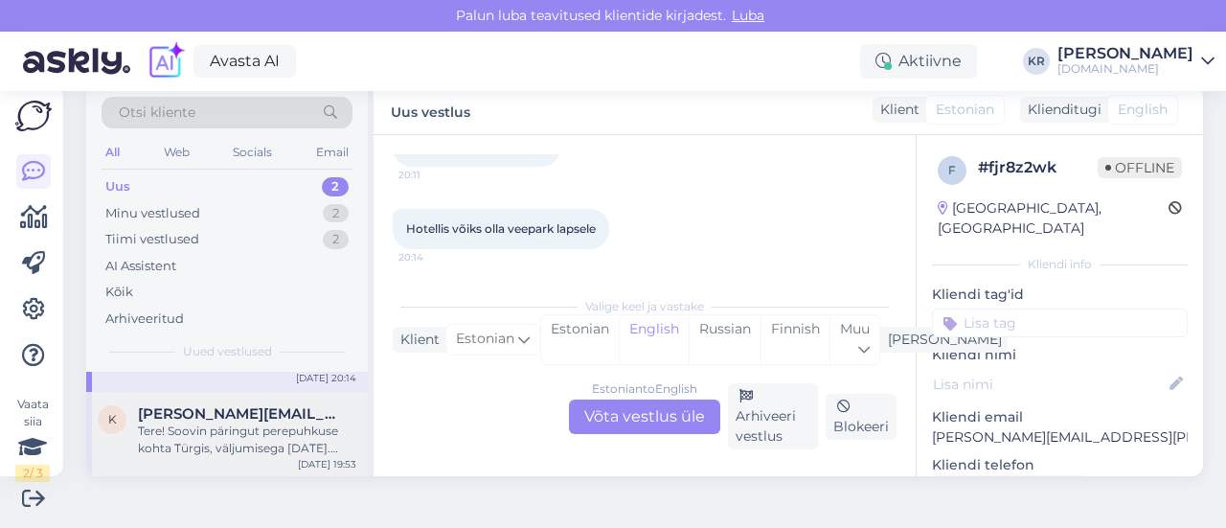
click at [278, 419] on span "[PERSON_NAME][EMAIL_ADDRESS][DOMAIN_NAME]" at bounding box center [237, 413] width 199 height 17
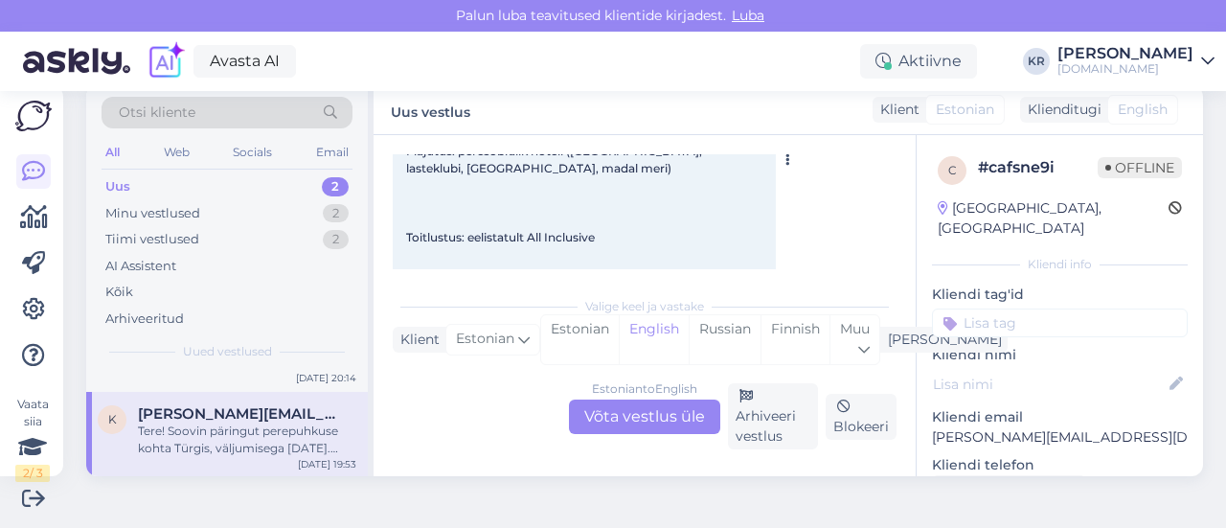
scroll to position [671, 0]
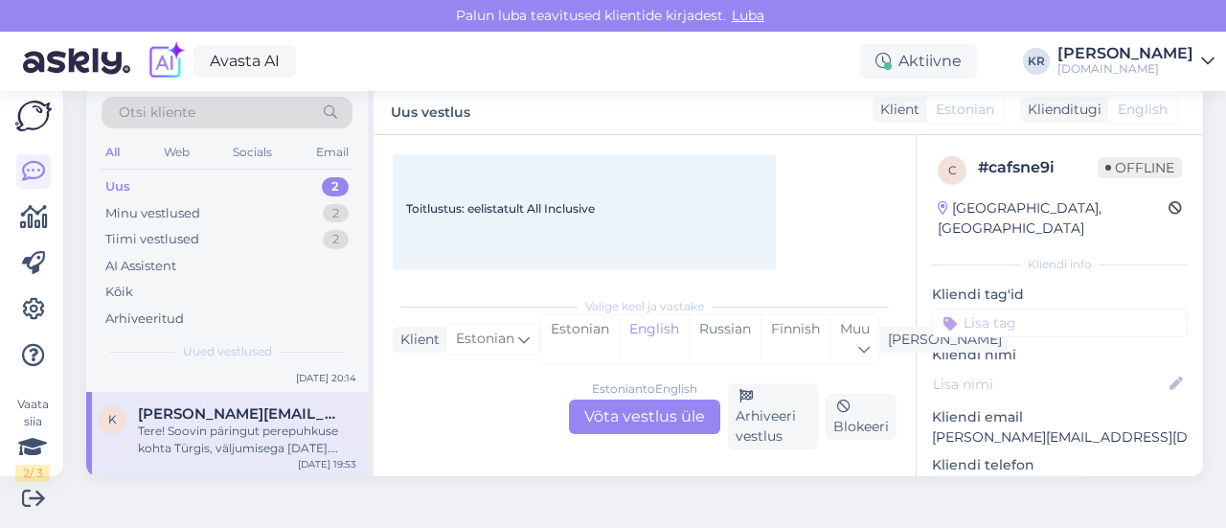
click at [671, 417] on div "Estonian to English Võta vestlus üle" at bounding box center [644, 416] width 151 height 34
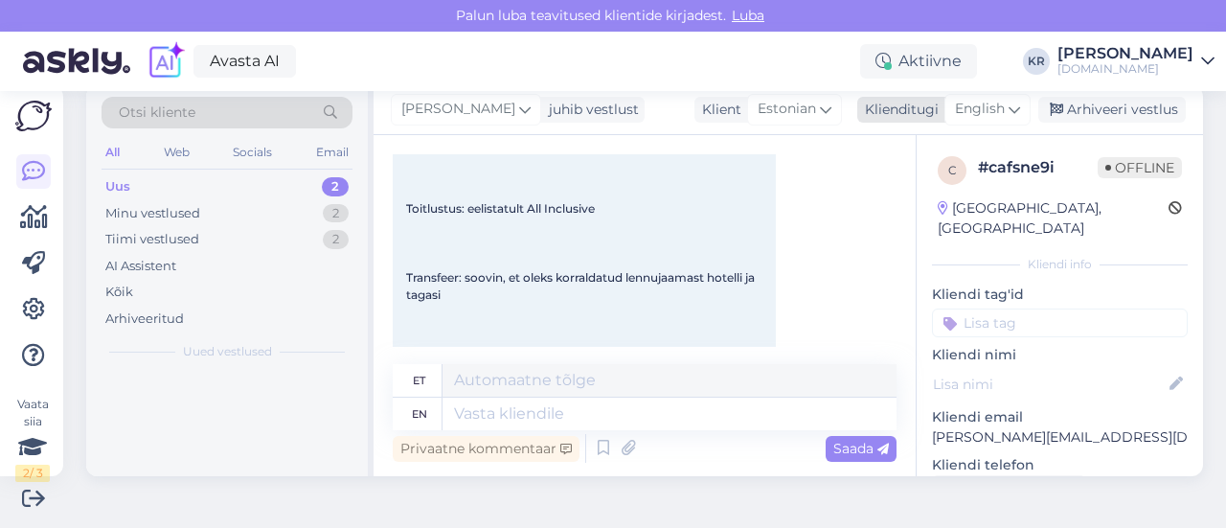
scroll to position [0, 0]
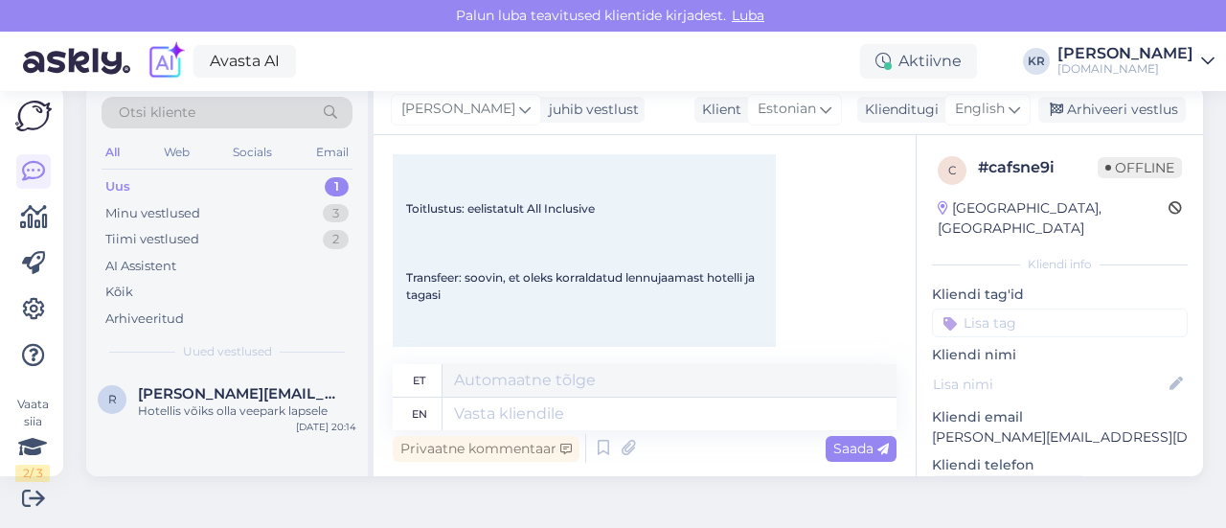
drag, startPoint x: 974, startPoint y: 114, endPoint x: 960, endPoint y: 142, distance: 31.3
click at [974, 112] on span "English" at bounding box center [980, 109] width 50 height 21
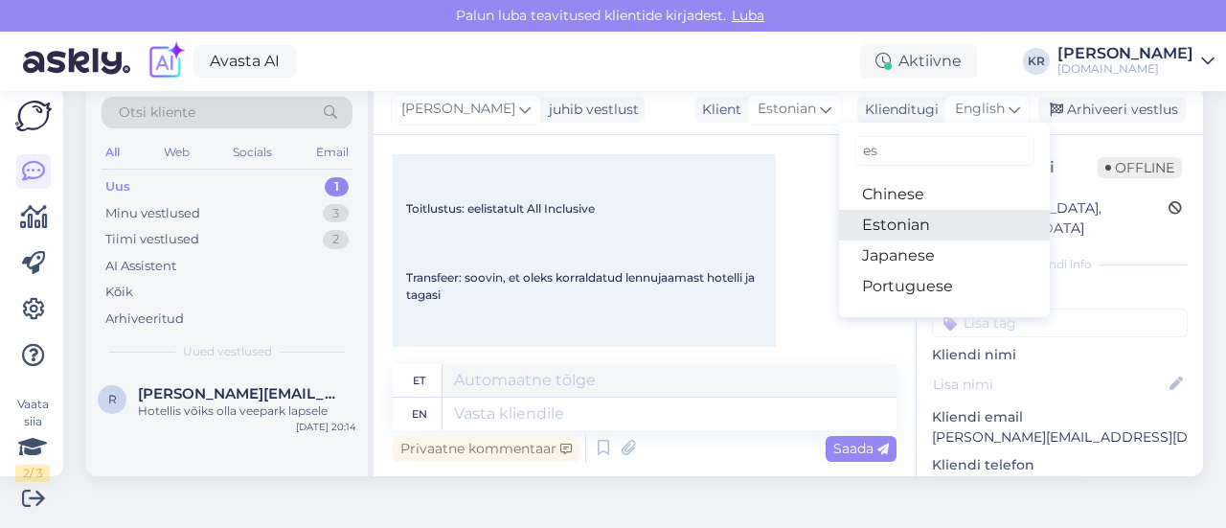
click at [899, 235] on link "Estonian" at bounding box center [944, 225] width 211 height 31
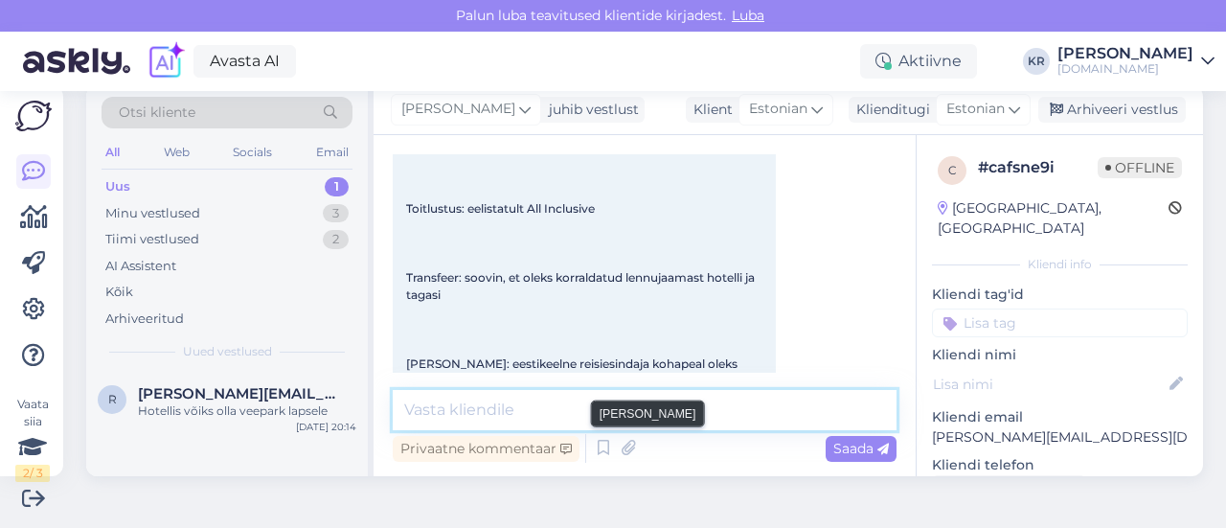
click at [599, 410] on textarea at bounding box center [645, 410] width 504 height 40
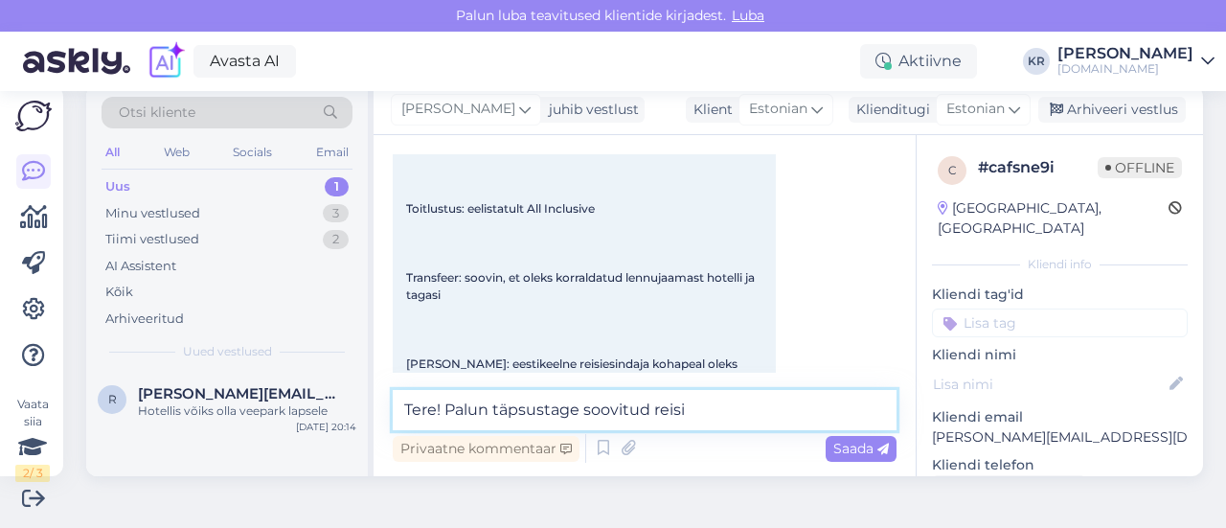
type textarea "Tere! Palun täpsustage soovitud reisi"
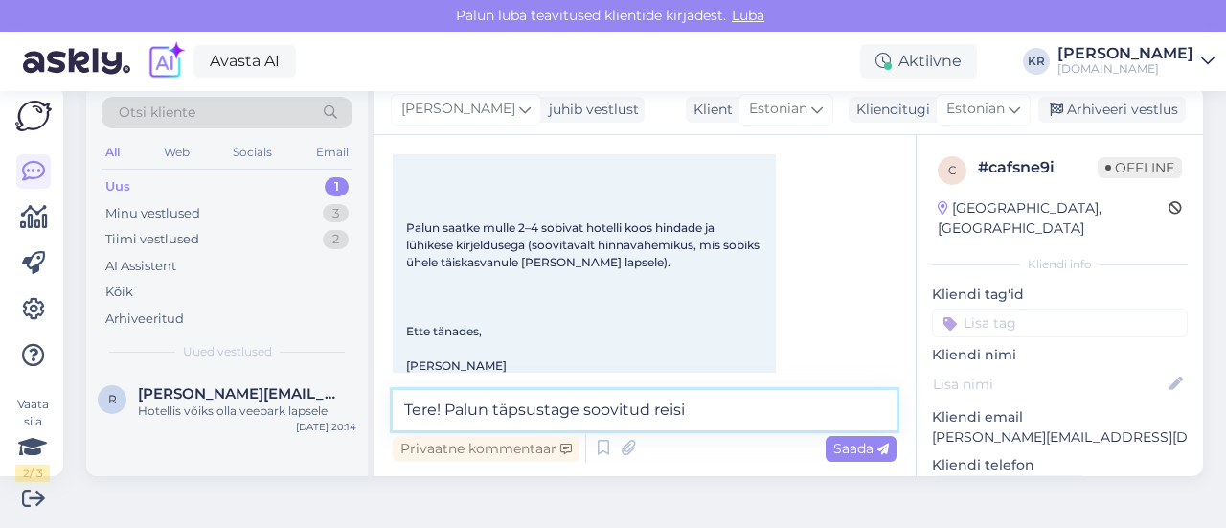
scroll to position [958, 0]
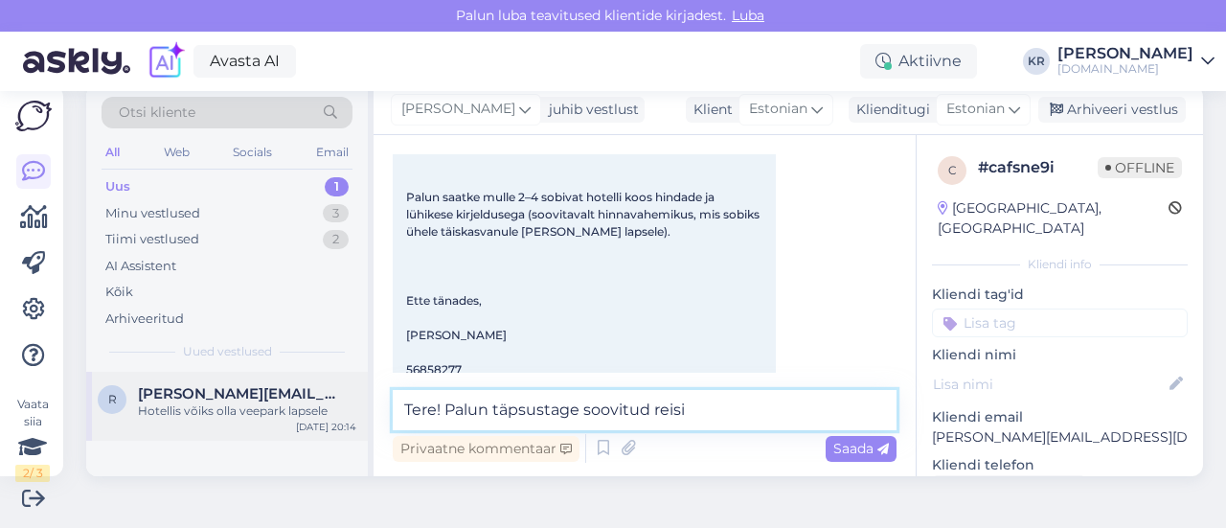
drag, startPoint x: 699, startPoint y: 413, endPoint x: 326, endPoint y: 382, distance: 374.8
click at [326, 382] on div "Otsi kliente All Web Socials Email Uus 1 Minu vestlused 3 Tiimi vestlused 2 AI …" at bounding box center [644, 280] width 1117 height 391
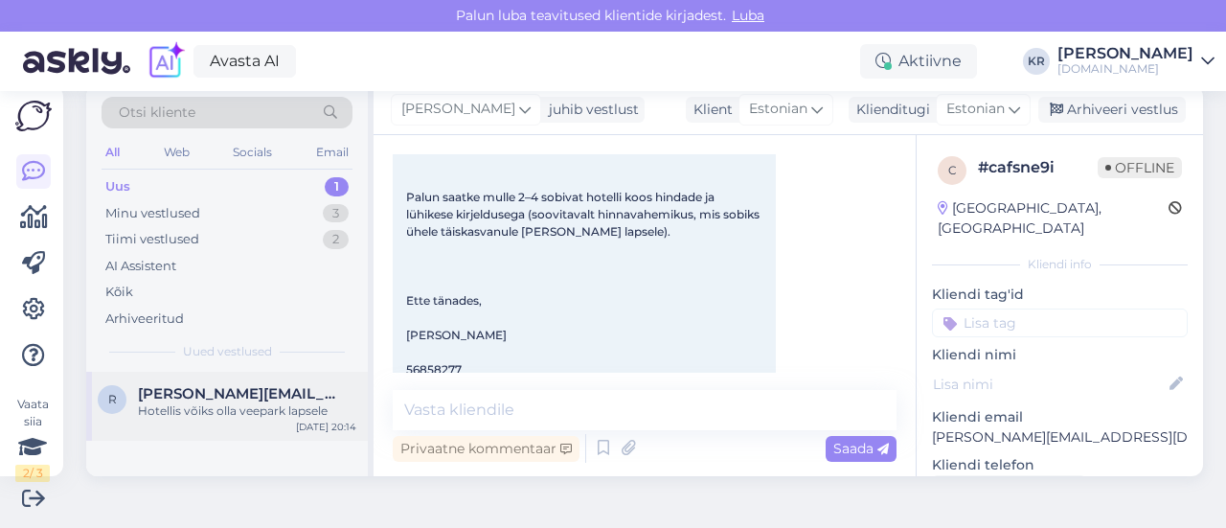
drag, startPoint x: 228, startPoint y: 418, endPoint x: 309, endPoint y: 405, distance: 82.4
click at [228, 417] on div "Hotellis võiks olla veepark lapsele" at bounding box center [247, 410] width 218 height 17
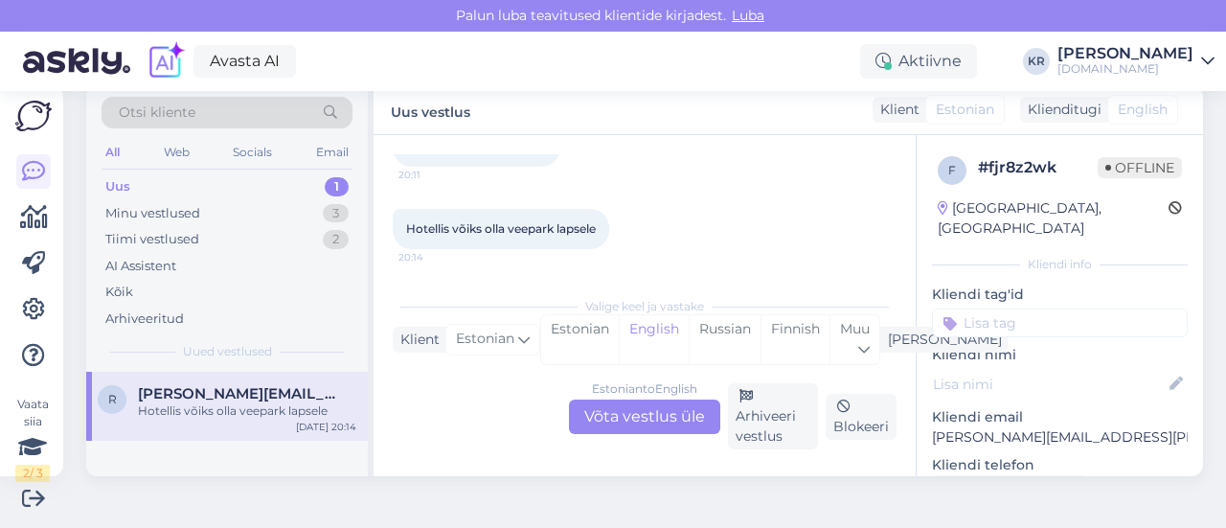
click at [692, 418] on div "Estonian to English Võta vestlus üle" at bounding box center [644, 416] width 151 height 34
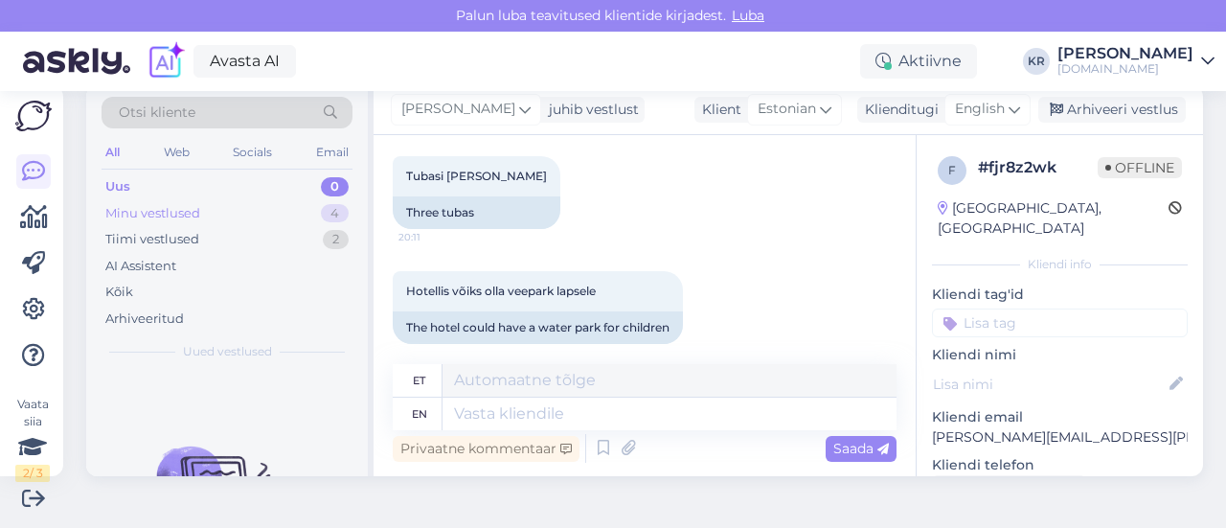
click at [233, 219] on div "Minu vestlused 4" at bounding box center [227, 213] width 251 height 27
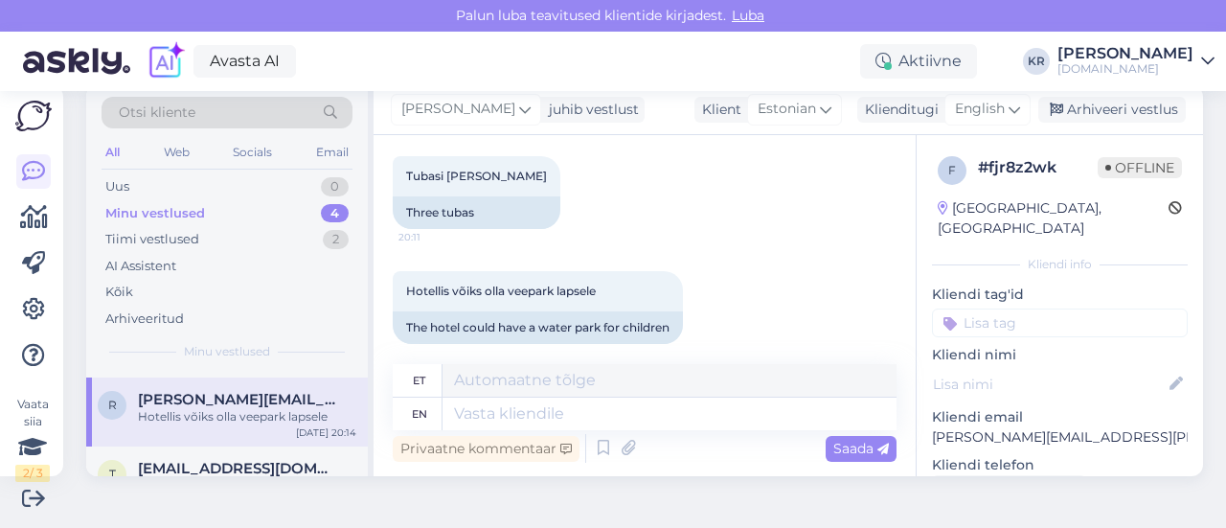
scroll to position [0, 0]
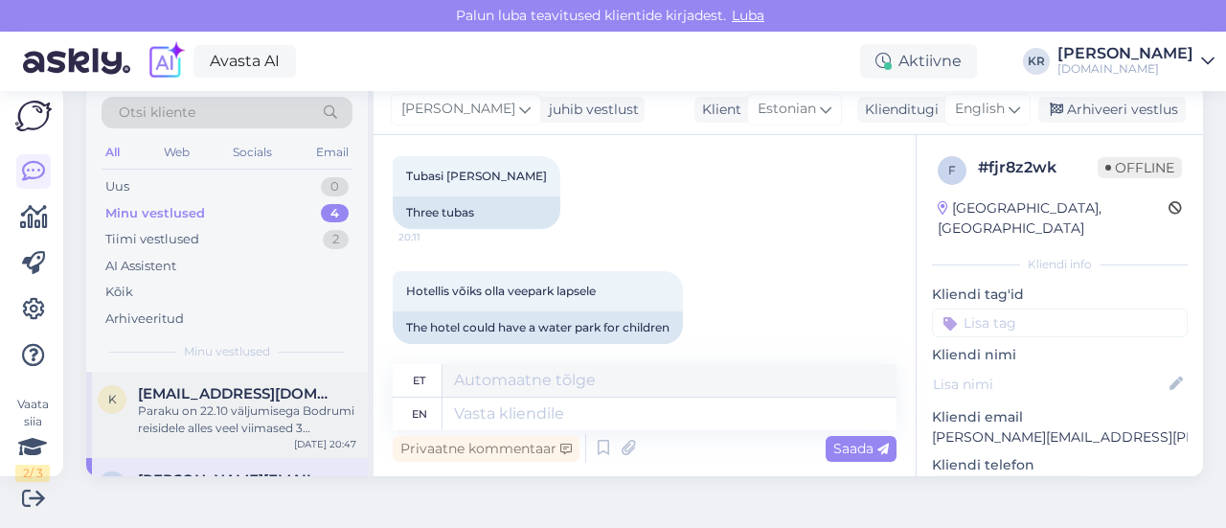
click at [271, 410] on div "Paraku on 22.10 väljumisega Bodrumi reisidele alles veel viimased 3 lennukohta." at bounding box center [247, 419] width 218 height 34
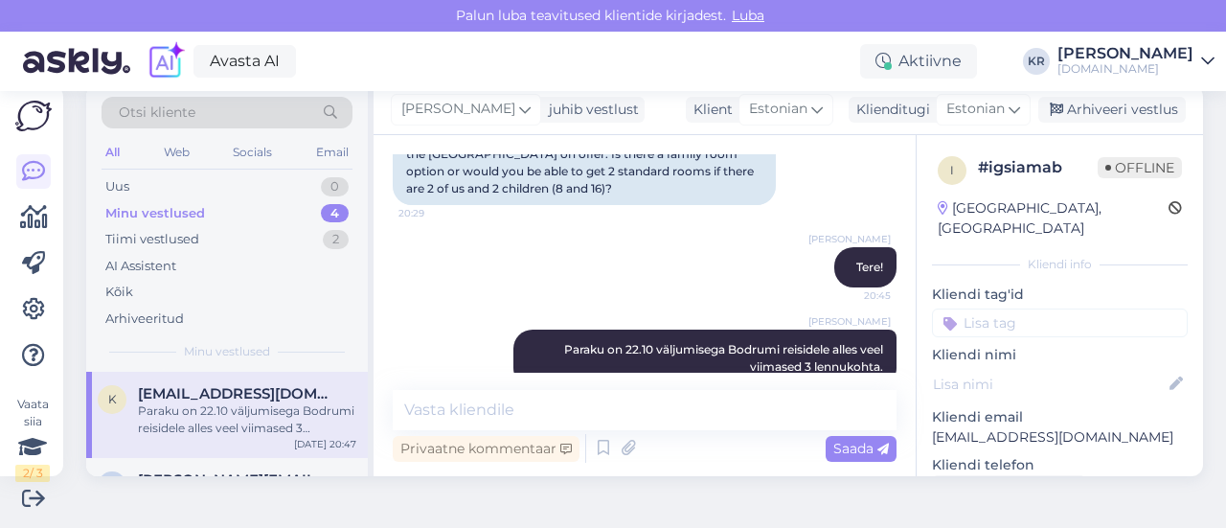
scroll to position [96, 0]
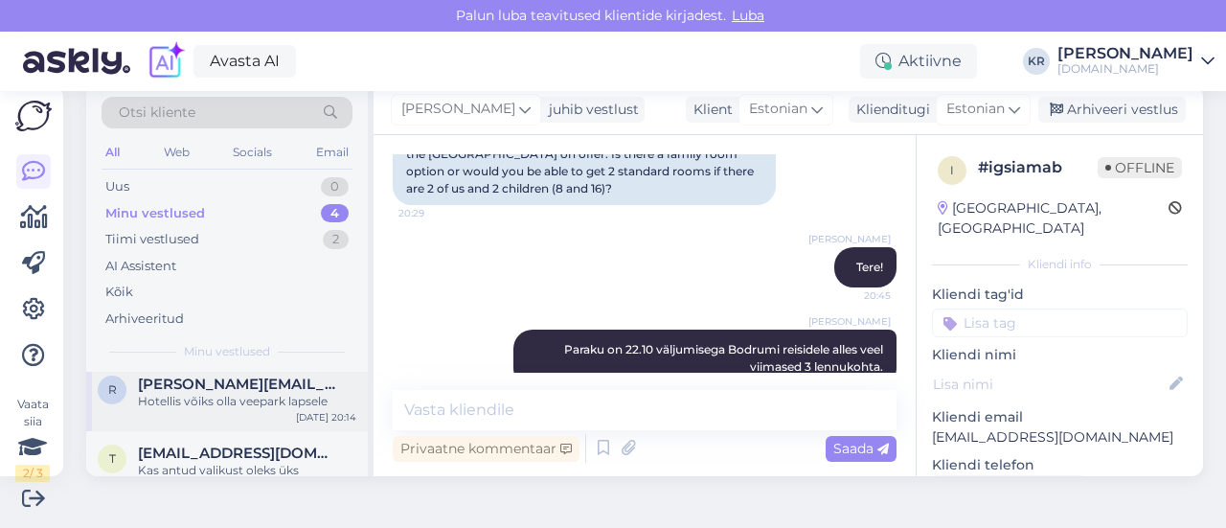
click at [259, 409] on div "[PERSON_NAME] [PERSON_NAME][EMAIL_ADDRESS][PERSON_NAME][DOMAIN_NAME] Hotellis v…" at bounding box center [227, 396] width 282 height 69
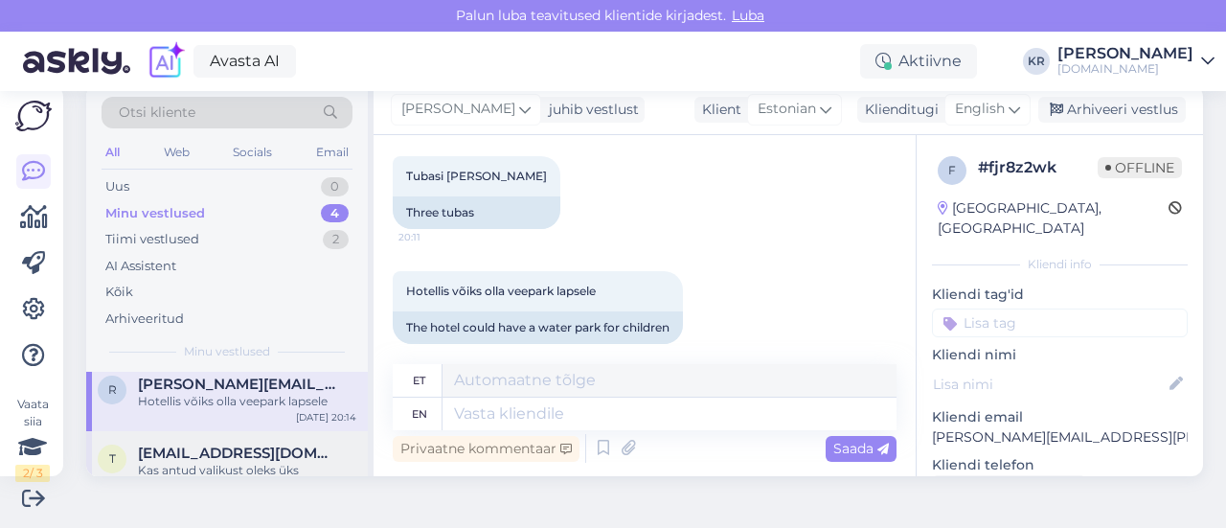
click at [264, 463] on div "Kas antud valikust oleks üks pakkumine sobilik?" at bounding box center [247, 479] width 218 height 34
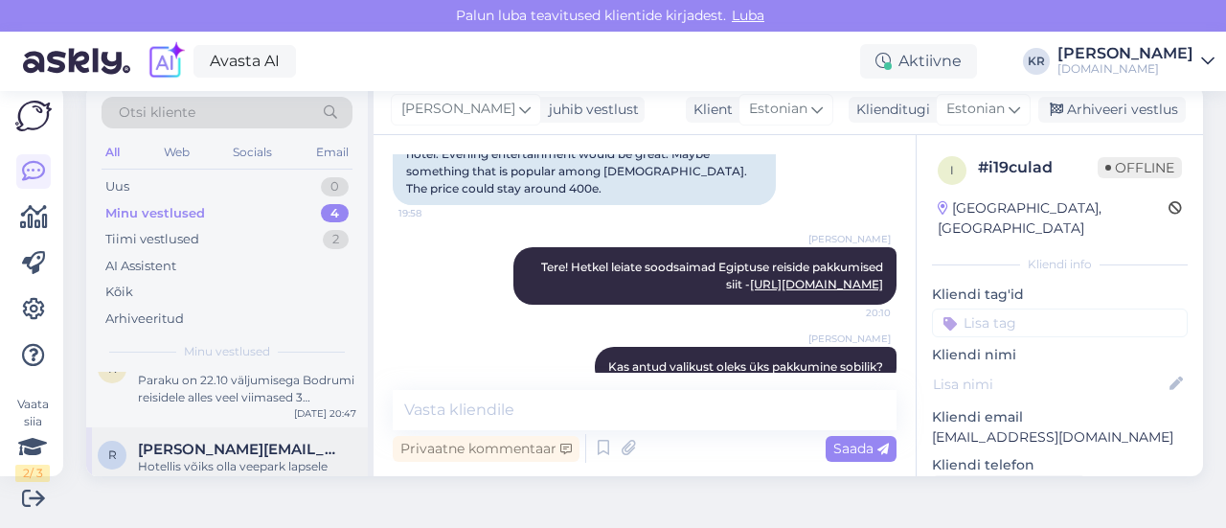
scroll to position [126, 0]
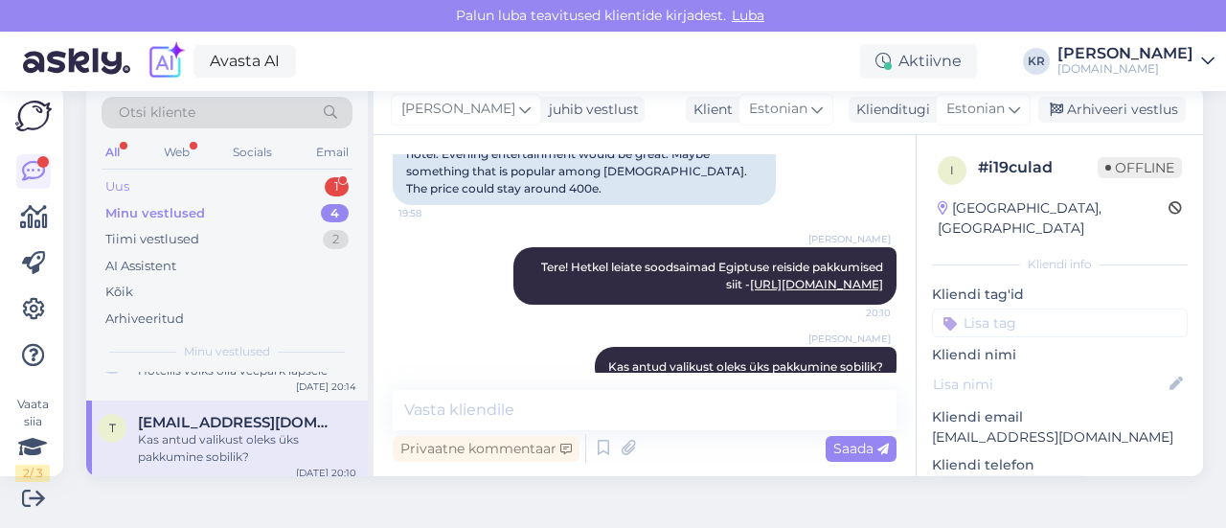
click at [204, 192] on div "Uus 1" at bounding box center [227, 186] width 251 height 27
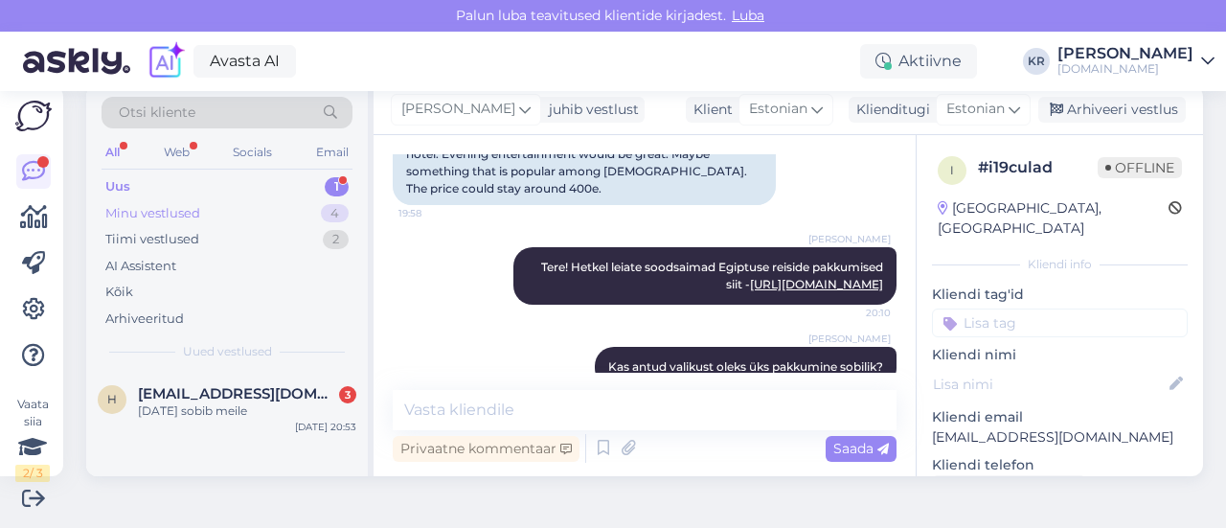
click at [255, 205] on div "Minu vestlused 4" at bounding box center [227, 213] width 251 height 27
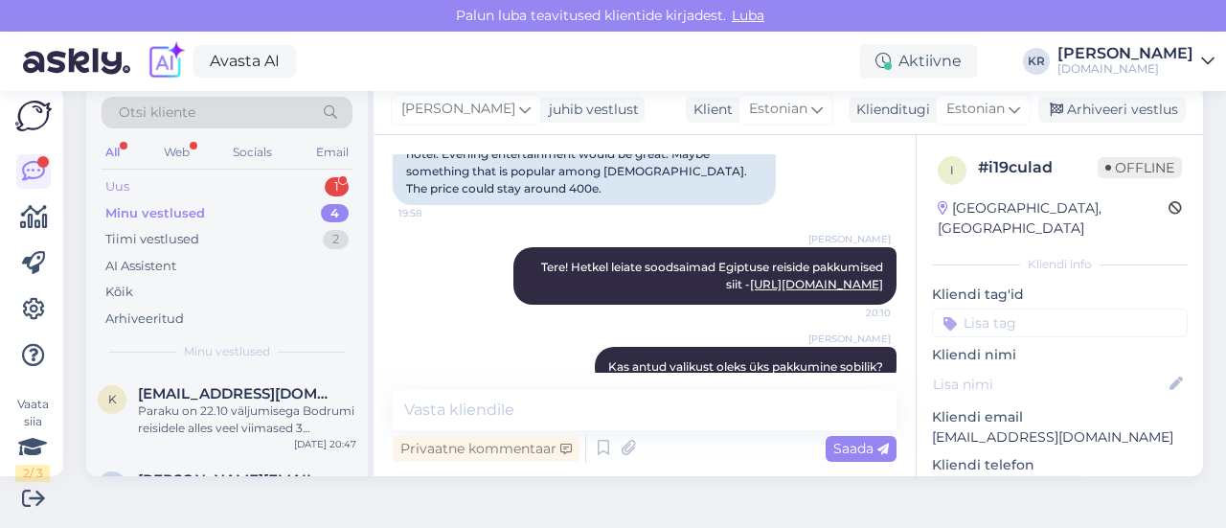
click at [218, 188] on div "Uus 1" at bounding box center [227, 186] width 251 height 27
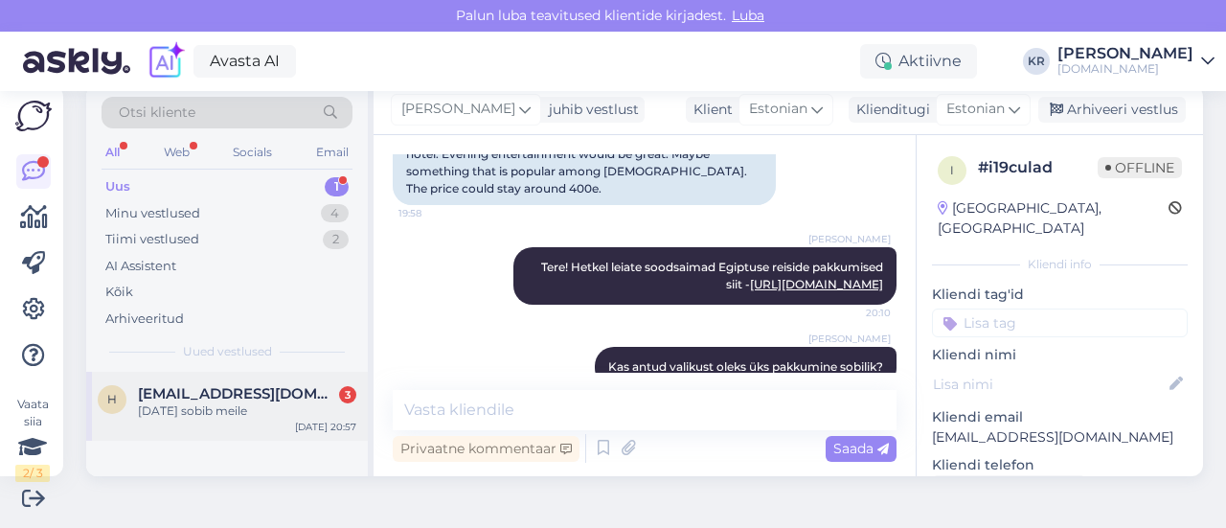
click at [229, 400] on span "[EMAIL_ADDRESS][DOMAIN_NAME]" at bounding box center [237, 393] width 199 height 17
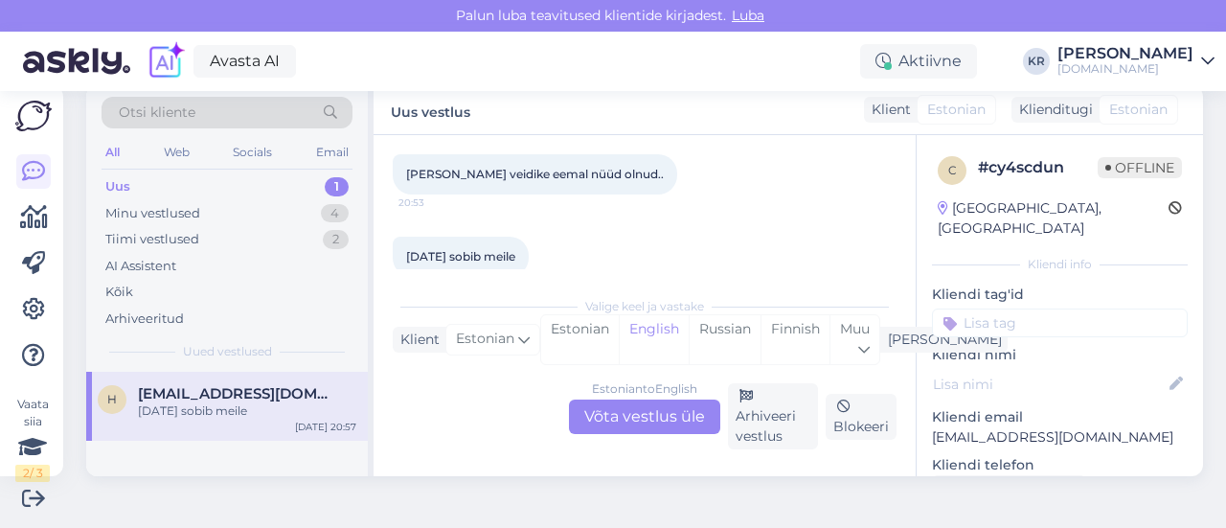
scroll to position [1436, 0]
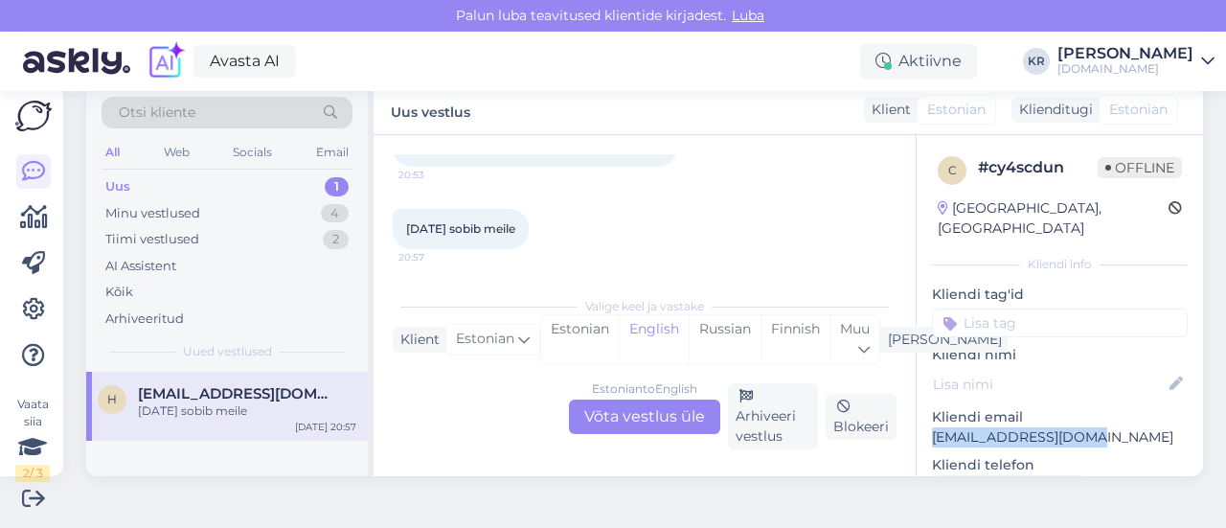
drag, startPoint x: 1067, startPoint y: 414, endPoint x: 914, endPoint y: 413, distance: 153.3
copy p "[EMAIL_ADDRESS][DOMAIN_NAME]"
click at [237, 207] on div "Minu vestlused 4" at bounding box center [227, 213] width 251 height 27
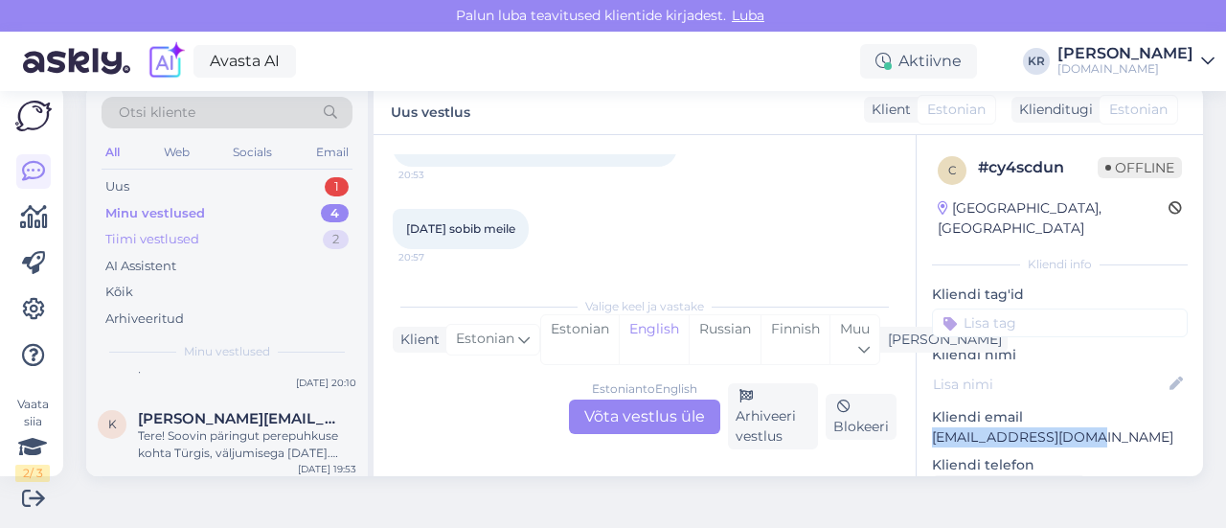
scroll to position [221, 0]
click at [201, 176] on div "Uus 1" at bounding box center [227, 186] width 251 height 27
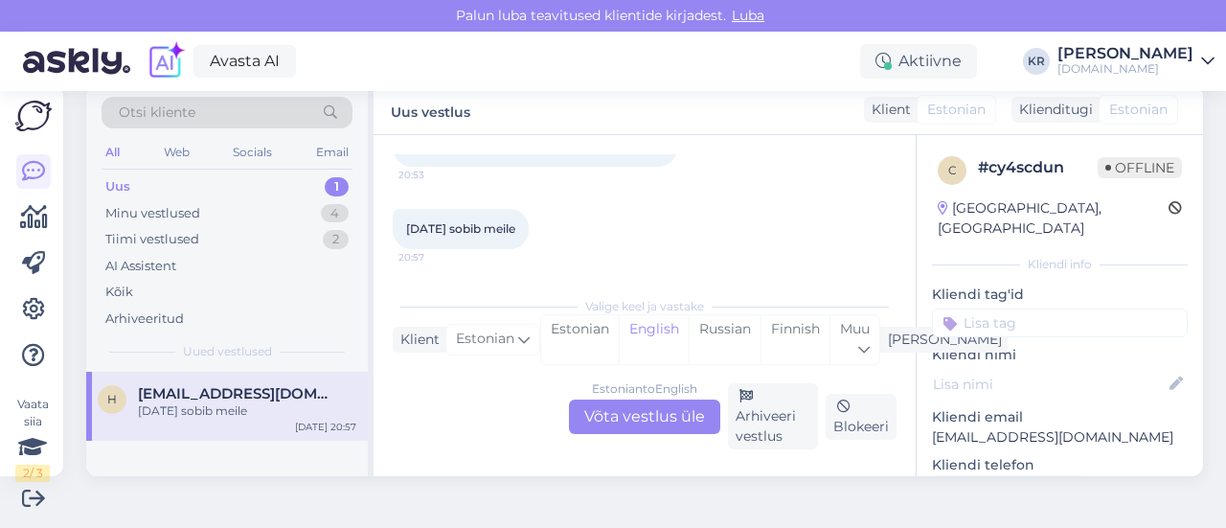
click at [636, 413] on div "Estonian to English Võta vestlus üle" at bounding box center [644, 416] width 151 height 34
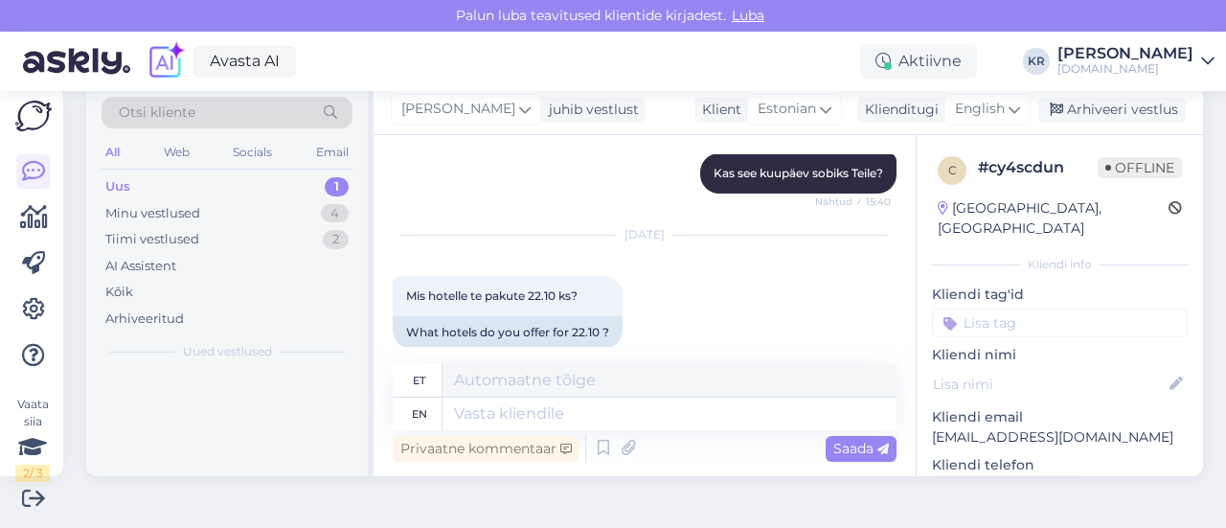
scroll to position [1688, 0]
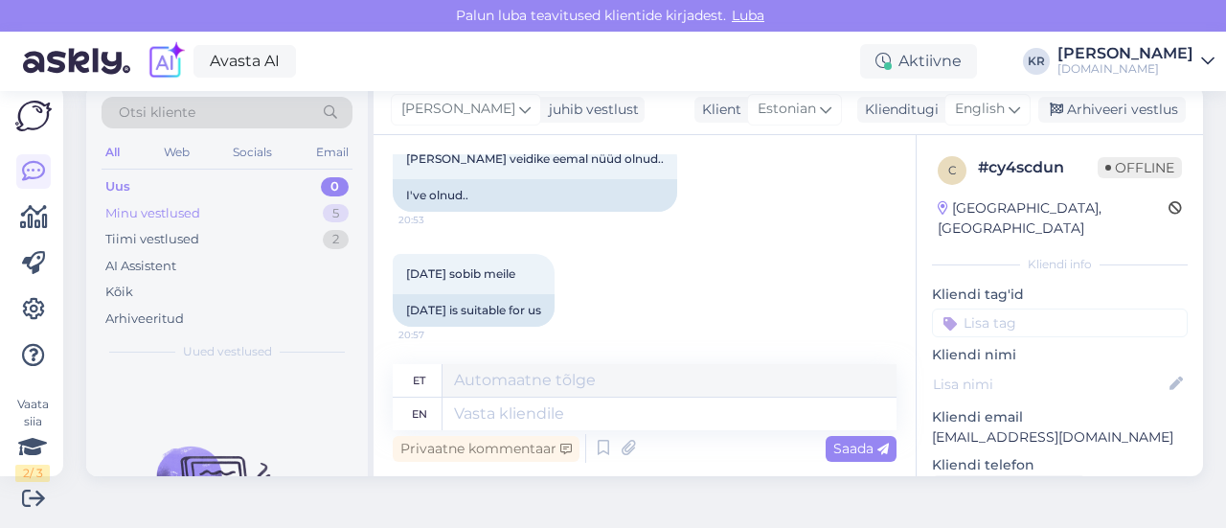
click at [262, 209] on div "Minu vestlused 5" at bounding box center [227, 213] width 251 height 27
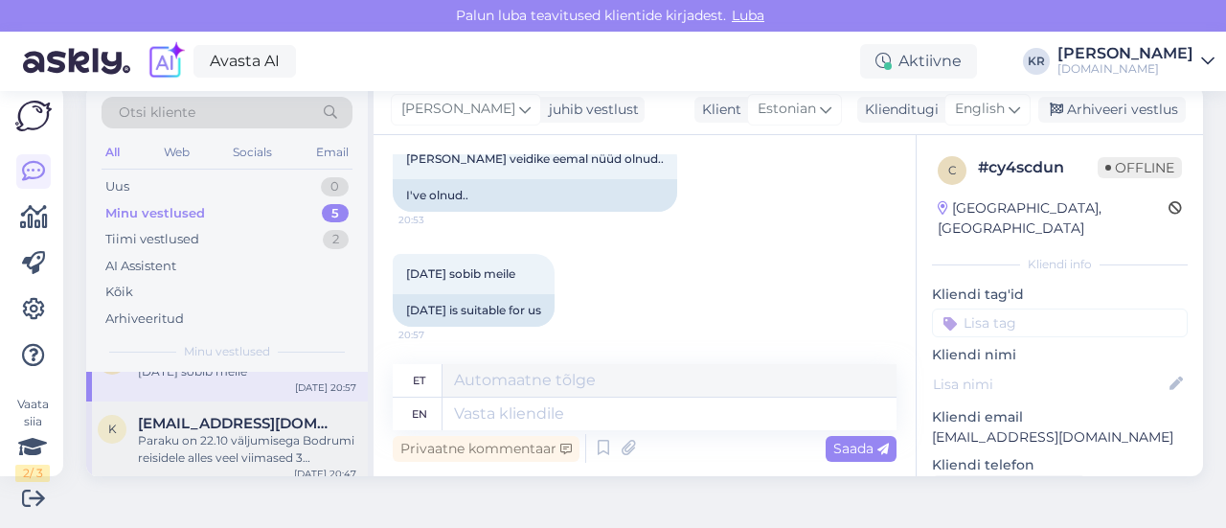
scroll to position [0, 0]
